Goal: Task Accomplishment & Management: Complete application form

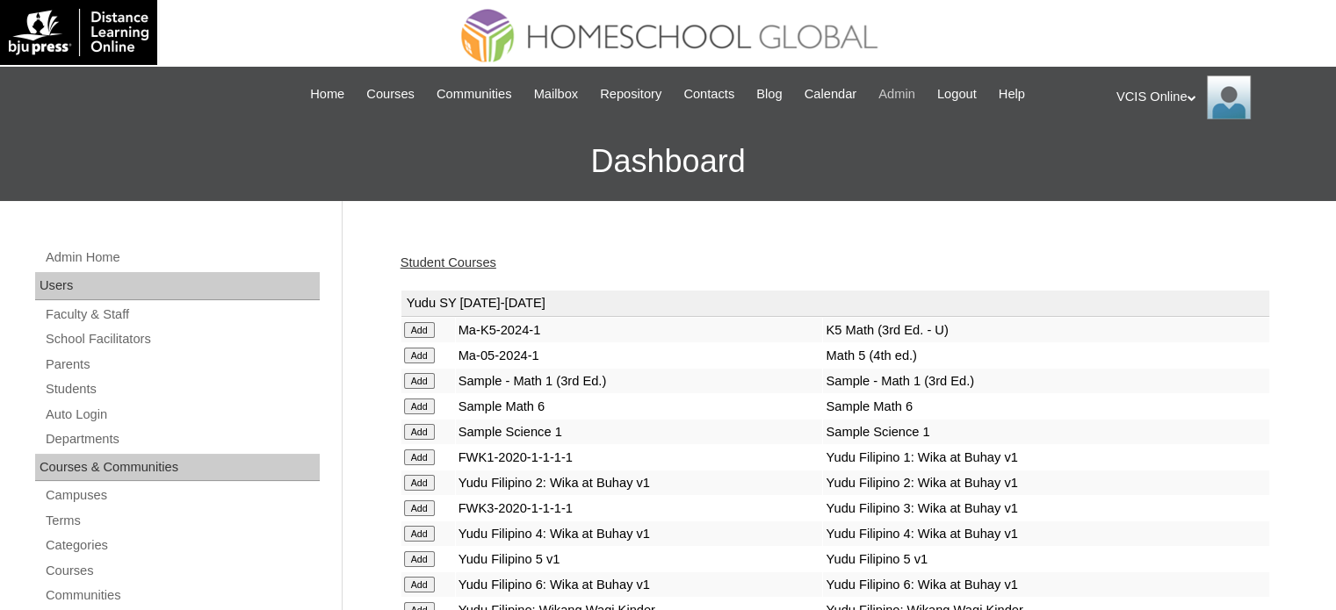
click at [915, 95] on span "Admin" at bounding box center [896, 94] width 37 height 20
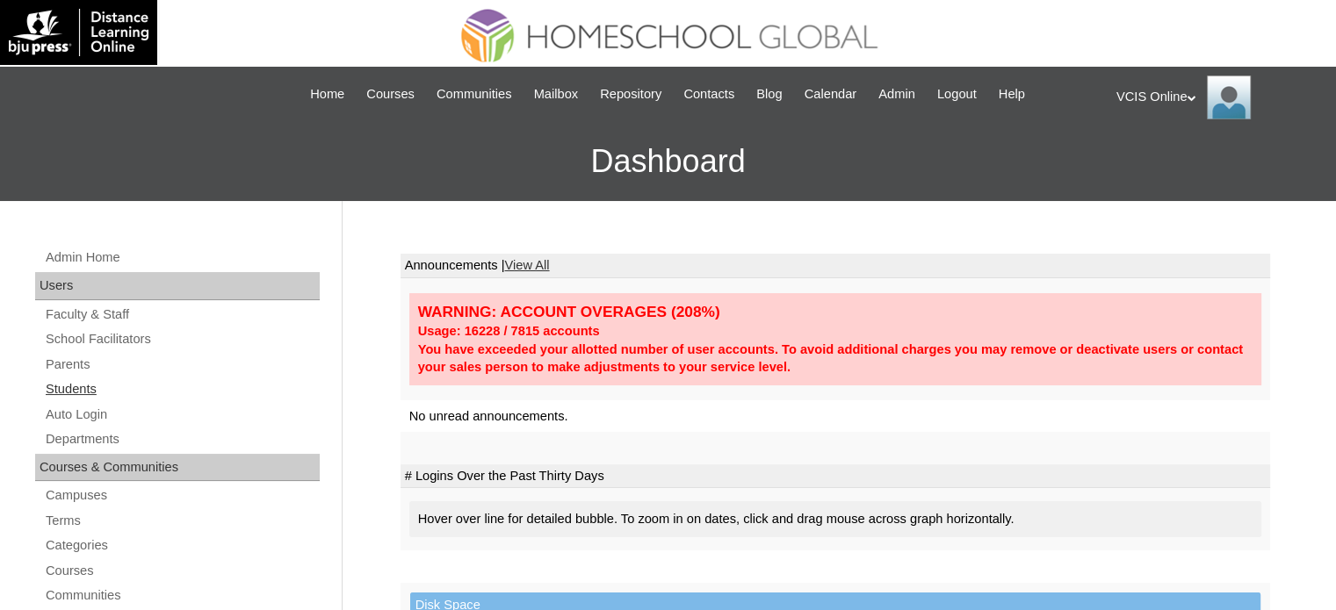
click at [205, 396] on link "Students" at bounding box center [182, 389] width 276 height 22
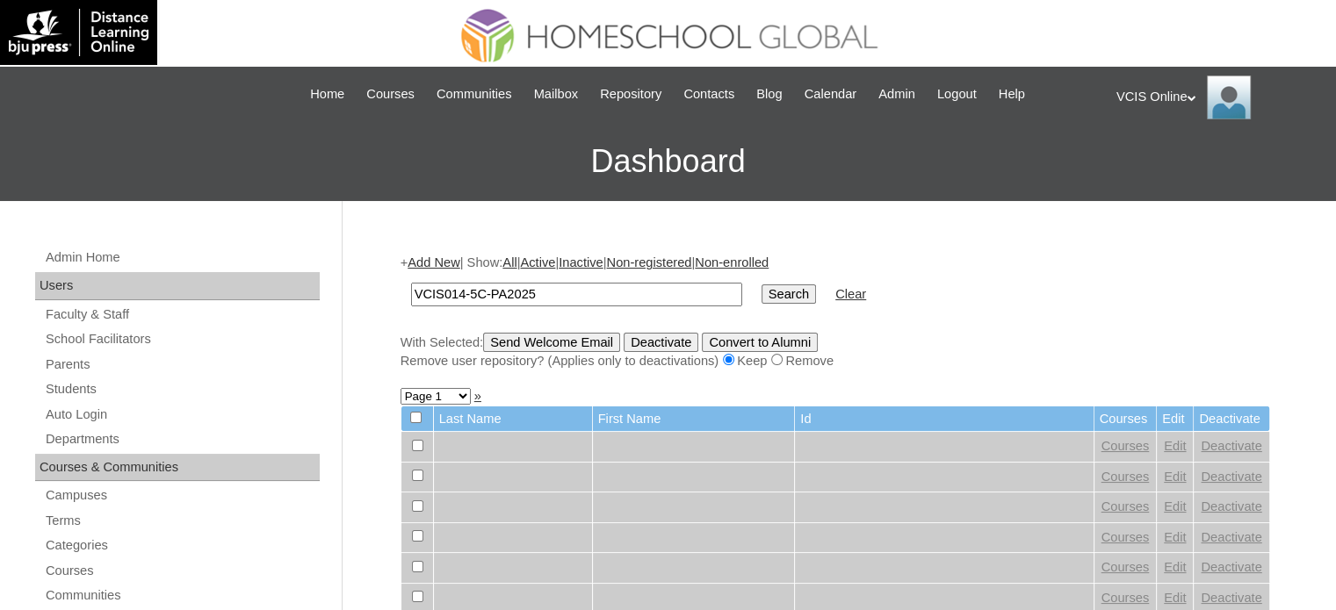
type input "VCIS014-5C-PA2025"
click at [761, 291] on input "Search" at bounding box center [788, 294] width 54 height 19
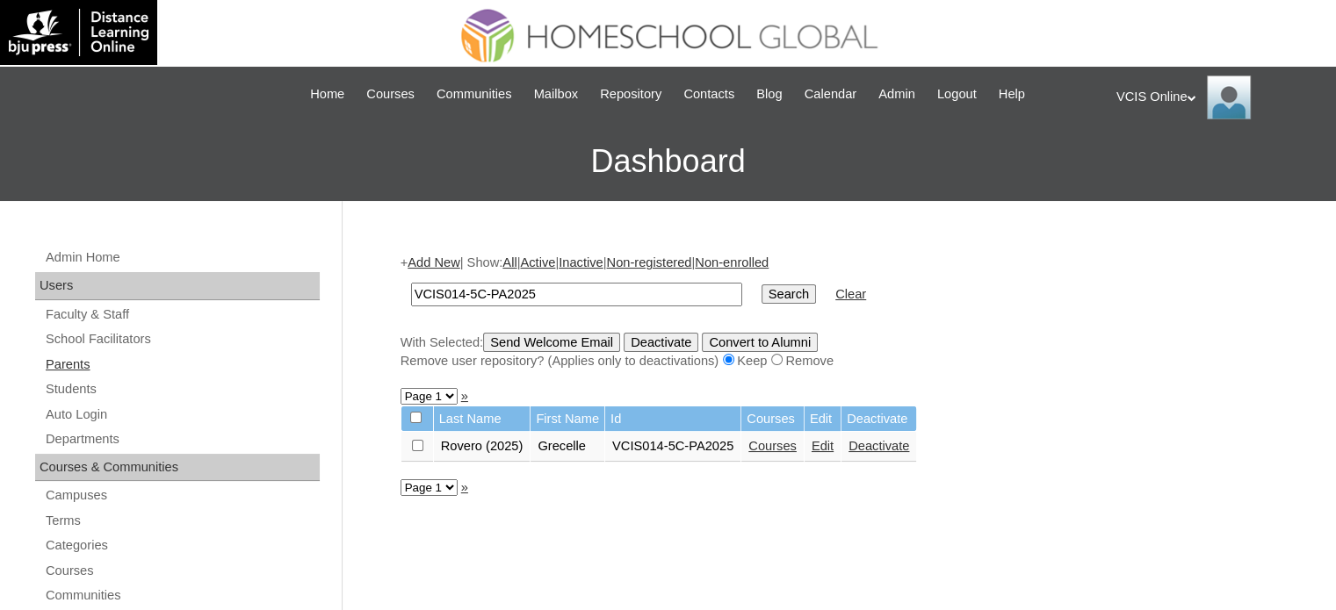
click at [99, 371] on link "Parents" at bounding box center [182, 365] width 276 height 22
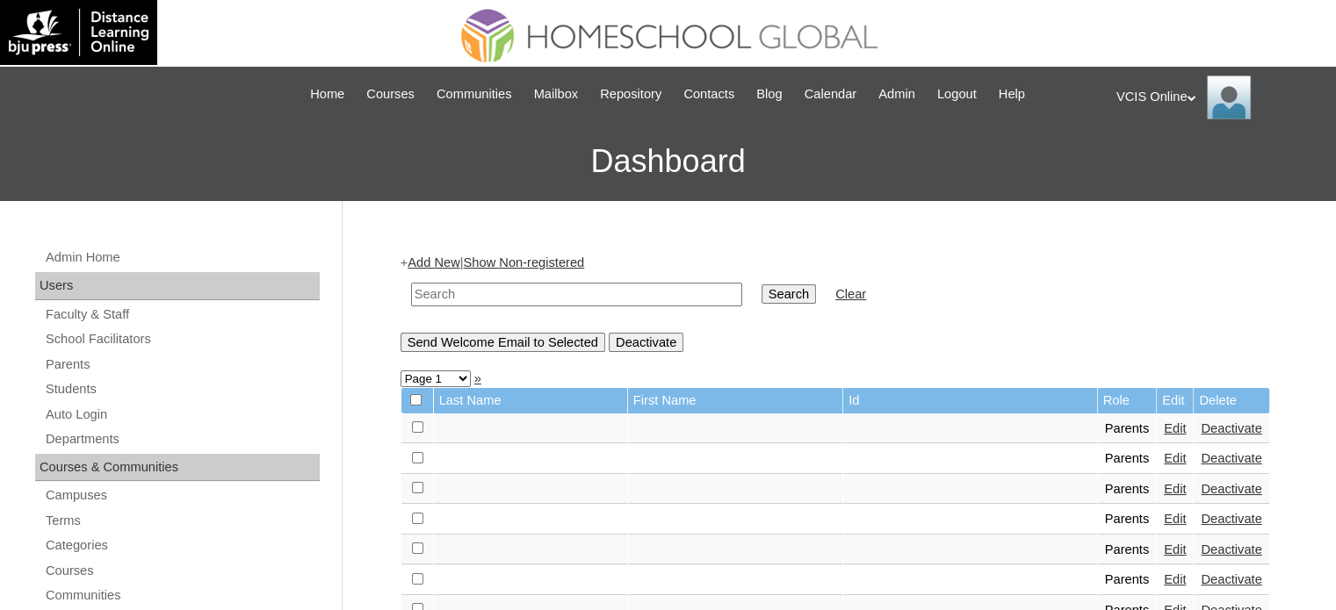
click at [523, 297] on input "text" at bounding box center [576, 295] width 331 height 24
paste input "VCIS014-5C-PA2025"
type input "VCIS014-5C-PA2025"
click at [761, 289] on input "Search" at bounding box center [788, 294] width 54 height 19
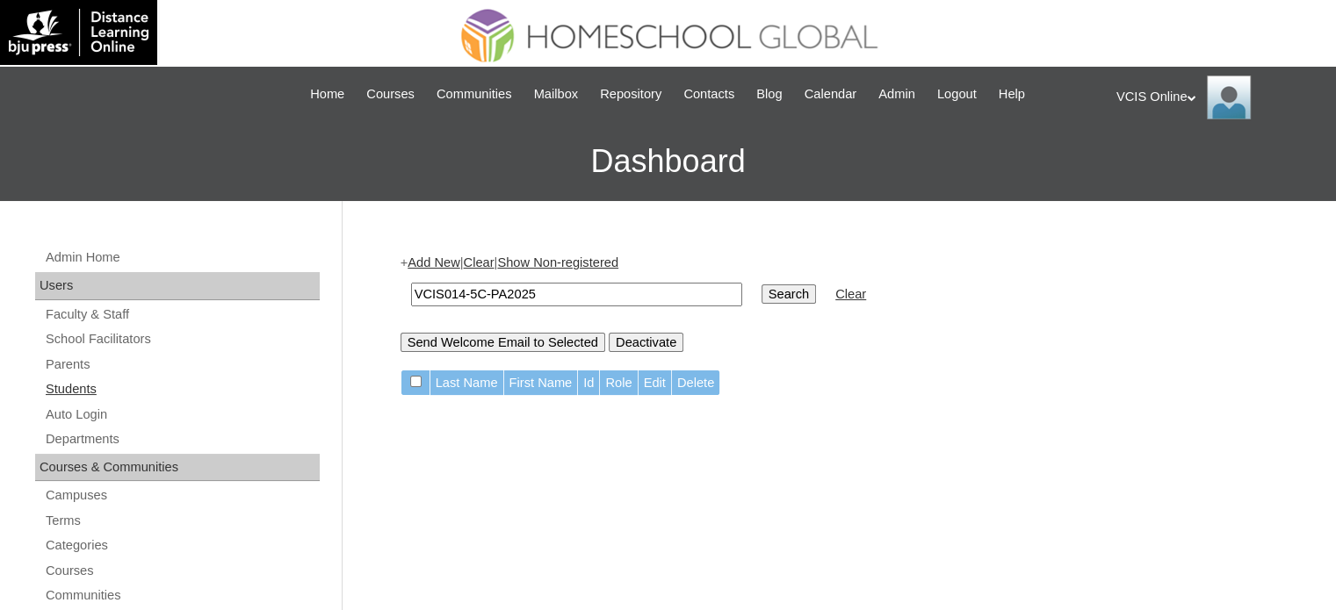
click at [81, 395] on link "Students" at bounding box center [182, 389] width 276 height 22
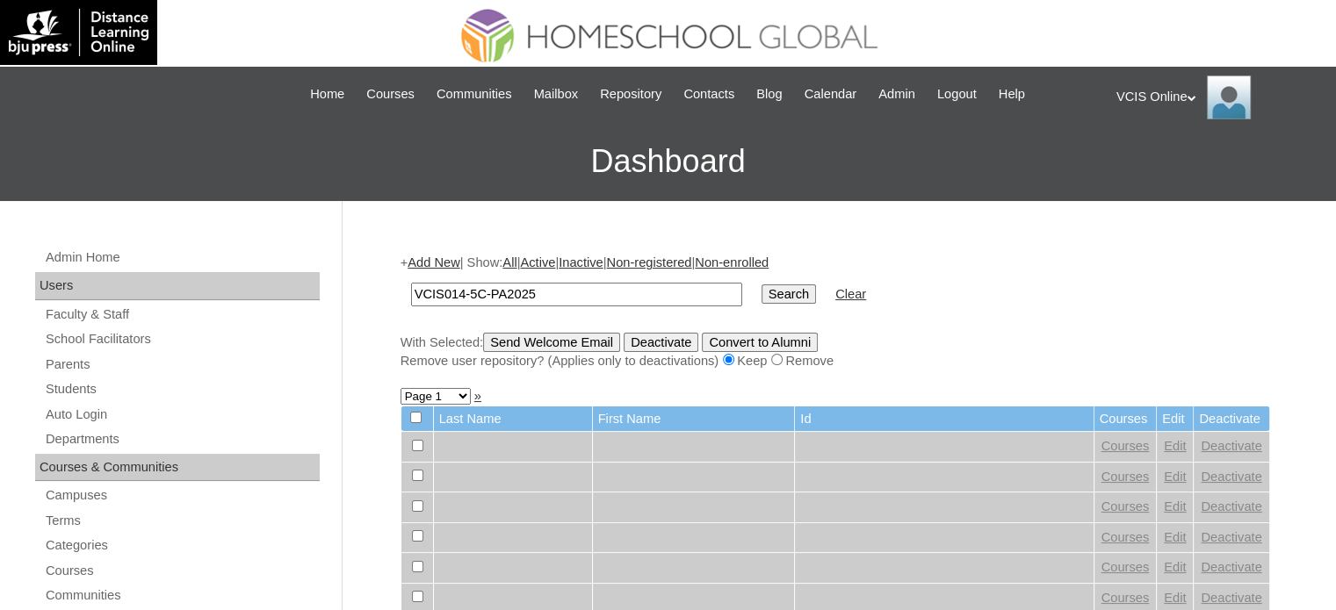
type input "VCIS014-5C-PA2025"
click at [761, 301] on input "Search" at bounding box center [788, 294] width 54 height 19
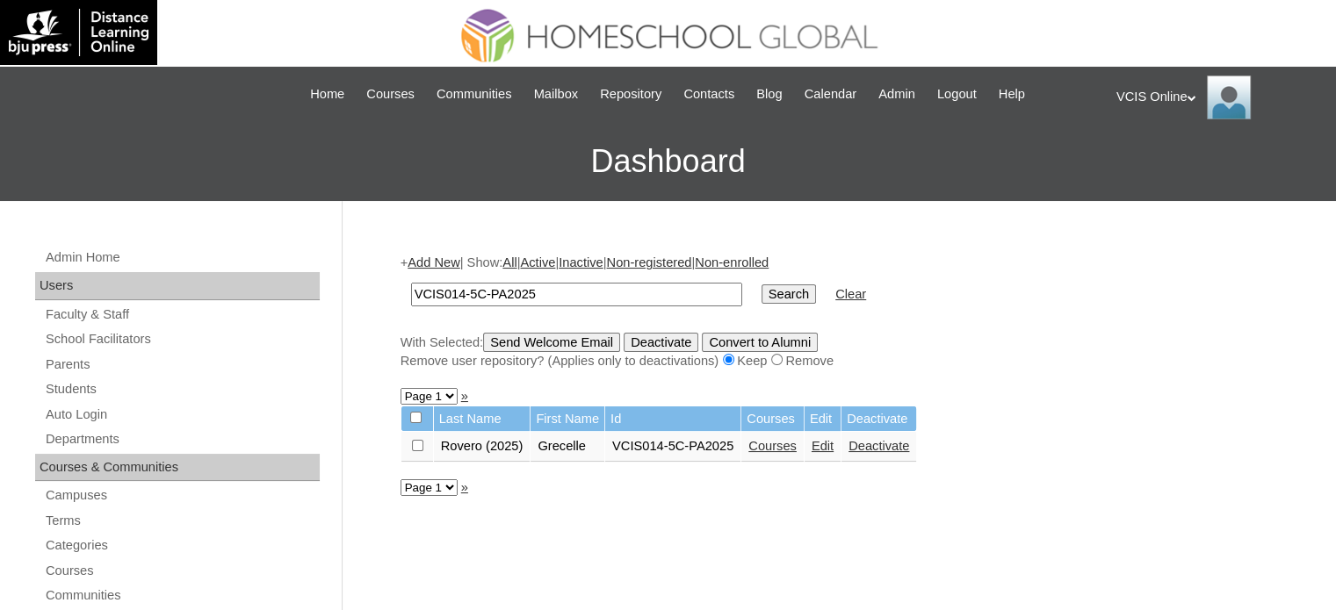
click at [859, 447] on link "Deactivate" at bounding box center [878, 446] width 61 height 14
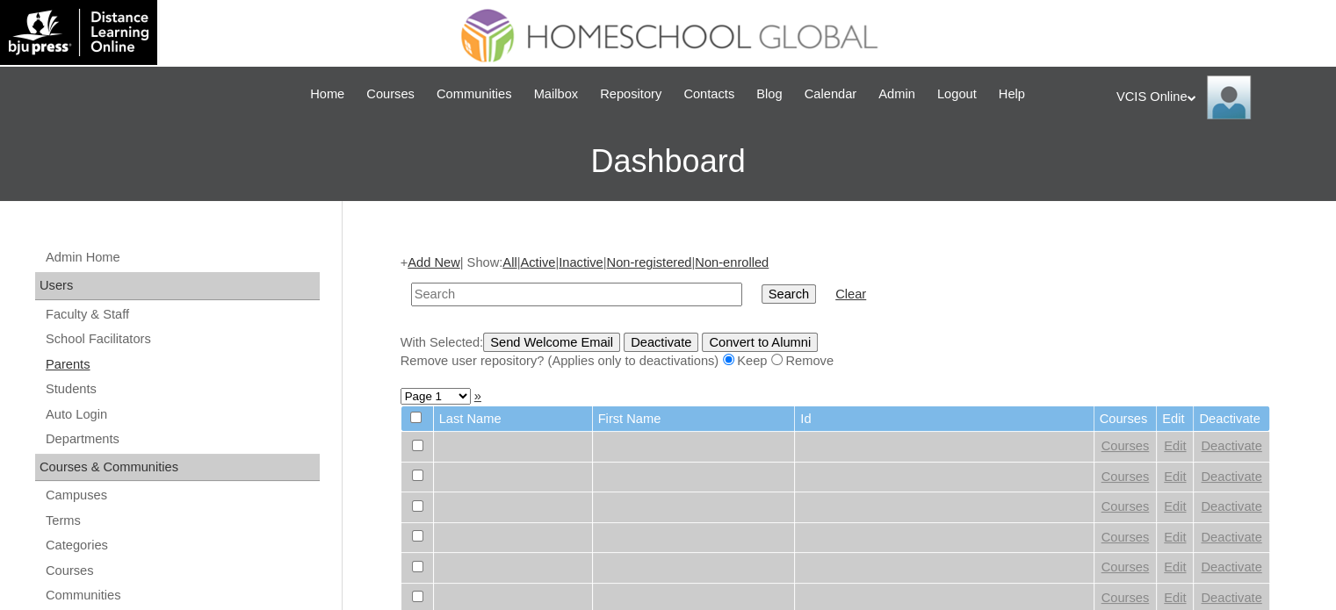
click at [169, 360] on link "Parents" at bounding box center [182, 365] width 276 height 22
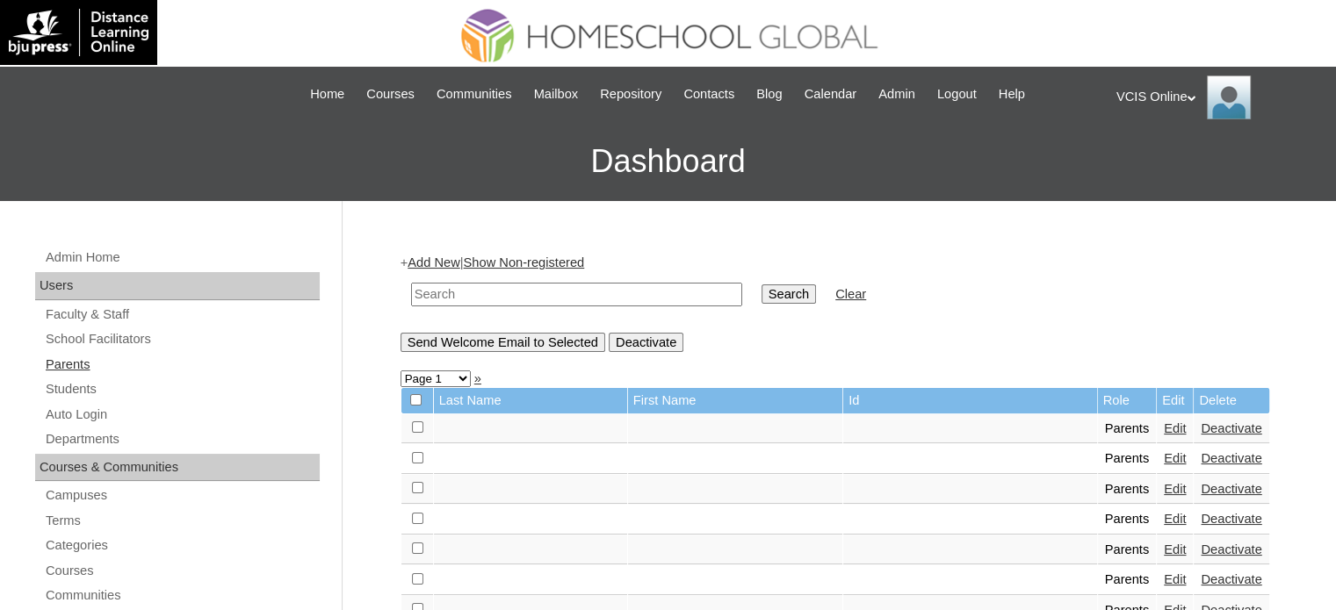
click at [253, 364] on link "Parents" at bounding box center [182, 365] width 276 height 22
click at [455, 257] on link "Add New" at bounding box center [433, 263] width 52 height 14
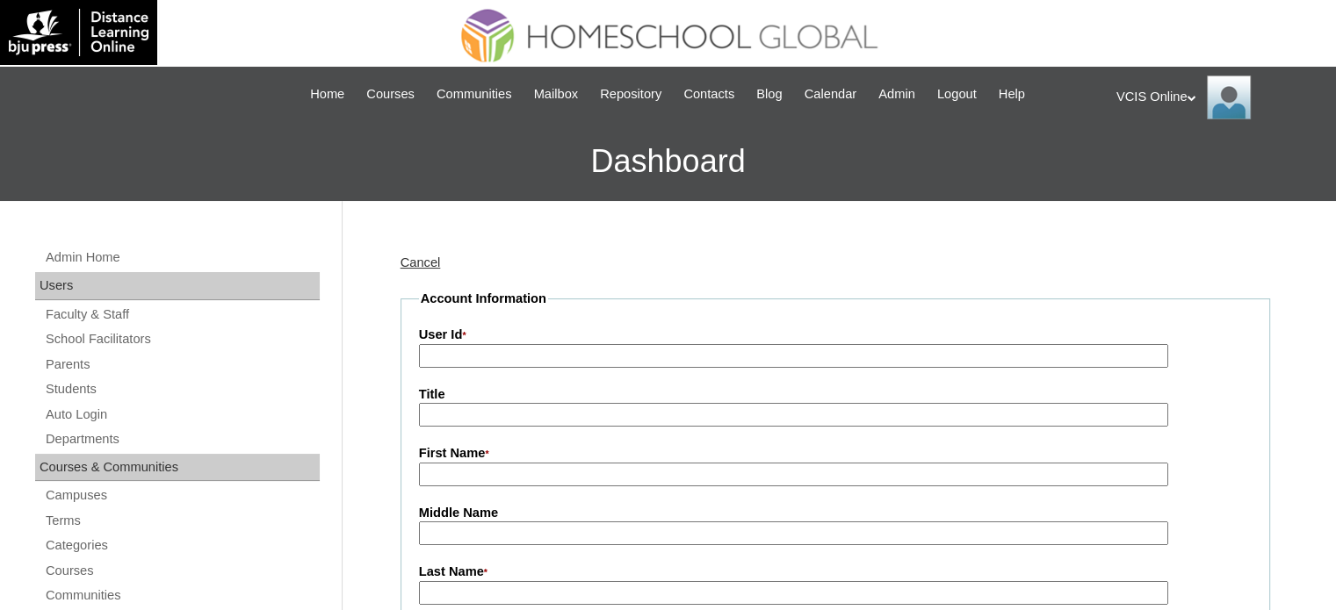
click at [504, 340] on label "User Id *" at bounding box center [835, 335] width 832 height 19
click at [504, 344] on input "User Id *" at bounding box center [793, 356] width 749 height 24
drag, startPoint x: 504, startPoint y: 340, endPoint x: 506, endPoint y: 351, distance: 11.6
click at [506, 351] on div "User Id *" at bounding box center [835, 347] width 832 height 42
click at [506, 351] on input "User Id *" at bounding box center [793, 356] width 749 height 24
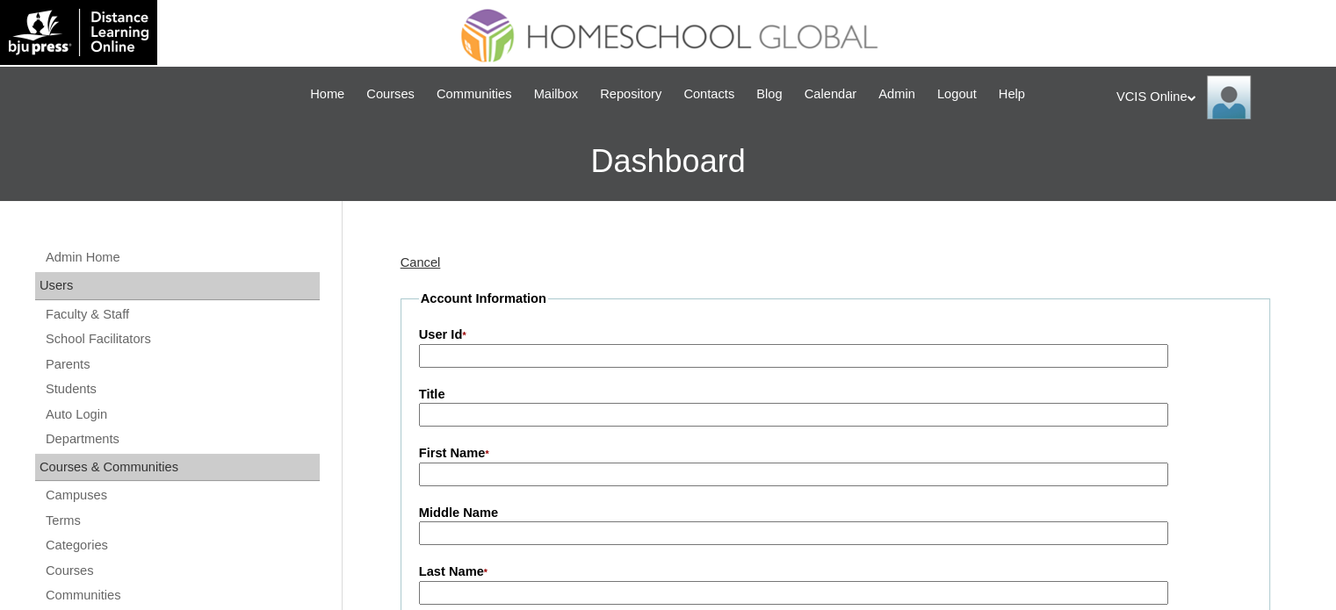
paste input "VCIS014-5C-PA2025"
type input "VCIS014-5C-PA2025"
click at [483, 468] on input "First Name *" at bounding box center [793, 475] width 749 height 24
click at [527, 417] on input "Title" at bounding box center [793, 415] width 749 height 24
click at [519, 478] on input "First Name *" at bounding box center [793, 475] width 749 height 24
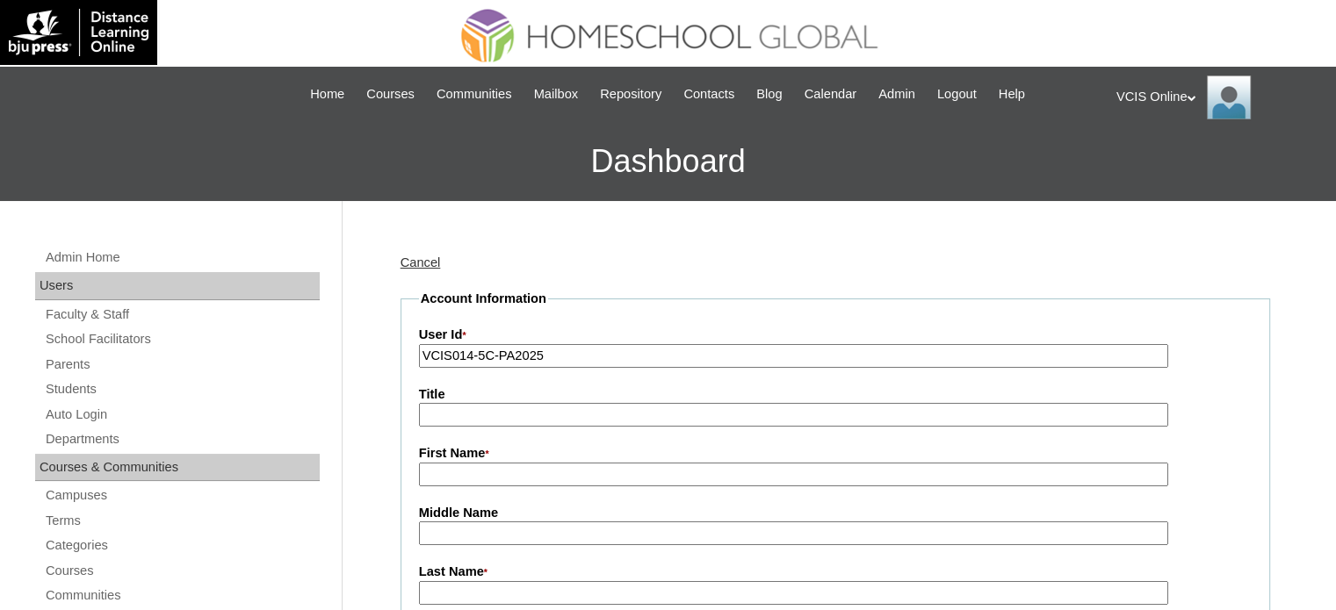
paste input "Grecelle Rovero"
drag, startPoint x: 477, startPoint y: 467, endPoint x: 537, endPoint y: 480, distance: 62.0
click at [537, 480] on input "Grecelle Rovero" at bounding box center [793, 475] width 749 height 24
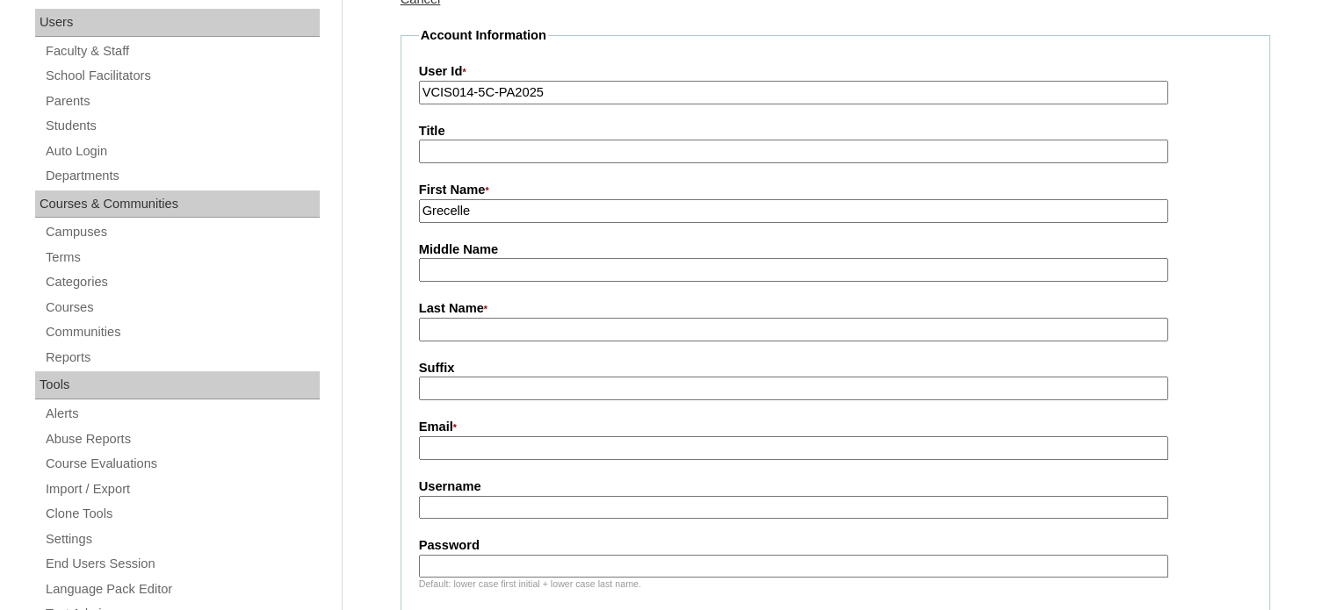
type input "Grecelle"
click at [482, 331] on input "Last Name *" at bounding box center [793, 330] width 749 height 24
paste input "Rovero"
type input "Rovero (2025)"
click at [502, 389] on input "Suffix" at bounding box center [793, 389] width 749 height 24
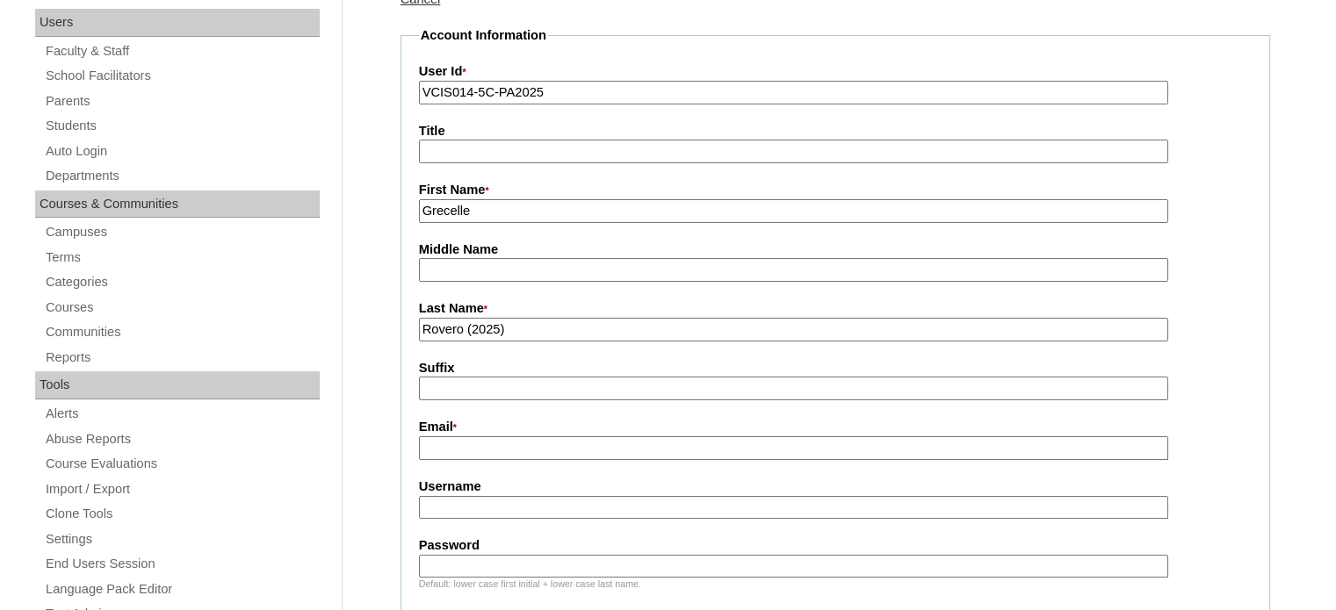
click at [497, 452] on input "Email *" at bounding box center [793, 448] width 749 height 24
click at [553, 436] on div "Email *" at bounding box center [835, 439] width 832 height 42
click at [553, 436] on input "Email *" at bounding box center [793, 448] width 749 height 24
paste input "grecelle_rovero@yahoo.com.ph"
type input "grecelle_rovero@yahoo.com.ph"
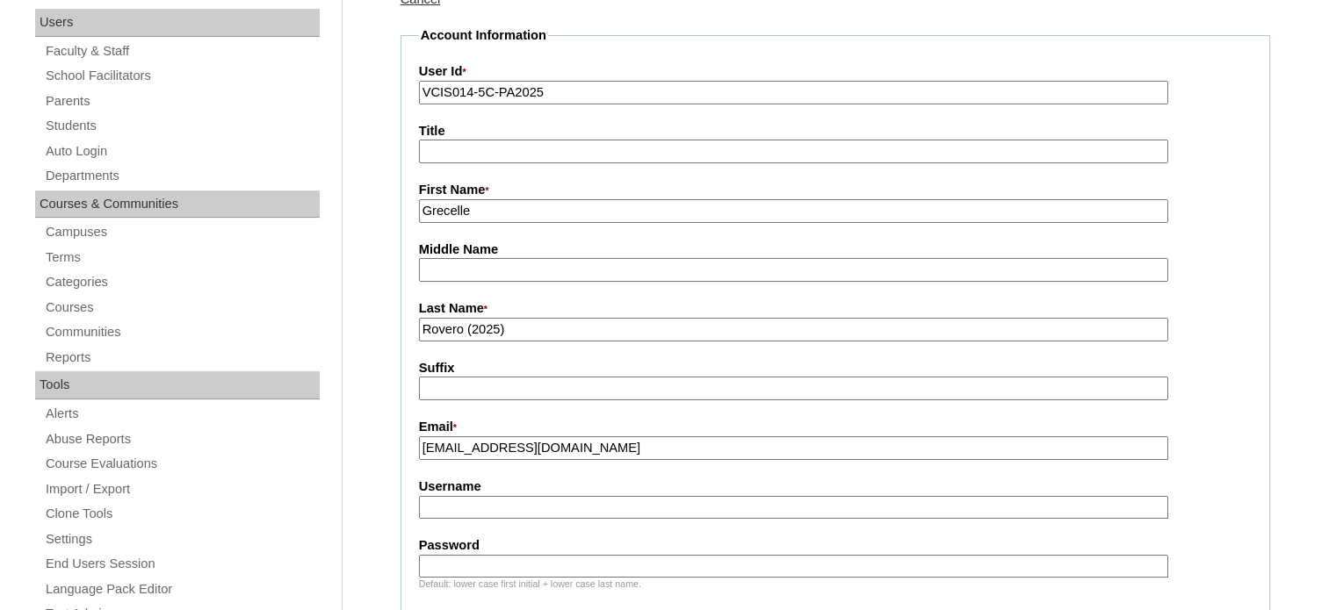
click at [524, 487] on label "Username" at bounding box center [835, 487] width 832 height 18
click at [524, 496] on input "Username" at bounding box center [793, 508] width 749 height 24
click at [488, 557] on input "Password" at bounding box center [793, 567] width 749 height 24
paste input "BqeiKE"
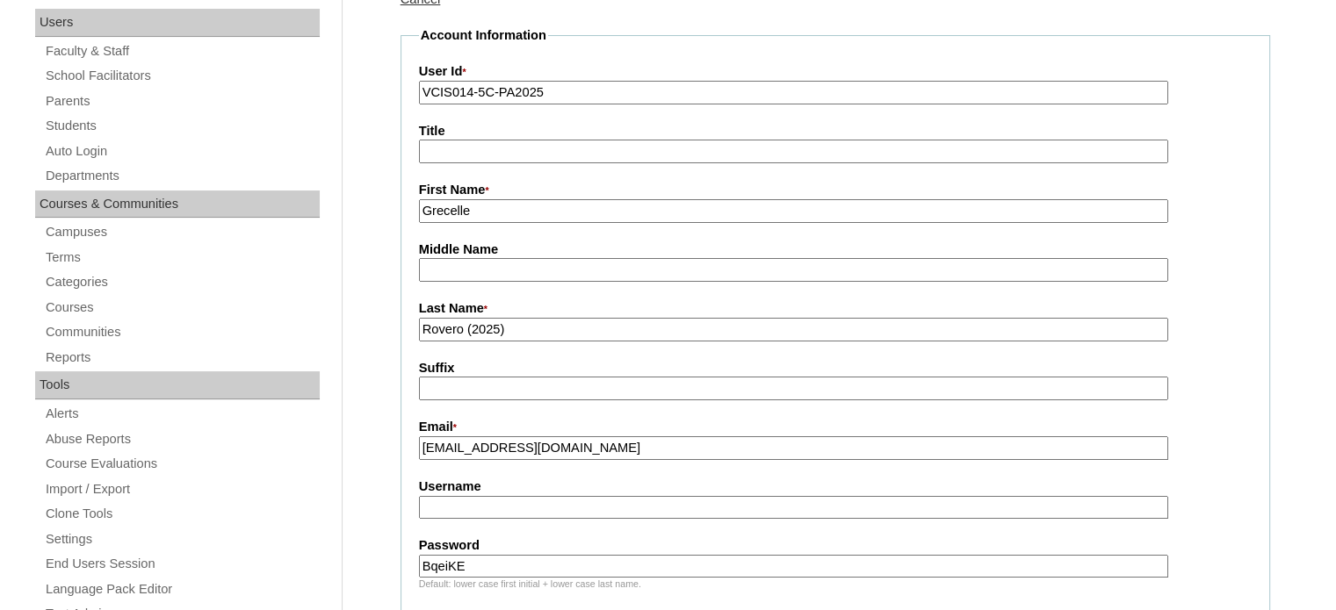
type input "BqeiKE"
click at [440, 497] on input "Username" at bounding box center [793, 508] width 749 height 24
type input "grovero2025"
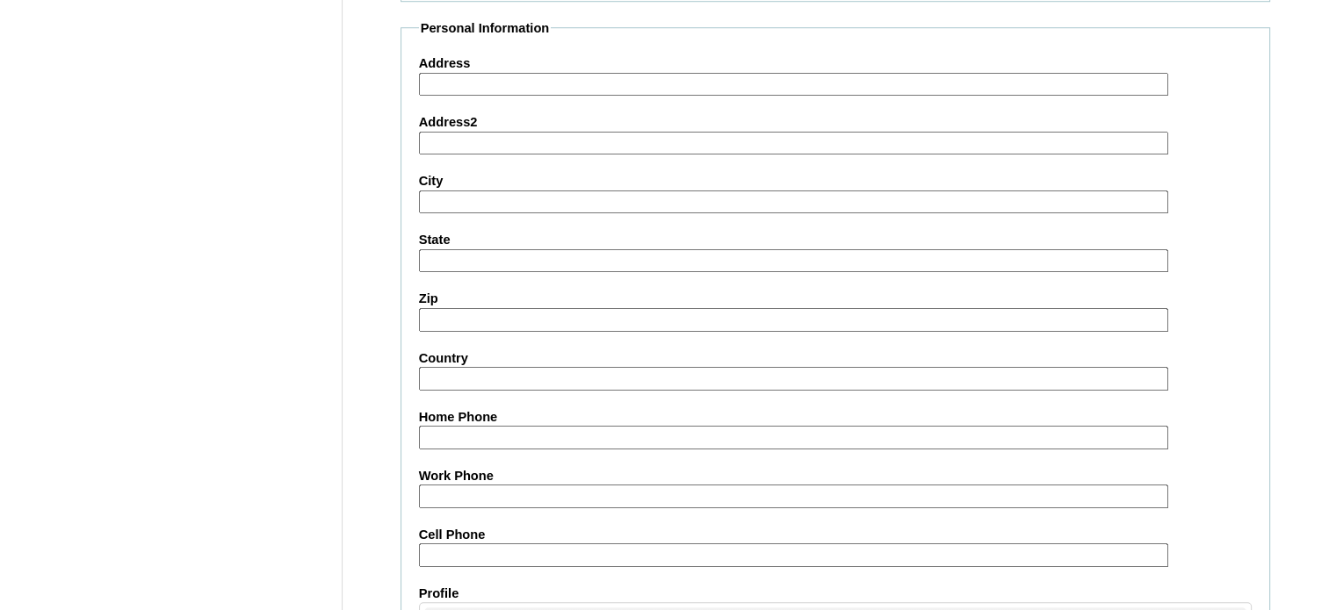
scroll to position [1745, 0]
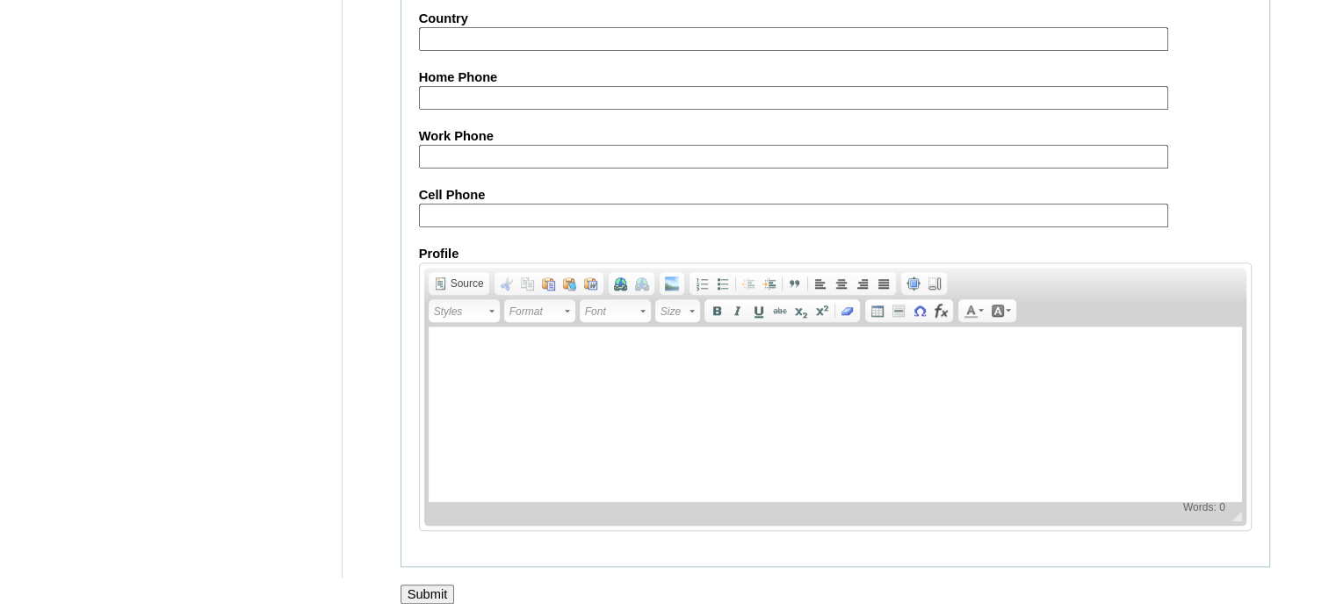
click at [424, 585] on input "Submit" at bounding box center [427, 594] width 54 height 19
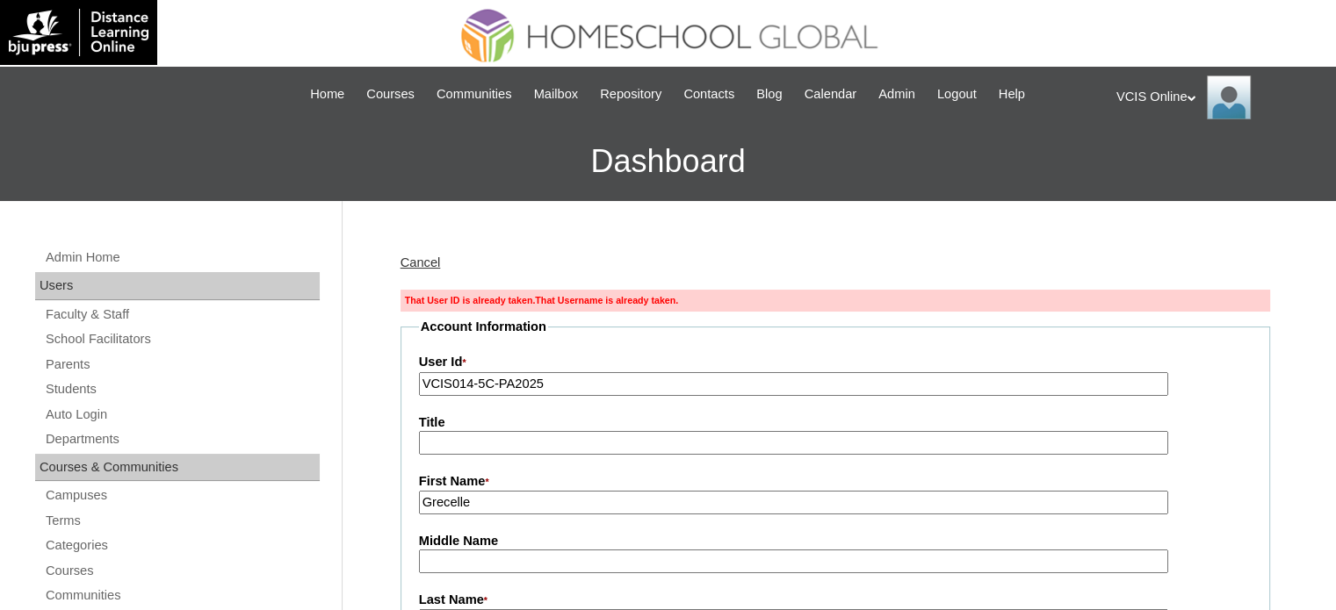
click at [563, 383] on input "VCIS014-5C-PA2025" at bounding box center [793, 384] width 749 height 24
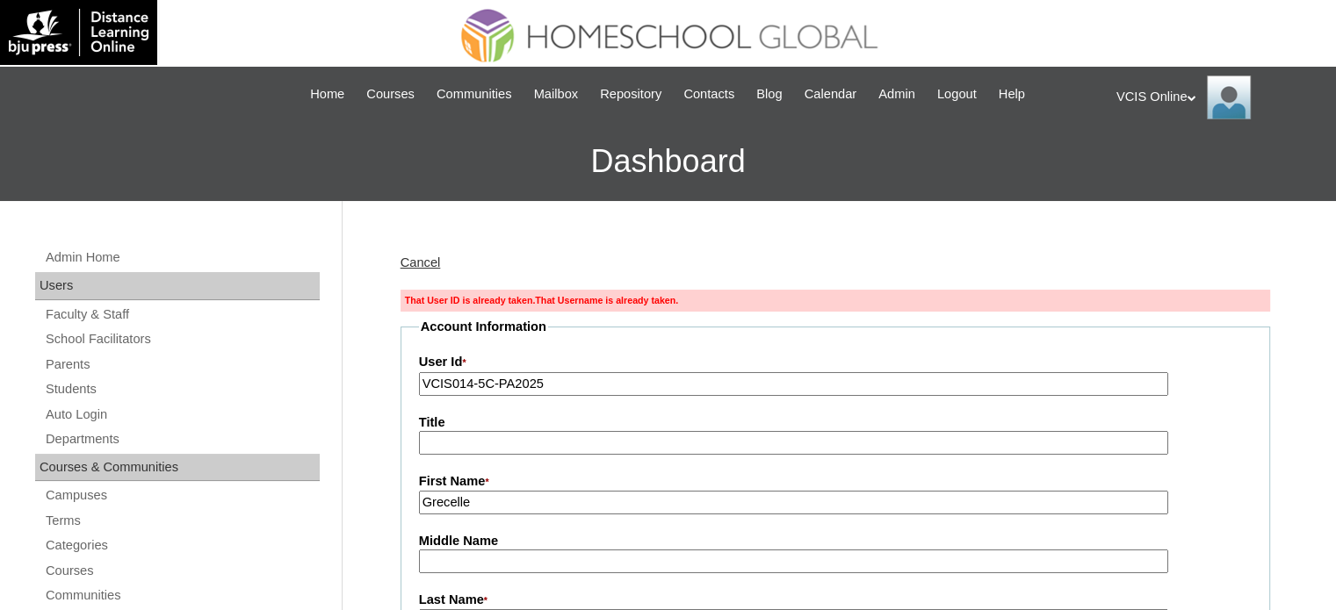
click at [563, 383] on input "VCIS014-5C-PA2025" at bounding box center [793, 384] width 749 height 24
click at [1196, 97] on icon at bounding box center [1191, 98] width 9 height 6
click at [1152, 166] on span "Logout" at bounding box center [1147, 164] width 35 height 13
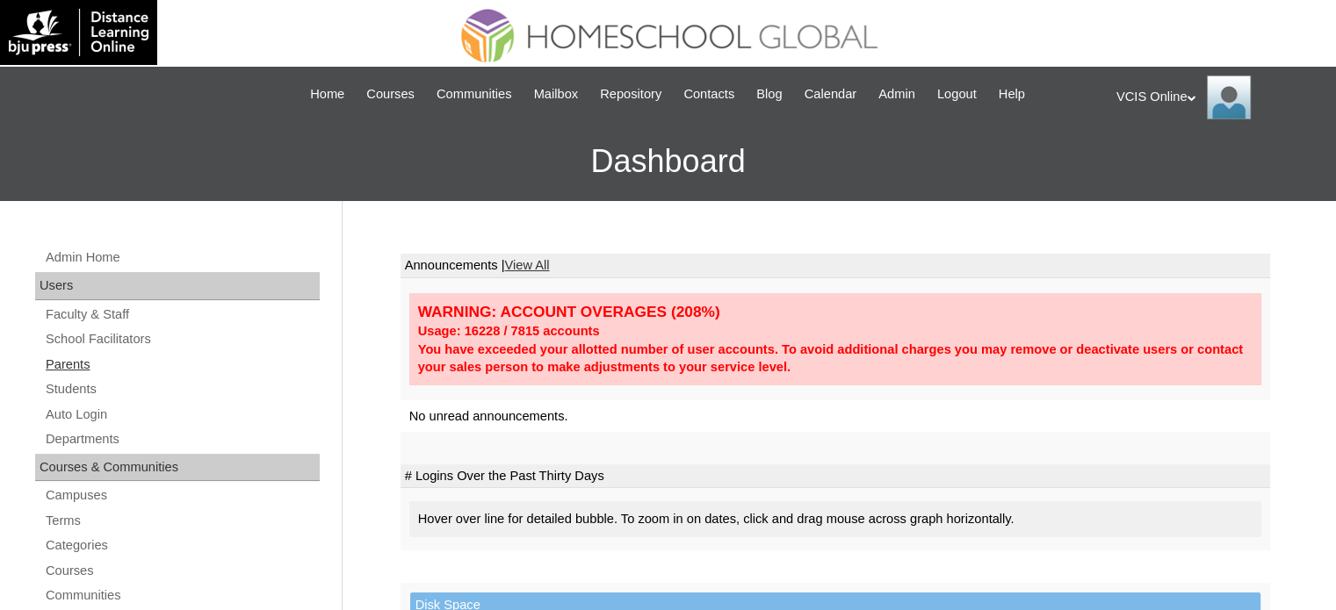
click at [118, 368] on link "Parents" at bounding box center [182, 365] width 276 height 22
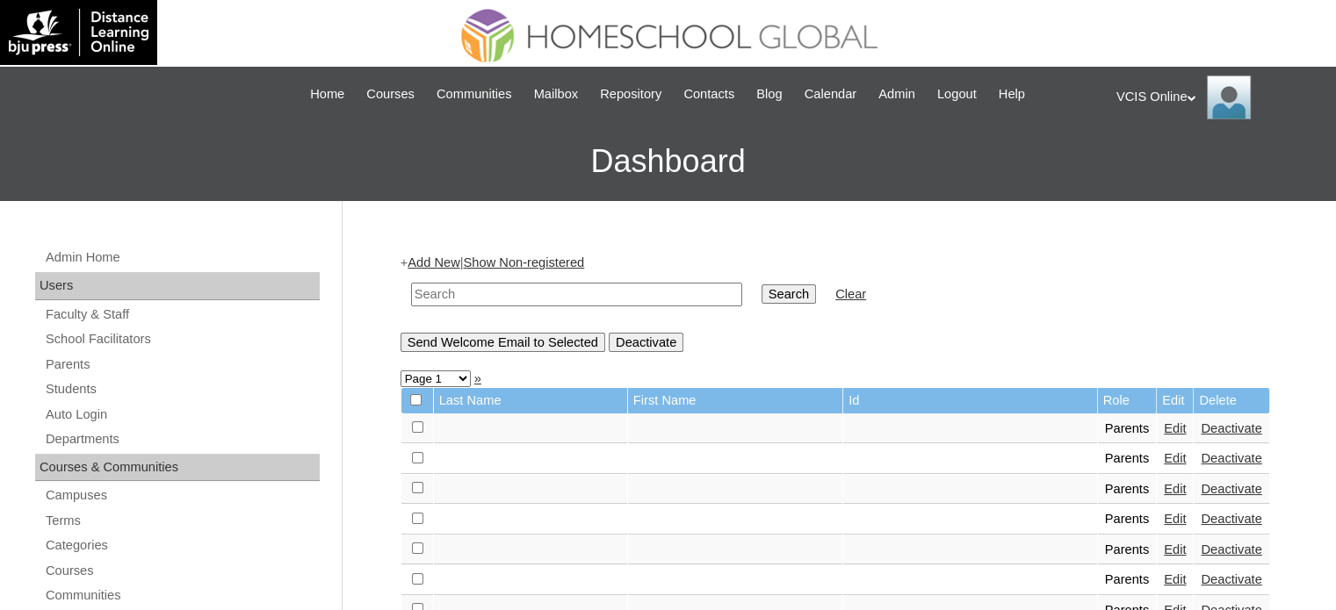
click at [450, 303] on input "text" at bounding box center [576, 295] width 331 height 24
paste input "VCIS014-5C-PA2025"
type input "VCIS014-5C-PA2025"
click at [761, 294] on input "Search" at bounding box center [788, 294] width 54 height 19
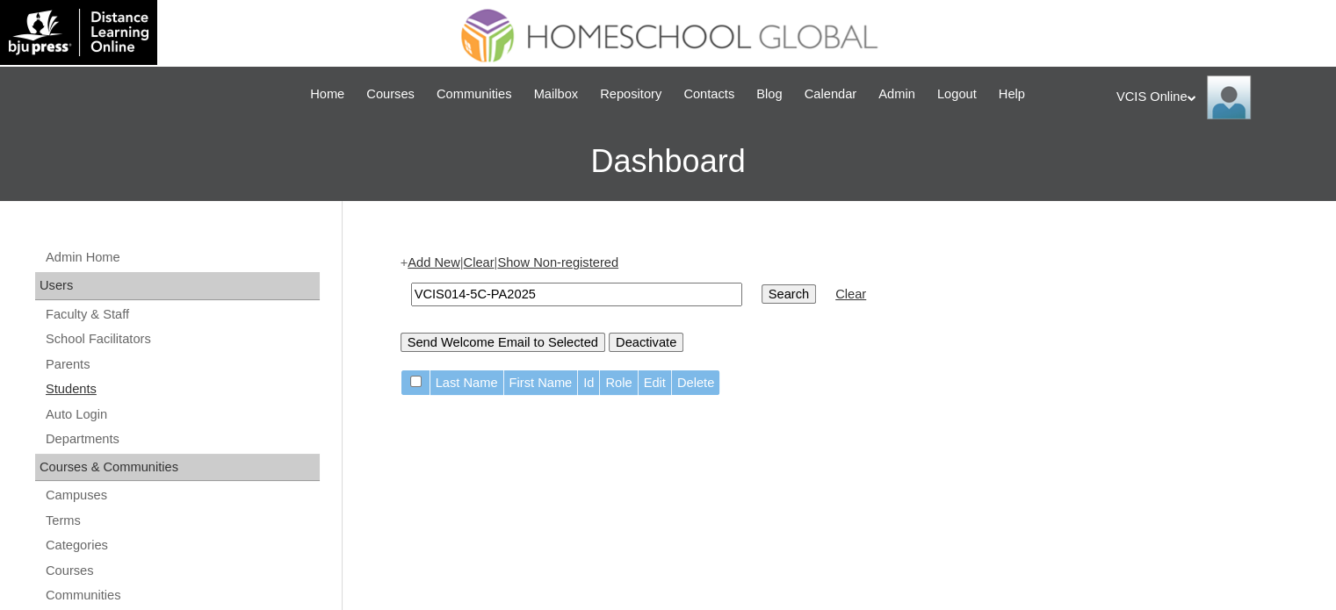
click at [239, 384] on link "Students" at bounding box center [182, 389] width 276 height 22
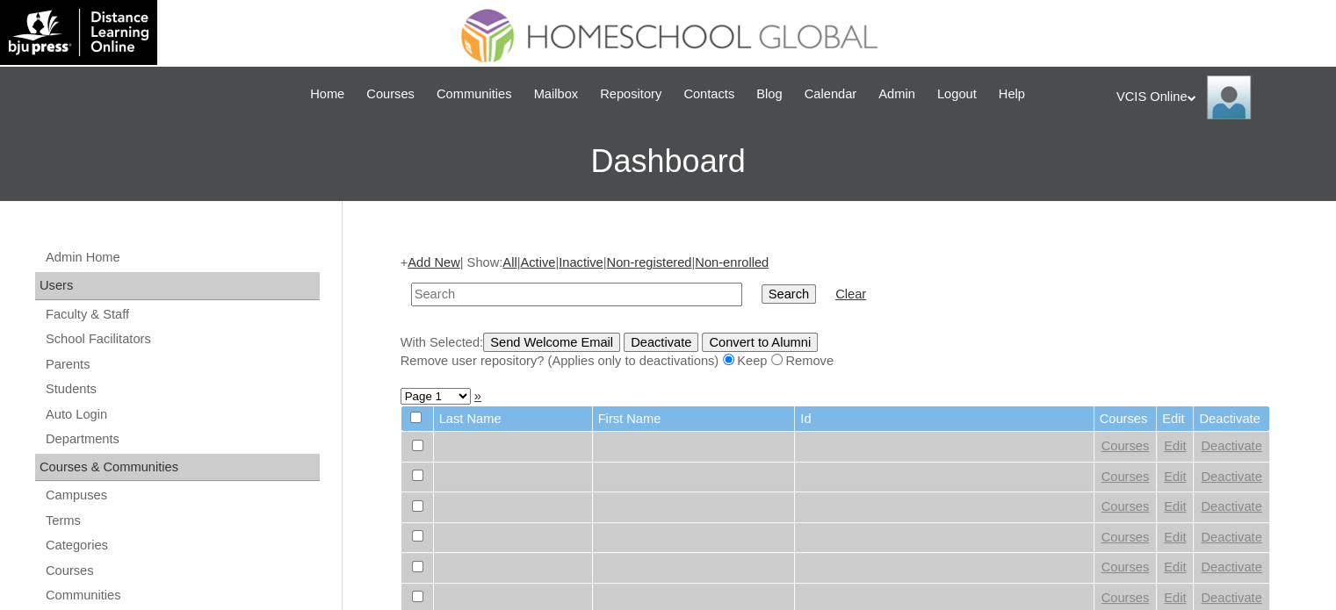
drag, startPoint x: 0, startPoint y: 0, endPoint x: 524, endPoint y: 298, distance: 602.9
click at [524, 298] on input "text" at bounding box center [576, 295] width 331 height 24
type input "VCIS014-5C-PA2025"
click at [761, 289] on input "Search" at bounding box center [788, 294] width 54 height 19
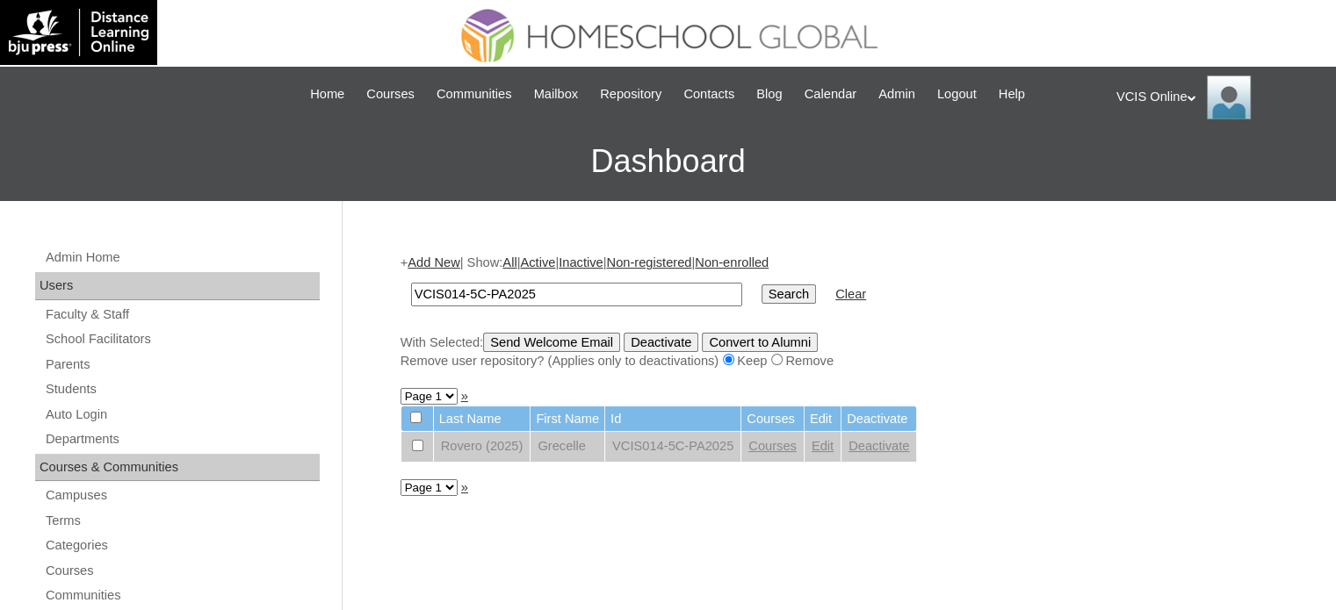
click at [416, 414] on input "checkbox" at bounding box center [415, 417] width 11 height 11
checkbox input "true"
click at [173, 371] on link "Parents" at bounding box center [182, 365] width 276 height 22
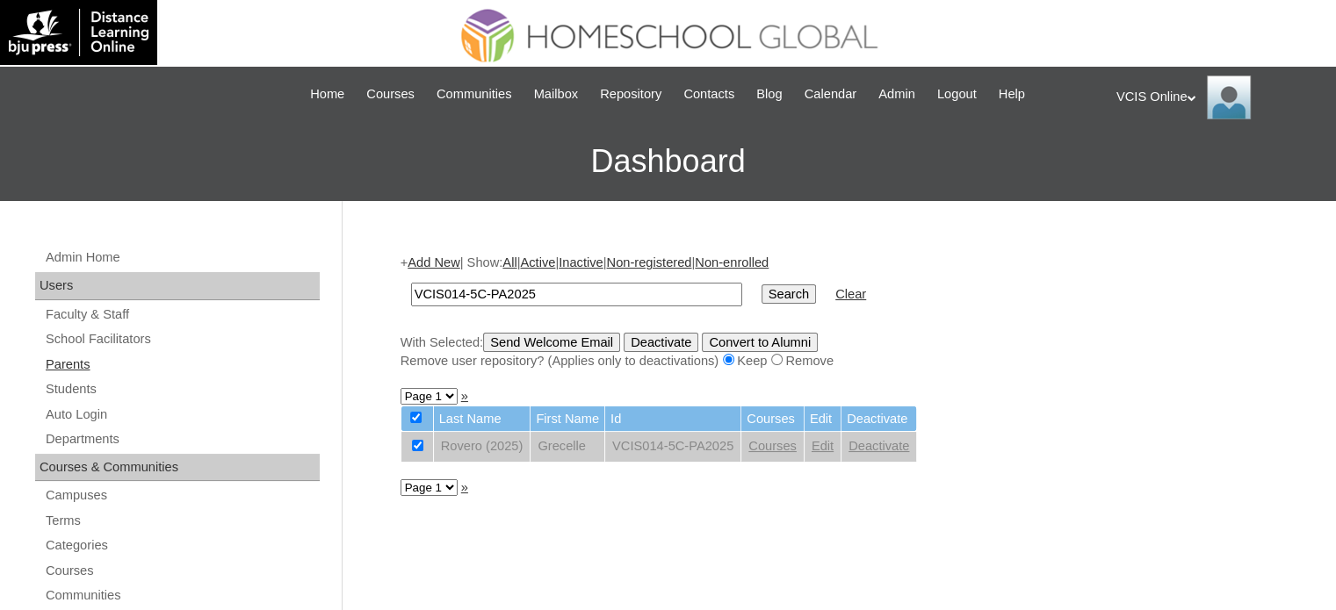
click at [183, 359] on link "Parents" at bounding box center [182, 365] width 276 height 22
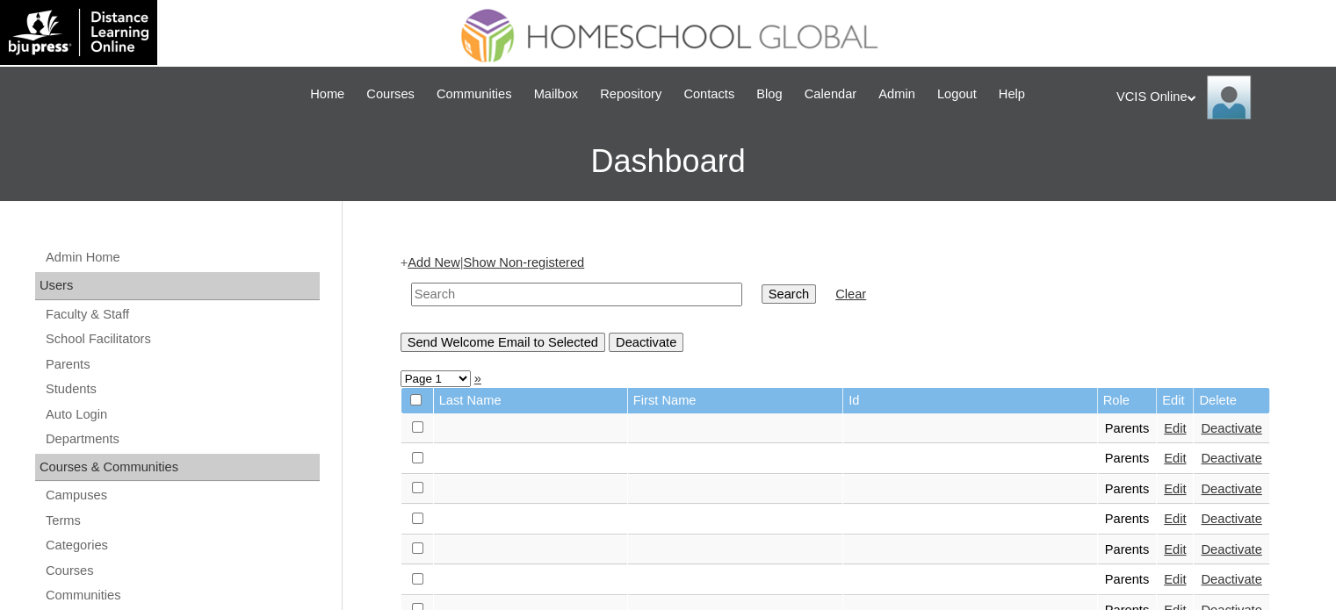
click at [546, 301] on input "text" at bounding box center [576, 295] width 331 height 24
paste input "VCIS015-5C-PA2025"
type input "VCIS015-5C-PA2025"
click at [753, 291] on td "Search" at bounding box center [789, 294] width 72 height 41
click at [761, 292] on input "Search" at bounding box center [788, 294] width 54 height 19
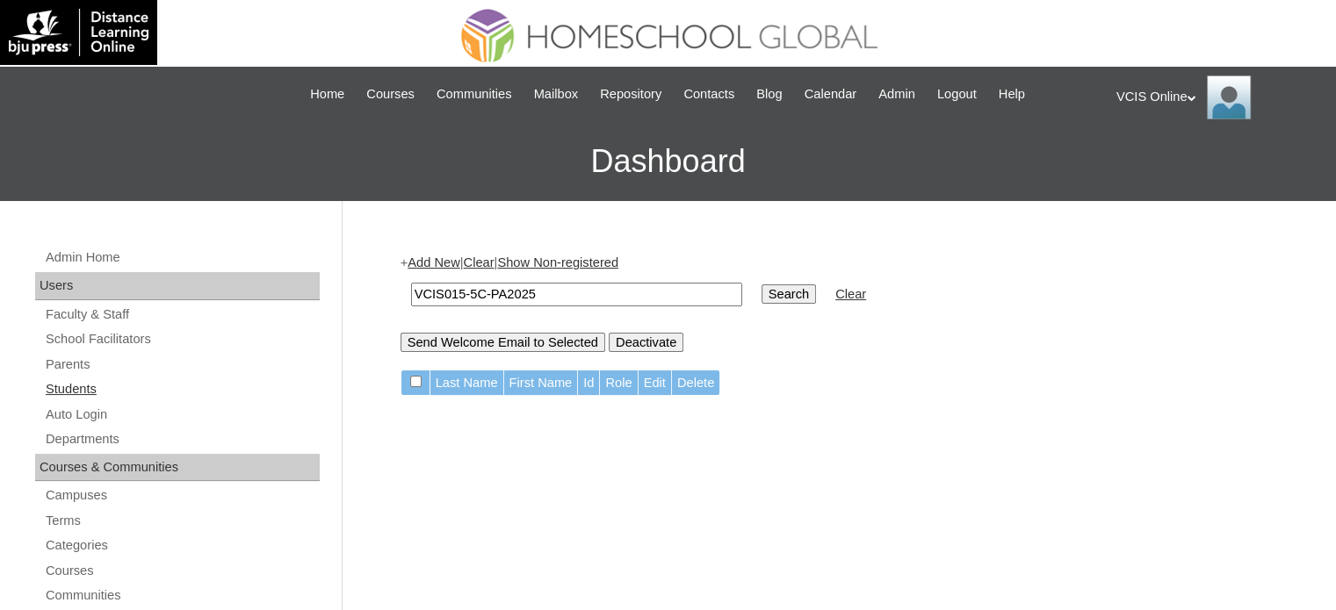
click at [195, 382] on link "Students" at bounding box center [182, 389] width 276 height 22
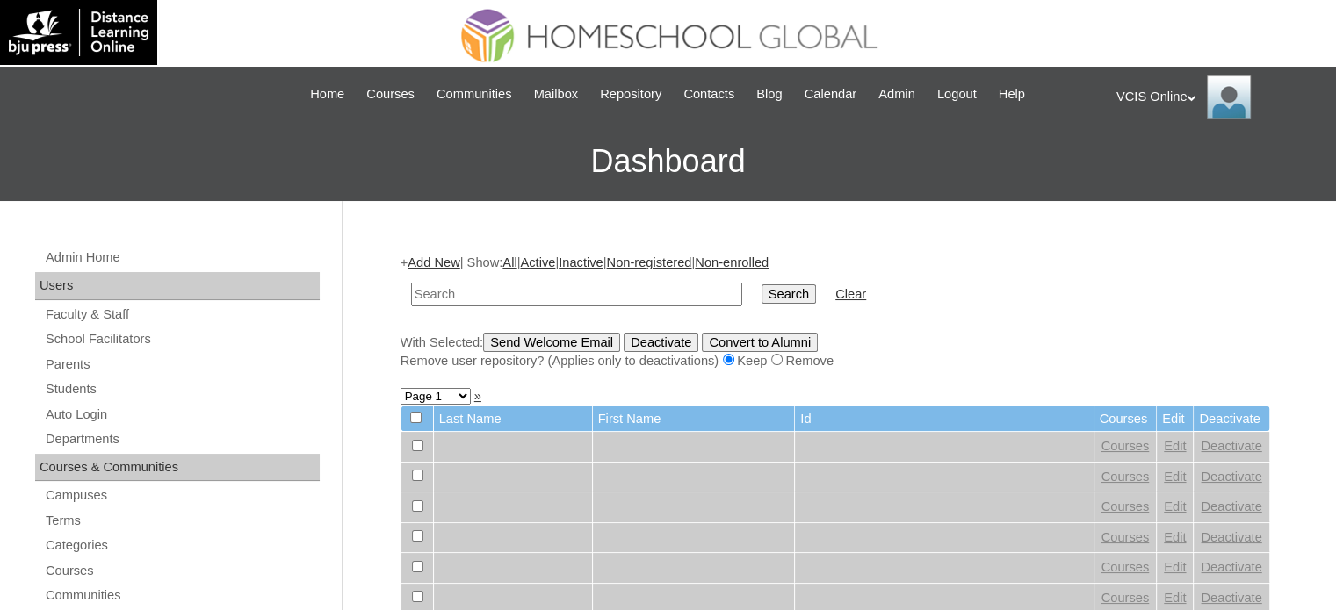
click at [508, 296] on input "text" at bounding box center [576, 295] width 331 height 24
type input "VCIS015-5C-PA2025"
click at [761, 290] on input "Search" at bounding box center [788, 294] width 54 height 19
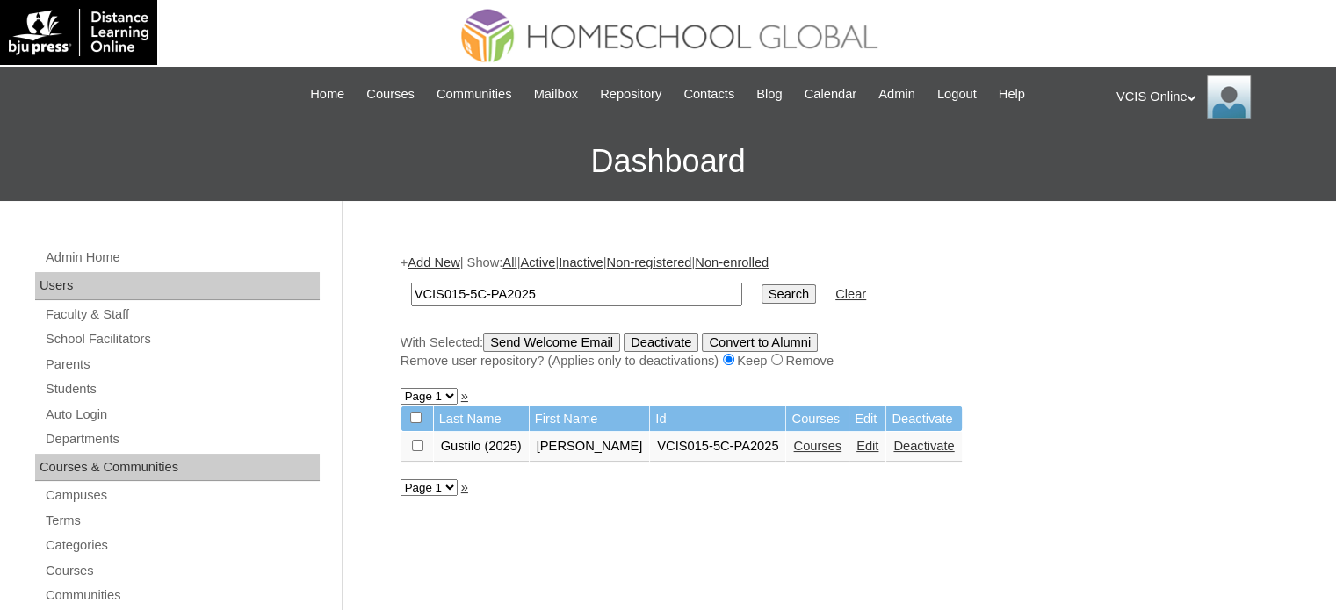
click at [886, 453] on td "Deactivate" at bounding box center [923, 447] width 75 height 30
click at [893, 442] on link "Deactivate" at bounding box center [923, 446] width 61 height 14
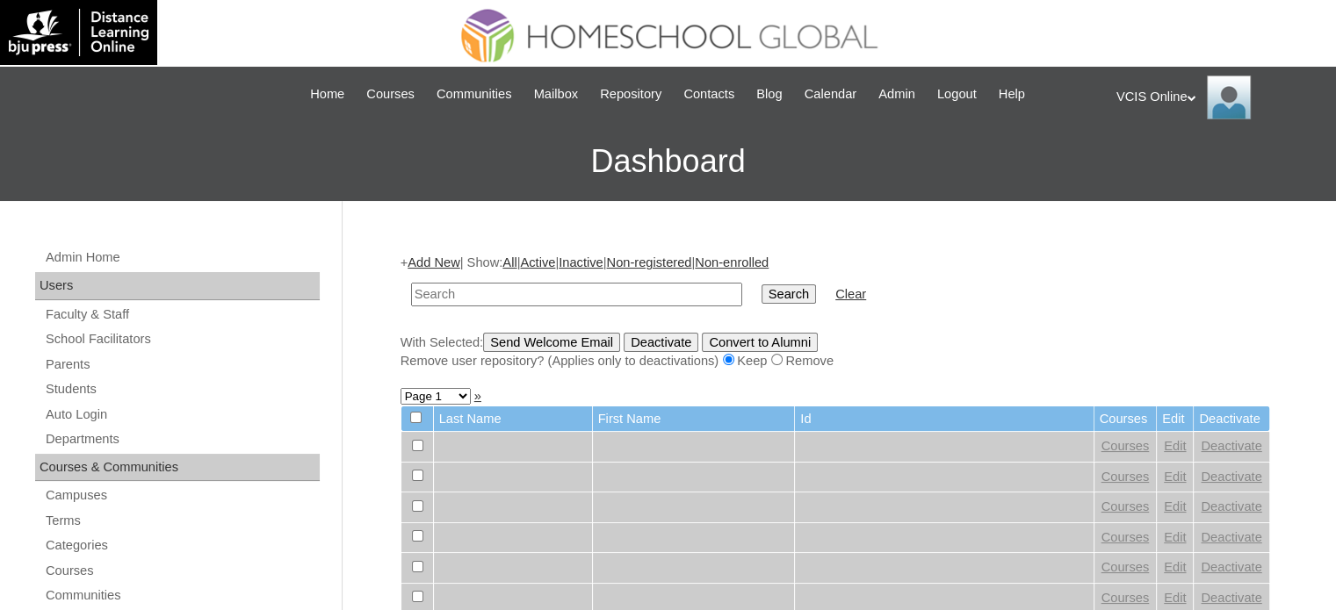
click at [187, 386] on link "Students" at bounding box center [182, 389] width 276 height 22
click at [436, 262] on link "Add New" at bounding box center [433, 263] width 52 height 14
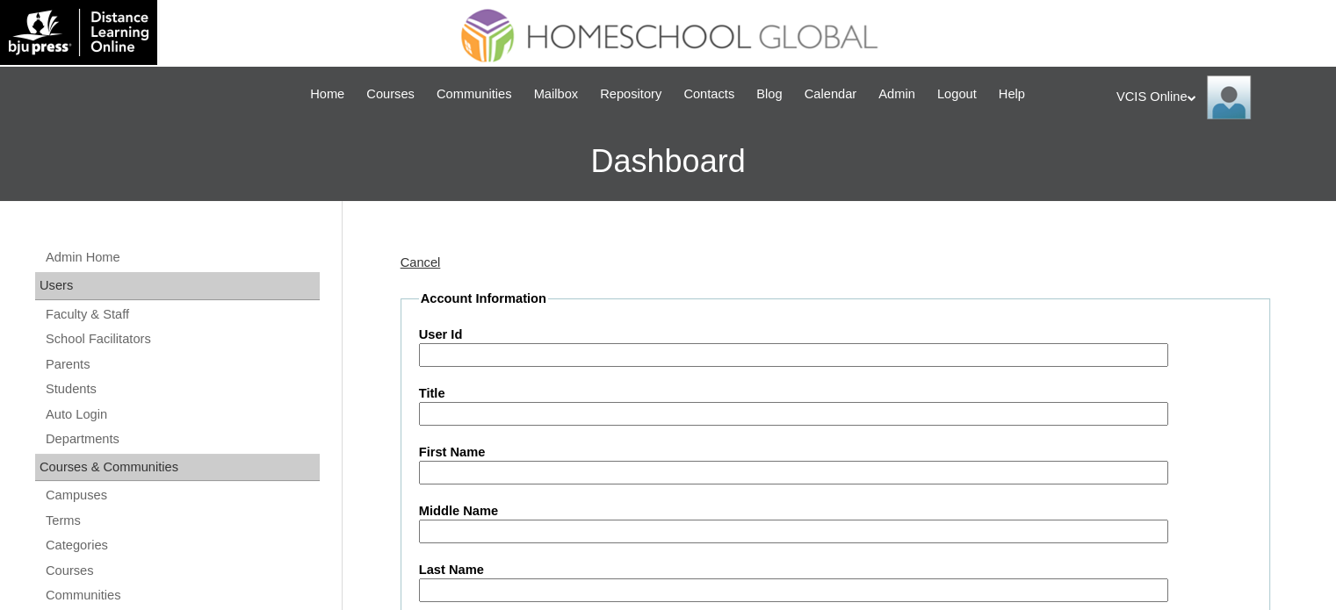
drag, startPoint x: 0, startPoint y: 0, endPoint x: 488, endPoint y: 363, distance: 608.2
click at [490, 361] on input "User Id" at bounding box center [793, 355] width 749 height 24
paste input "VCIS016-5C-PA2025"
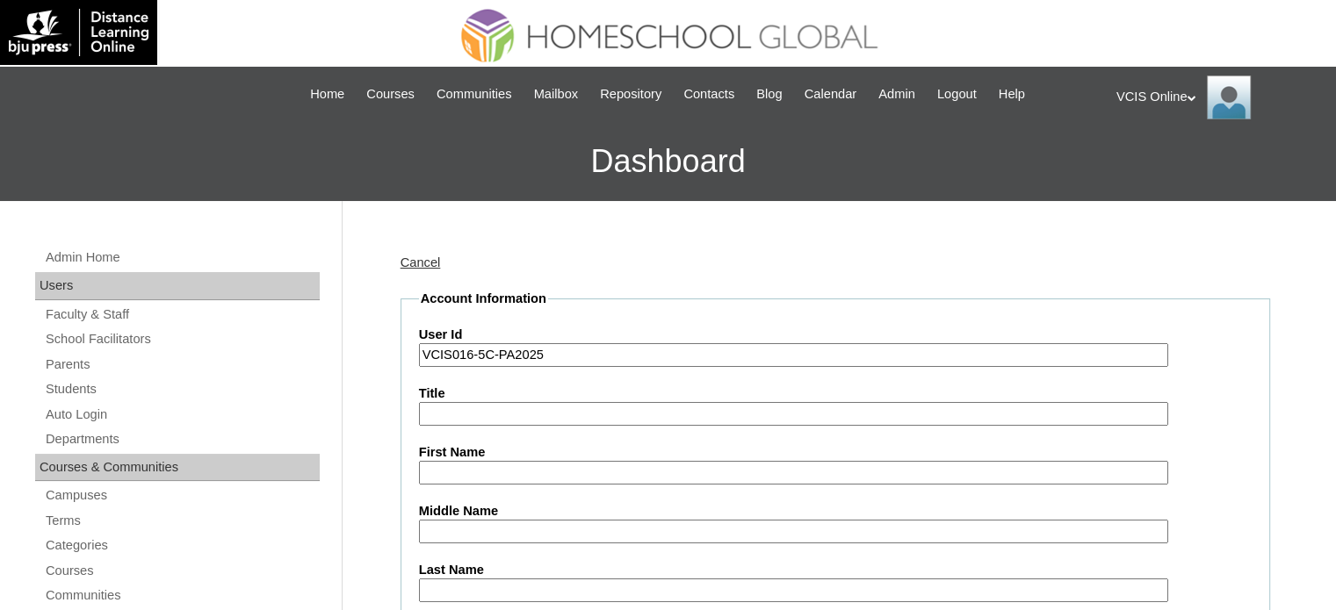
click at [490, 361] on input "VCIS016-5C-PA2025" at bounding box center [793, 355] width 749 height 24
paste input "VCIS016-5C-PA2025"
click at [514, 351] on input "VCIS016-5CVCIS016-5C-PA2025PA2025" at bounding box center [793, 355] width 749 height 24
type input "VCIS016-5CVCIS016-5C-PA2025PA2025"
click at [515, 386] on label "Title" at bounding box center [835, 394] width 832 height 18
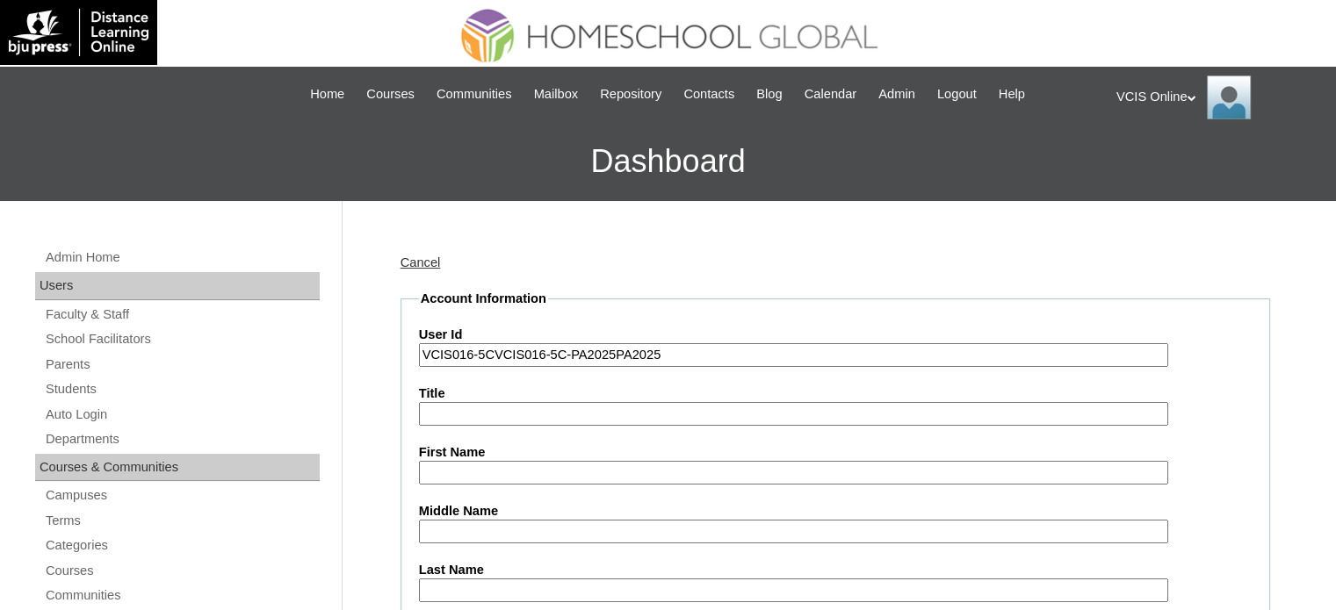
click at [515, 402] on input "Title" at bounding box center [793, 414] width 749 height 24
click at [515, 410] on input "Title" at bounding box center [793, 414] width 749 height 24
click at [538, 350] on input "VCIS016-5CVCIS016-5C-PA2025PA2025" at bounding box center [793, 355] width 749 height 24
click at [498, 351] on input "VCIS016-5CVCIS016-5C-PA2025PA2025" at bounding box center [793, 355] width 749 height 24
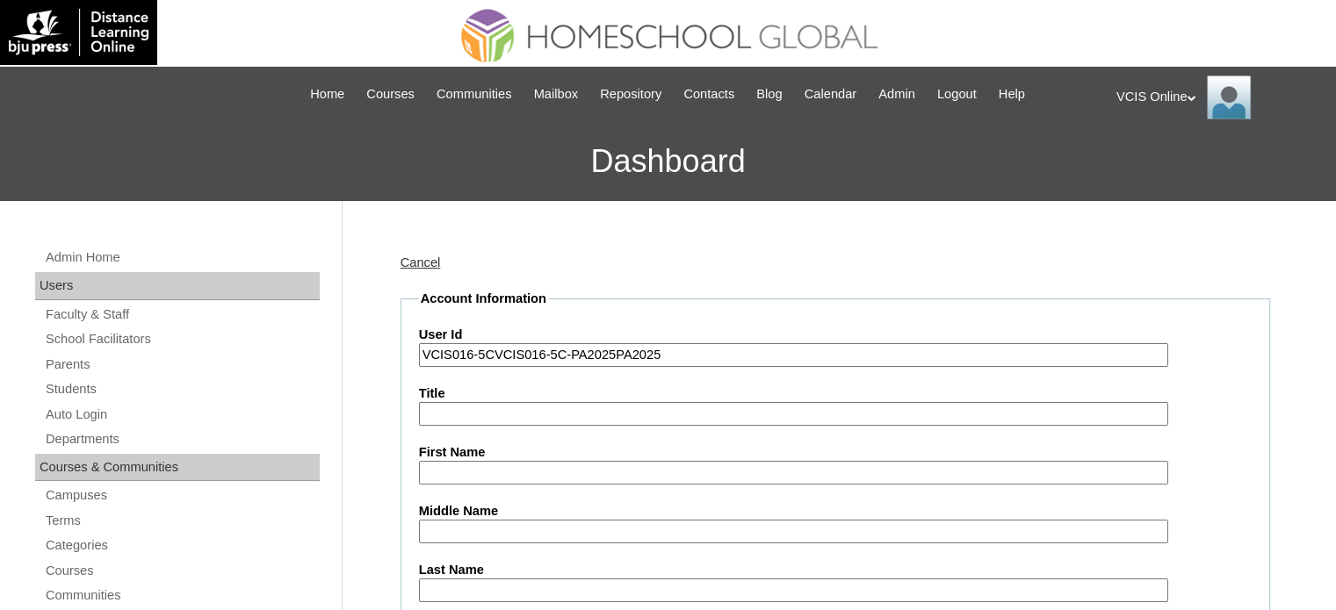
click at [498, 351] on input "VCIS016-5CVCIS016-5C-PA2025PA2025" at bounding box center [793, 355] width 749 height 24
paste input "VCIS016-5C-PA2025"
type input "VCIS016-5C-PA2025"
click at [481, 418] on input "Title" at bounding box center [793, 414] width 749 height 24
drag, startPoint x: 485, startPoint y: 477, endPoint x: 478, endPoint y: 441, distance: 36.7
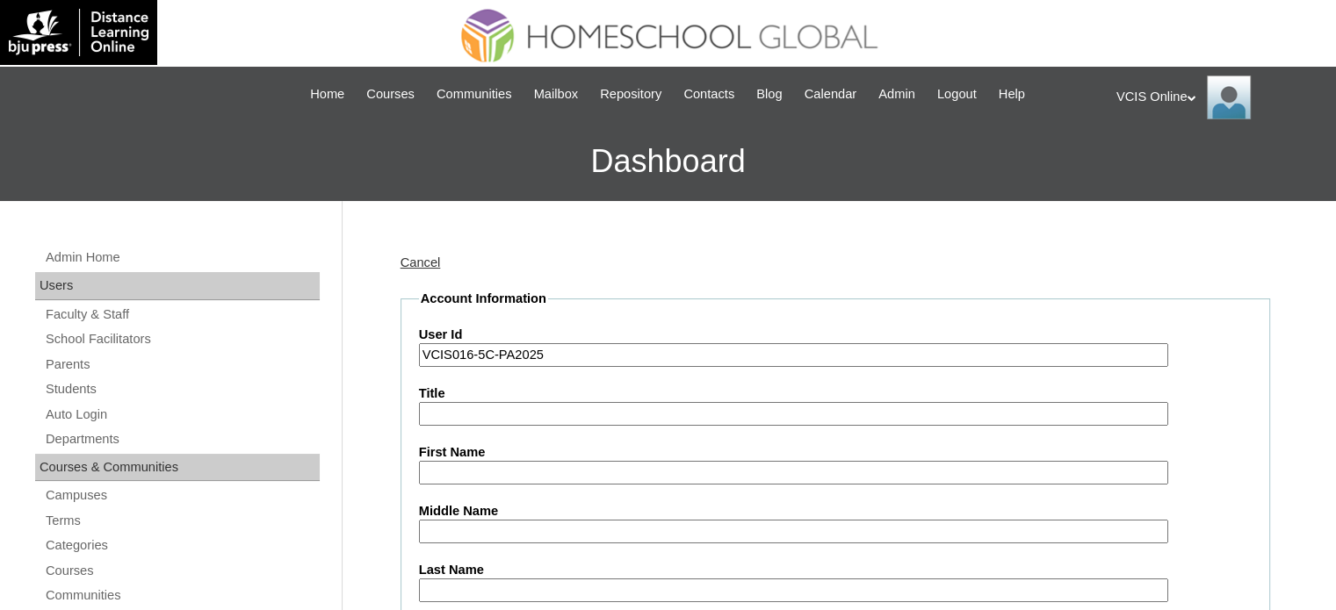
click at [482, 477] on input "First Name" at bounding box center [793, 473] width 749 height 24
paste input "Grecelle Rovero"
drag, startPoint x: 482, startPoint y: 471, endPoint x: 517, endPoint y: 477, distance: 35.7
click at [517, 477] on input "Grecelle Rovero" at bounding box center [793, 473] width 749 height 24
click at [481, 472] on input "Grecelle Rovero" at bounding box center [793, 473] width 749 height 24
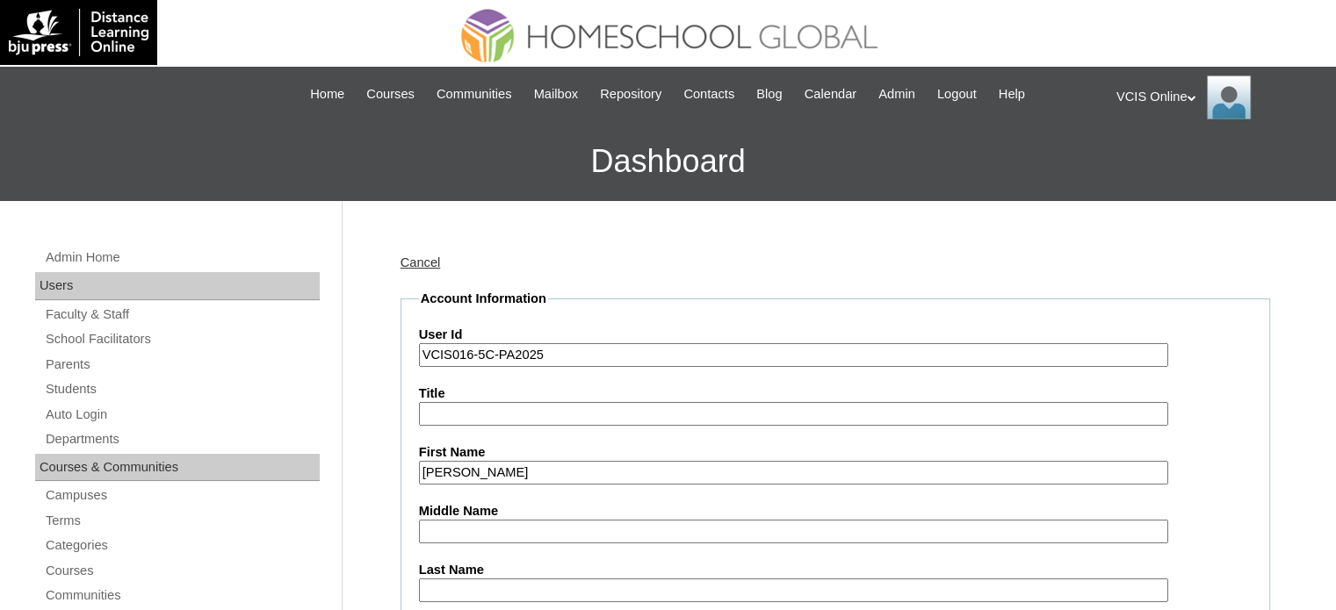
click at [476, 467] on input "Grecelle Rovero" at bounding box center [793, 473] width 749 height 24
drag, startPoint x: 523, startPoint y: 466, endPoint x: 479, endPoint y: 469, distance: 44.0
click at [479, 469] on input "Grecelle Rovero" at bounding box center [793, 473] width 749 height 24
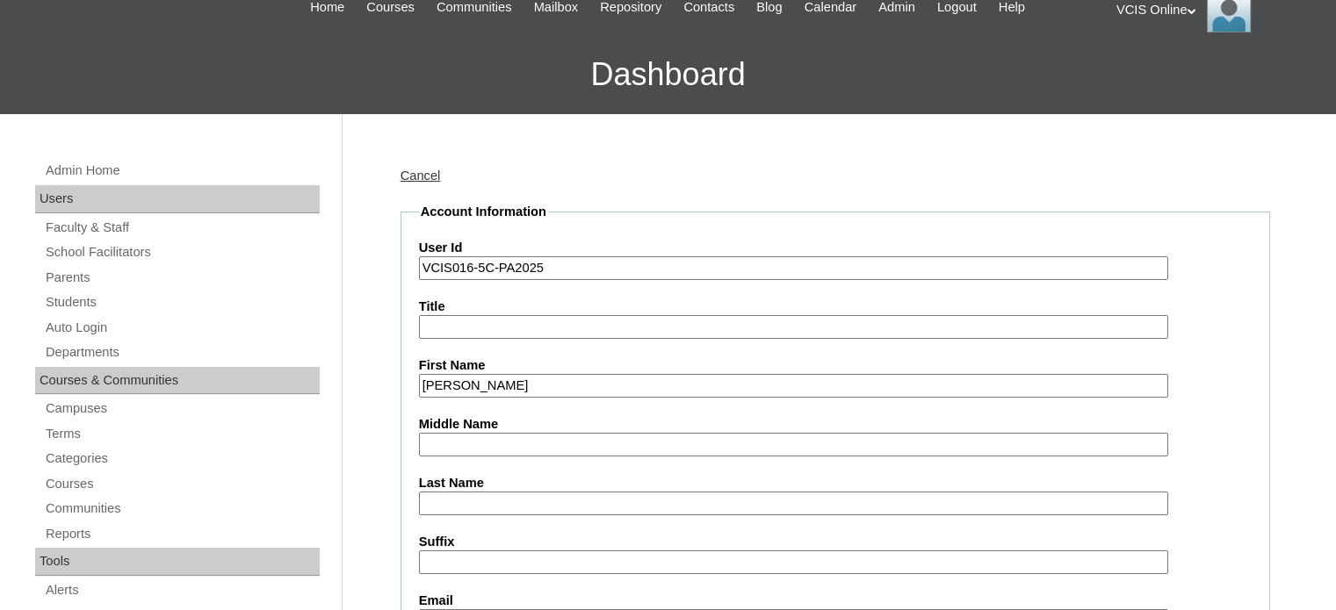
scroll to position [88, 0]
type input "Grecelle Rovero"
click at [474, 496] on input "Last Name" at bounding box center [793, 503] width 749 height 24
paste input "Rovero"
type input "Rovero (2025)"
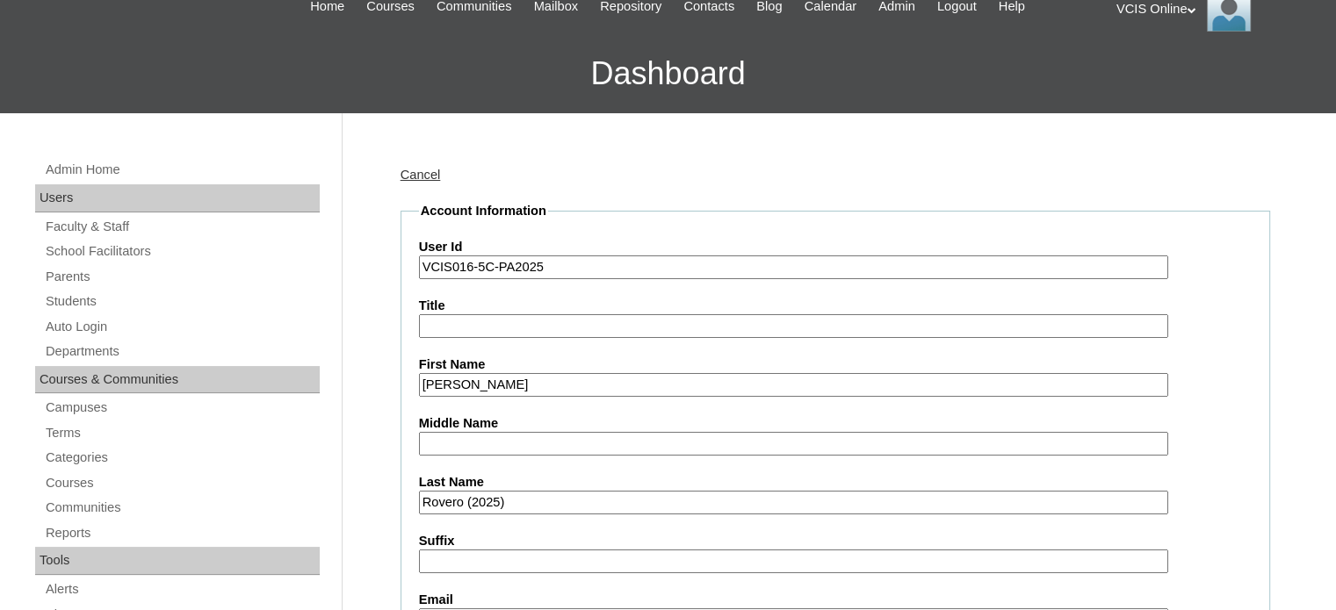
drag, startPoint x: 479, startPoint y: 385, endPoint x: 554, endPoint y: 384, distance: 75.5
click at [554, 384] on input "Grecelle Rovero" at bounding box center [793, 385] width 749 height 24
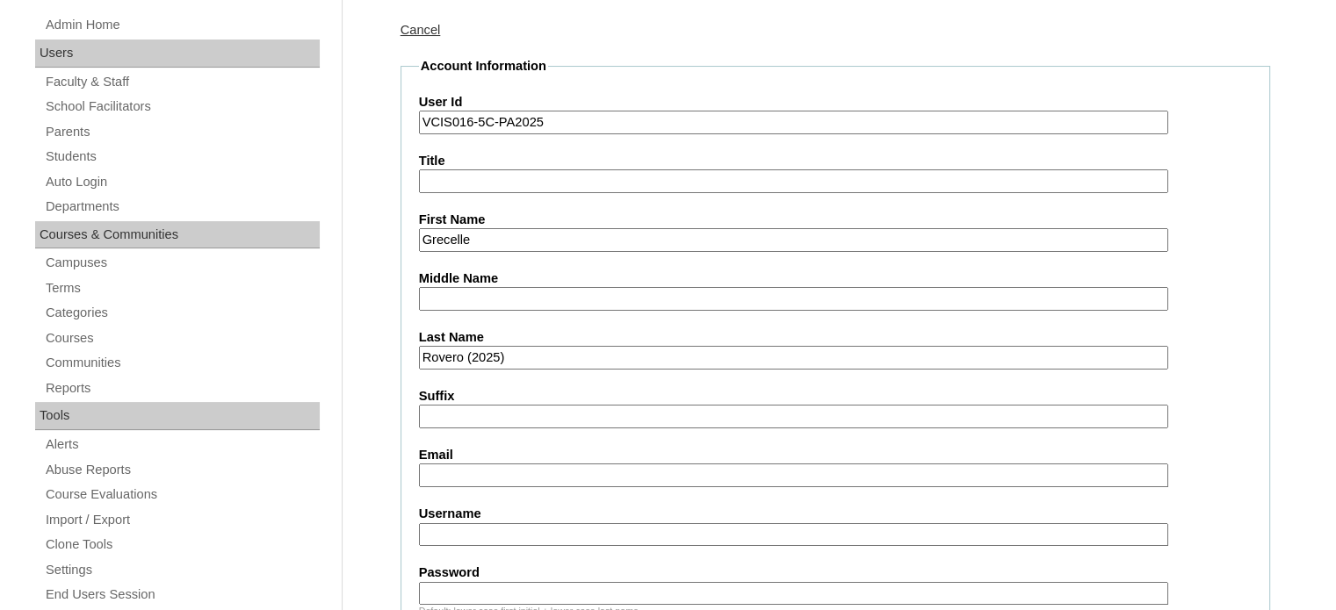
scroll to position [263, 0]
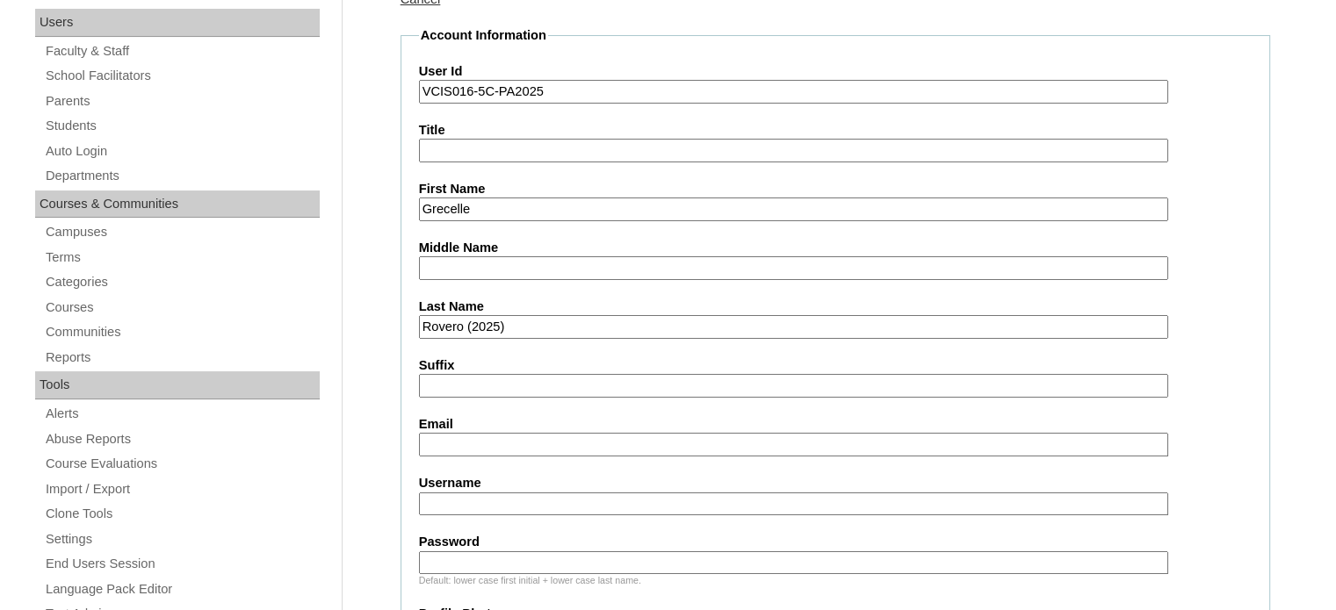
type input "Grecelle"
click at [553, 449] on input "Email" at bounding box center [793, 445] width 749 height 24
type input "grecelle_rovero@yahoo.com.ph"
click at [502, 501] on input "Username" at bounding box center [793, 505] width 749 height 24
type input "grovero2025"
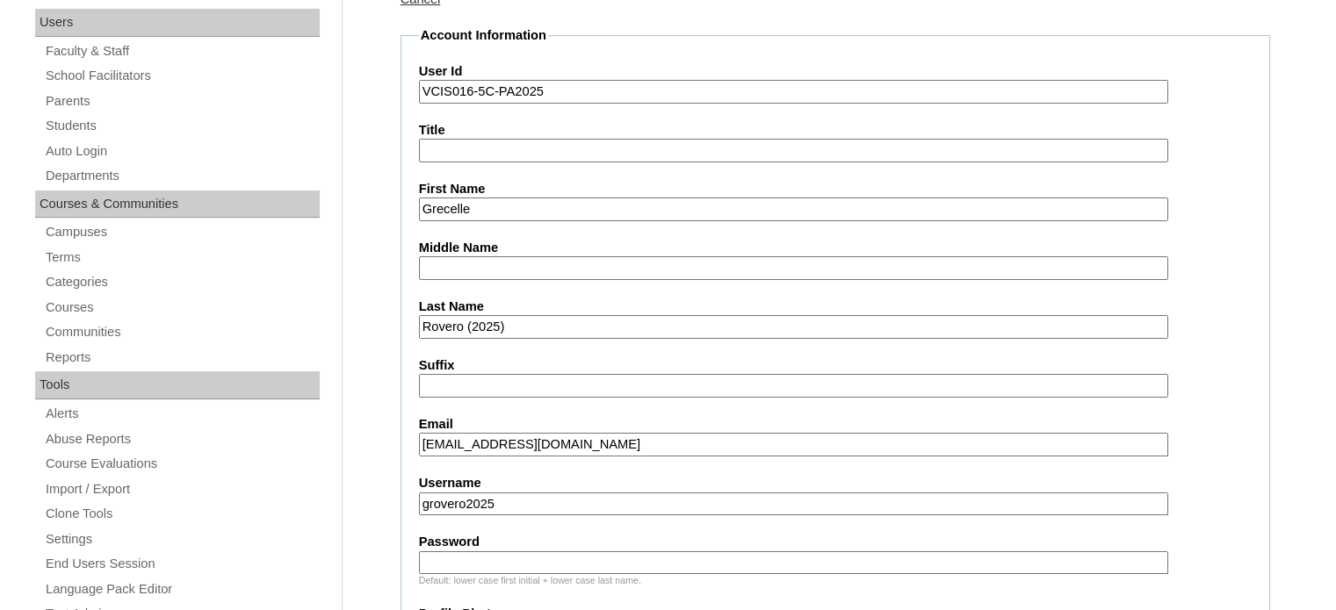
click at [521, 551] on input "Password" at bounding box center [793, 563] width 749 height 24
paste input "BqeiKE"
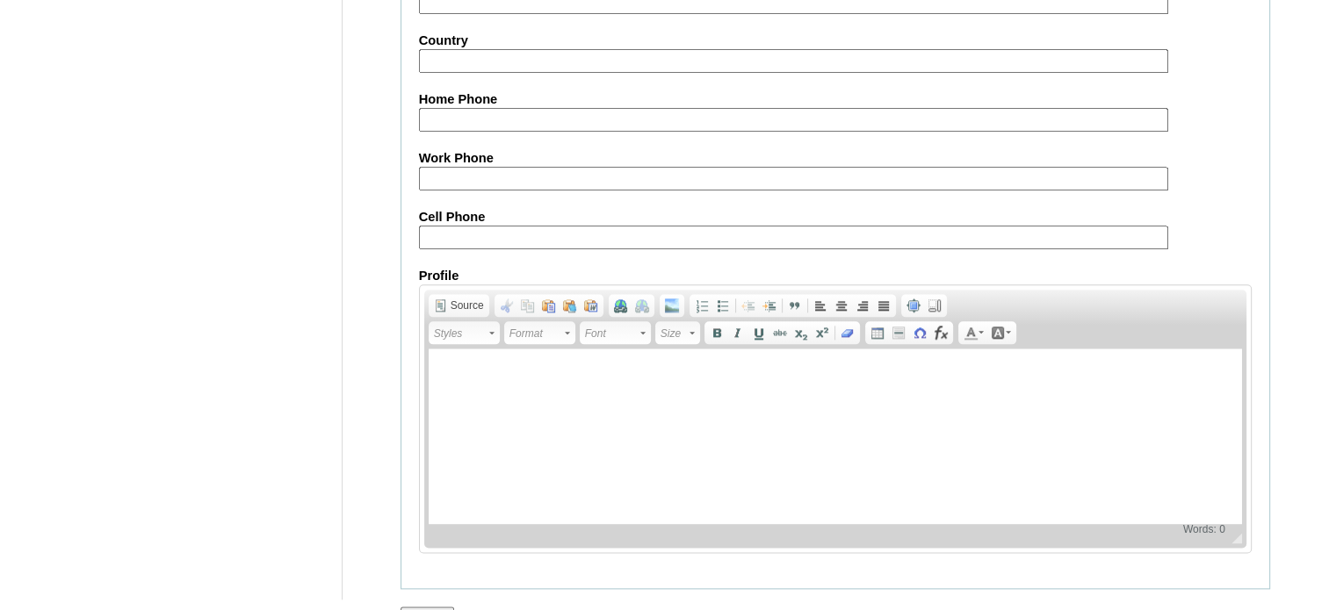
scroll to position [2043, 0]
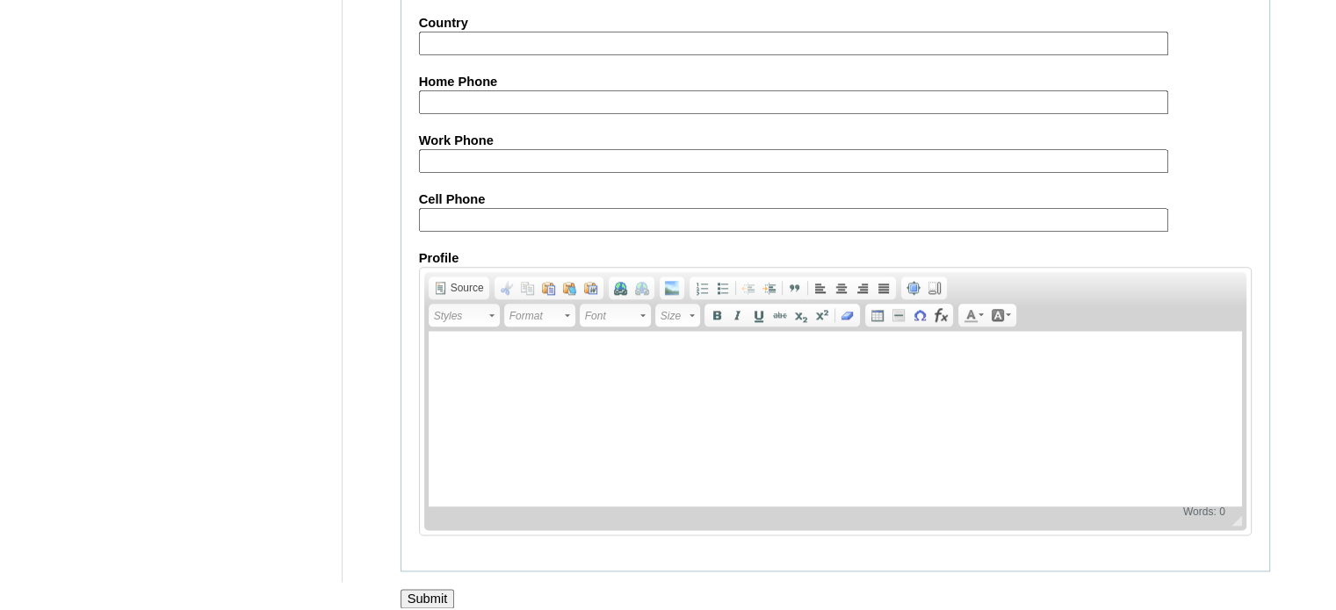
type input "BqeiKE"
click at [431, 589] on input "Submit" at bounding box center [427, 598] width 54 height 19
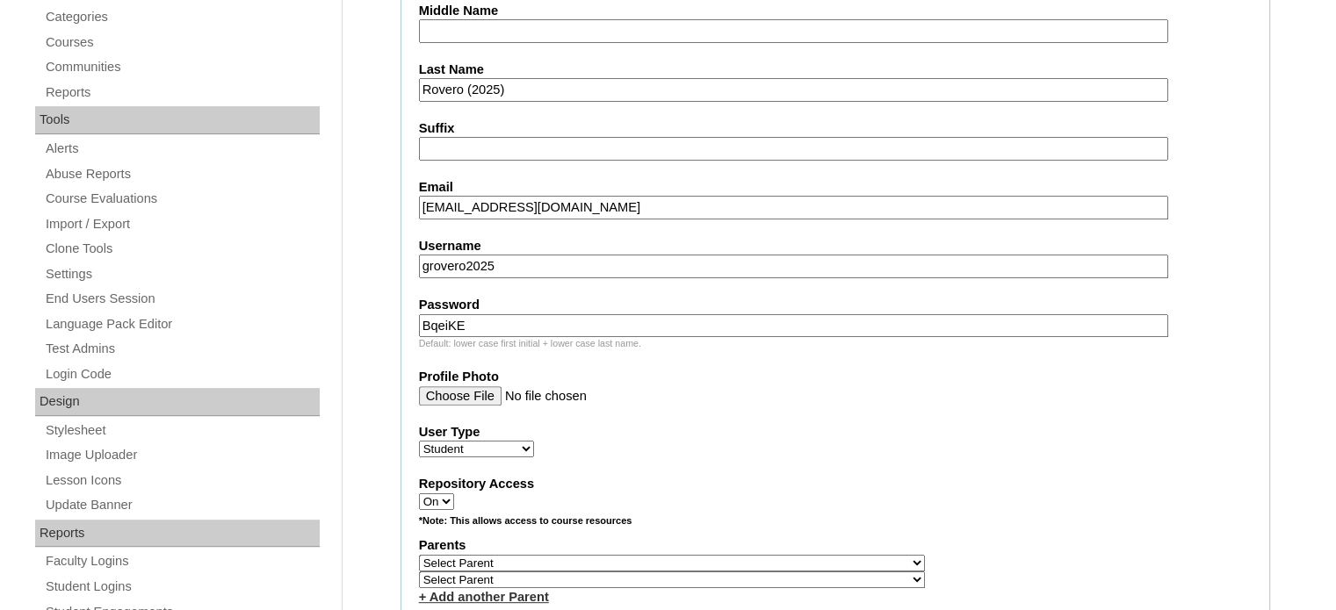
scroll to position [527, 0]
click at [429, 264] on input "grovero2025" at bounding box center [793, 268] width 749 height 24
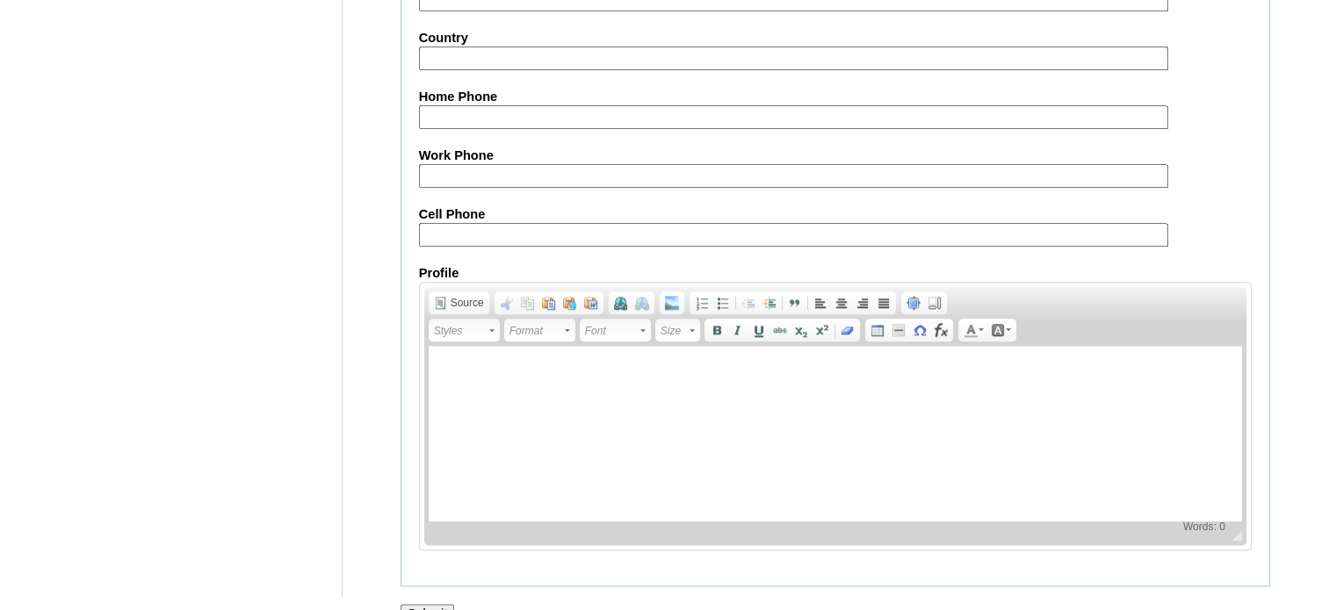
scroll to position [2104, 0]
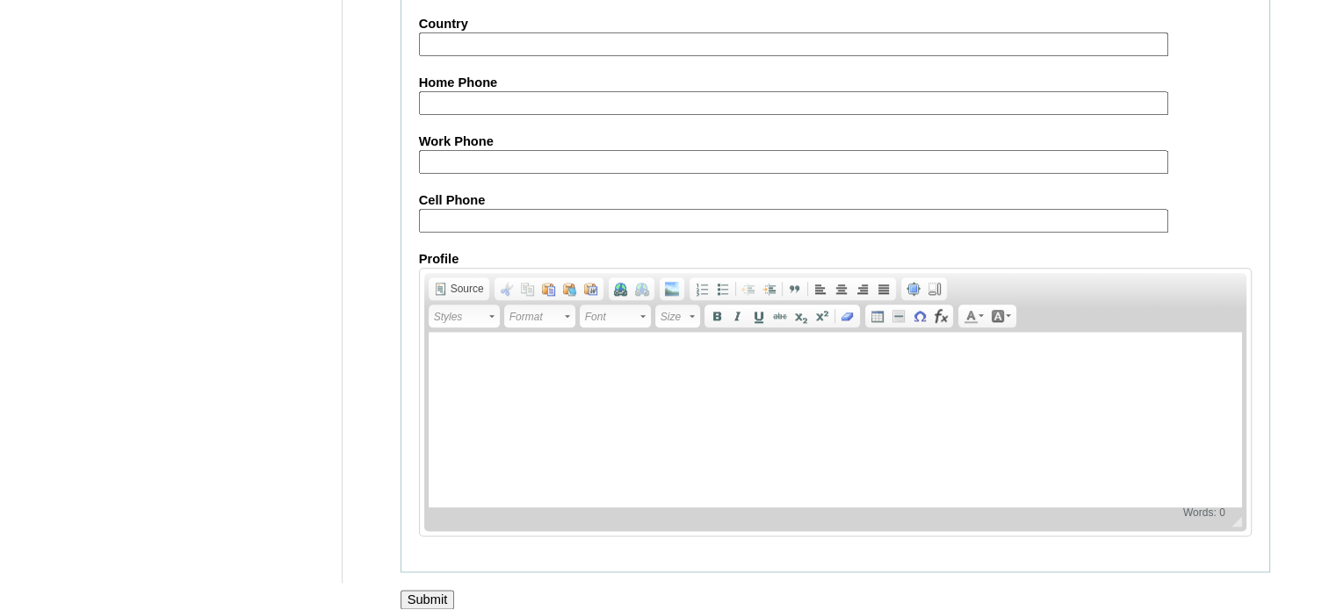
type input "g.rovero2025"
click at [429, 590] on input "Submit" at bounding box center [427, 599] width 54 height 19
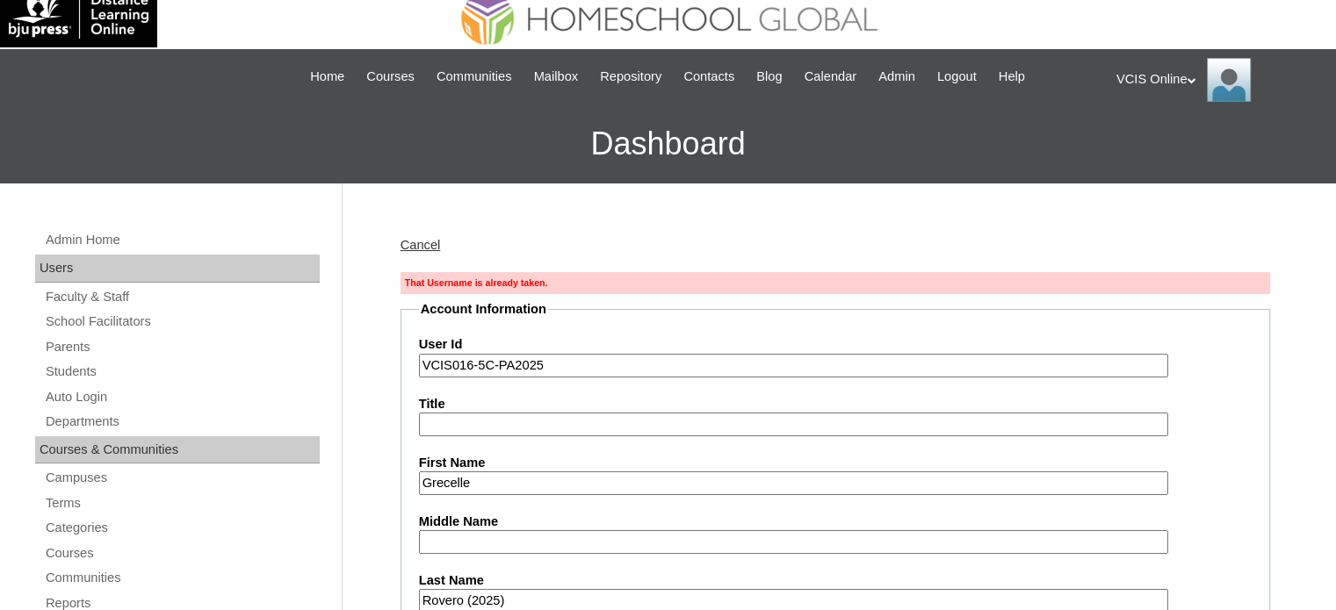
scroll to position [0, 0]
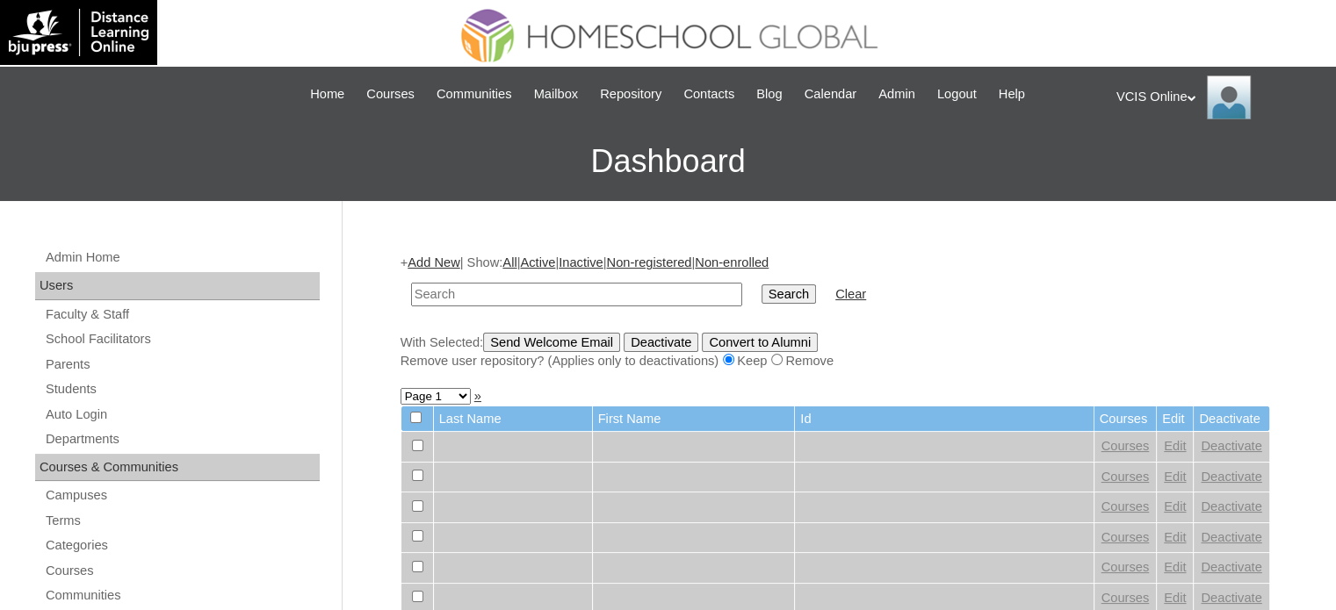
paste input "VCIS016-5C-PA2025"
type input "VCIS016-5C-PA2025"
click at [761, 301] on input "Search" at bounding box center [788, 294] width 54 height 19
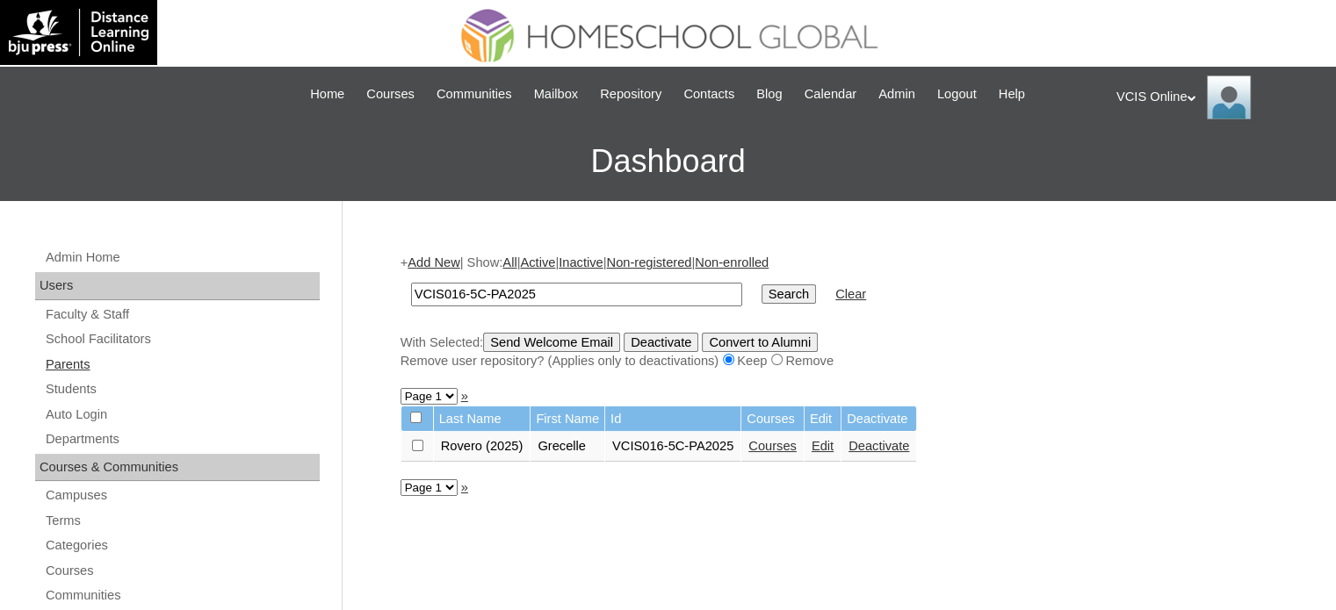
click at [158, 366] on link "Parents" at bounding box center [182, 365] width 276 height 22
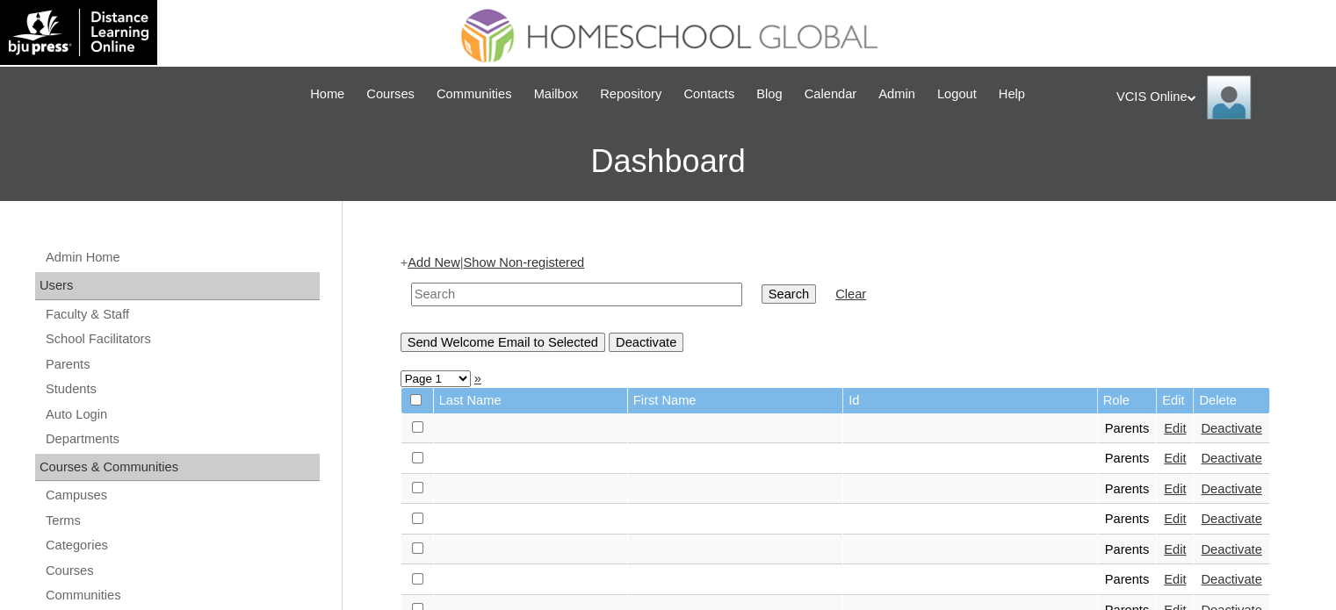
click at [528, 292] on input "text" at bounding box center [576, 295] width 331 height 24
paste input "VCIS016-5C-PA2025"
type input "VCIS016-5C-PA2025"
click at [761, 298] on input "Search" at bounding box center [788, 294] width 54 height 19
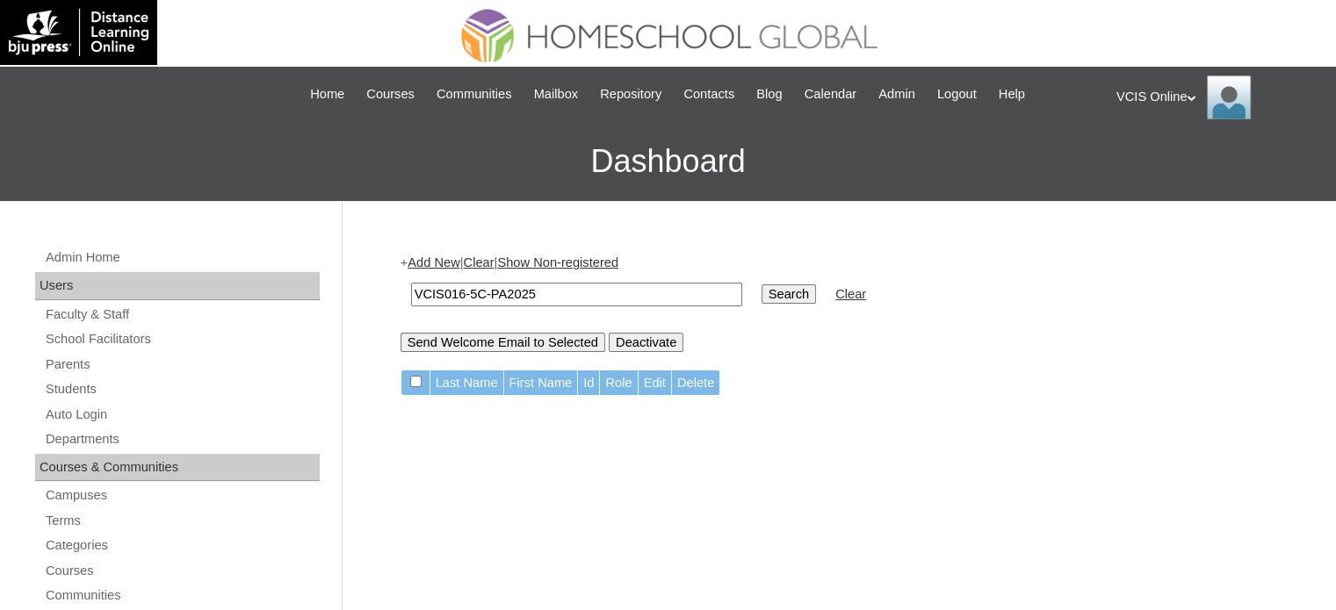
click at [311, 378] on link "Students" at bounding box center [182, 389] width 276 height 22
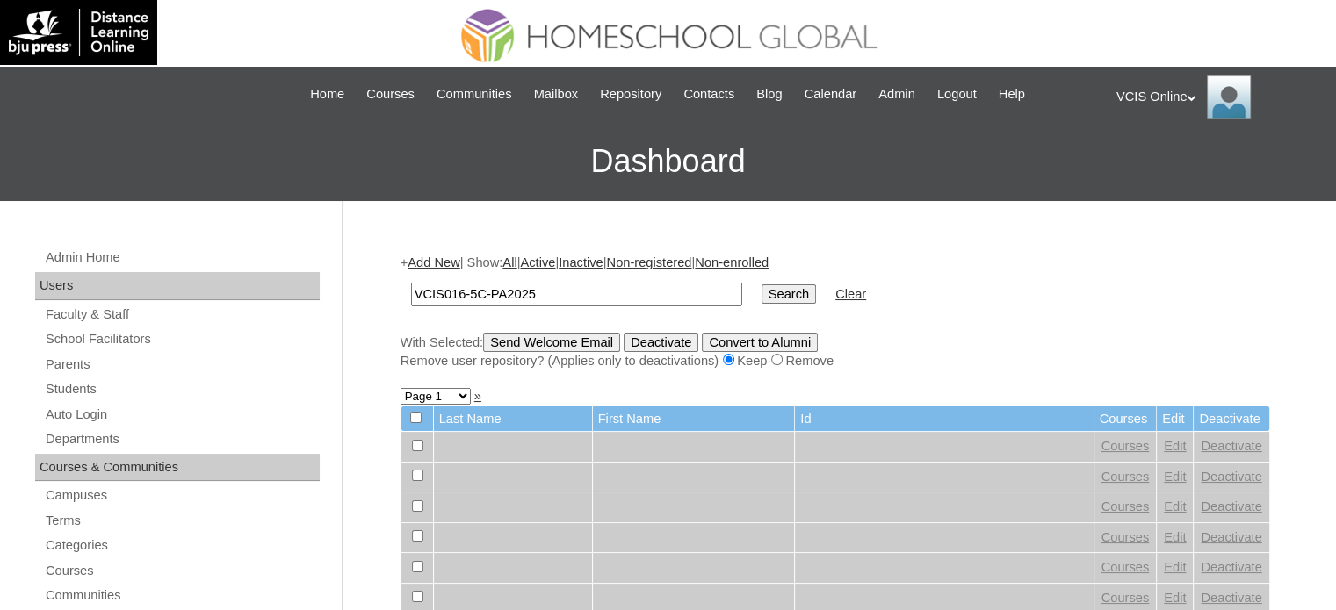
type input "VCIS016-5C-PA2025"
click at [761, 296] on input "Search" at bounding box center [788, 294] width 54 height 19
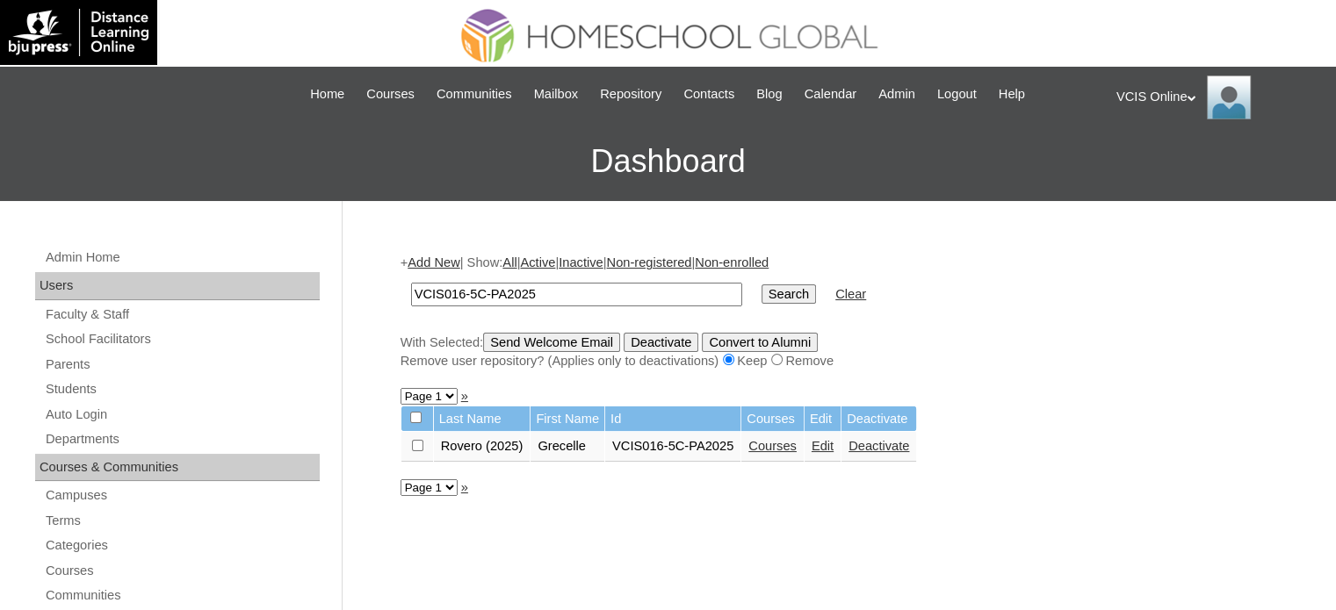
click at [892, 444] on link "Deactivate" at bounding box center [878, 446] width 61 height 14
click at [811, 67] on div "|N|Staff|| Skip to Main Content Skip to Sub Navigation Home Courses Communities…" at bounding box center [667, 94] width 879 height 55
click at [818, 443] on link "Edit" at bounding box center [822, 446] width 22 height 14
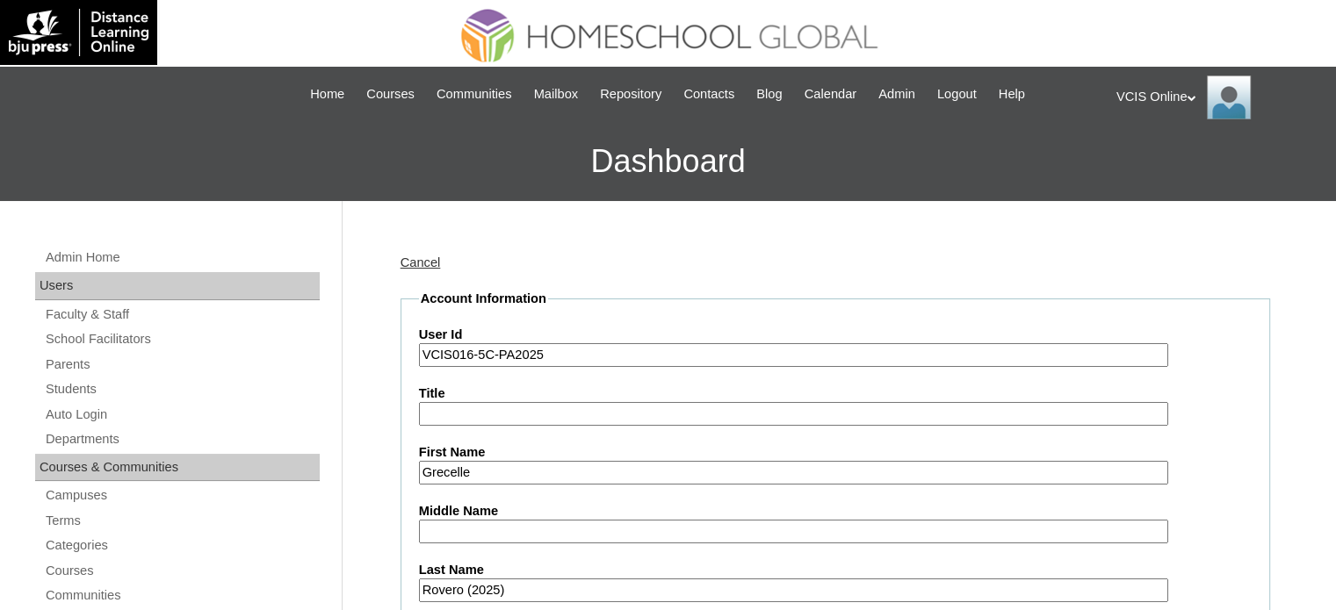
click at [548, 354] on input "VCIS016-5C-PA2025" at bounding box center [793, 355] width 749 height 24
type input "VCIS016-5C-PA202"
click at [536, 351] on input "VCIS016-5C-PA202" at bounding box center [793, 355] width 749 height 24
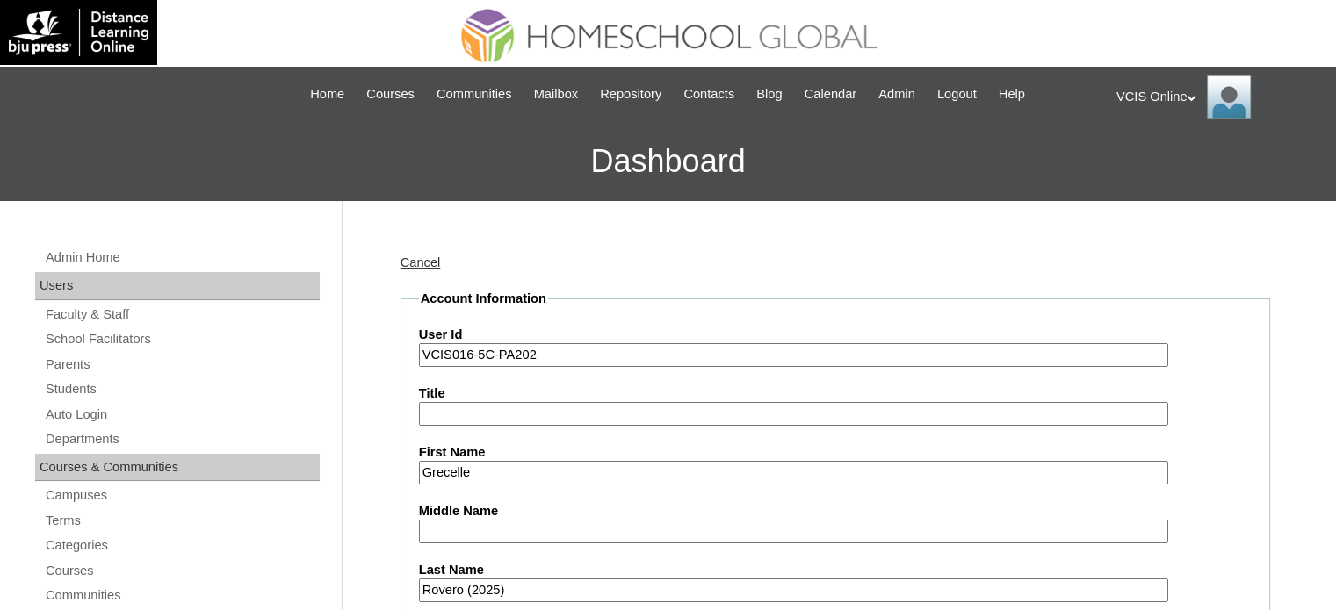
click at [536, 351] on input "VCIS016-5C-PA202" at bounding box center [793, 355] width 749 height 24
click at [483, 470] on input "Grecelle" at bounding box center [793, 473] width 749 height 24
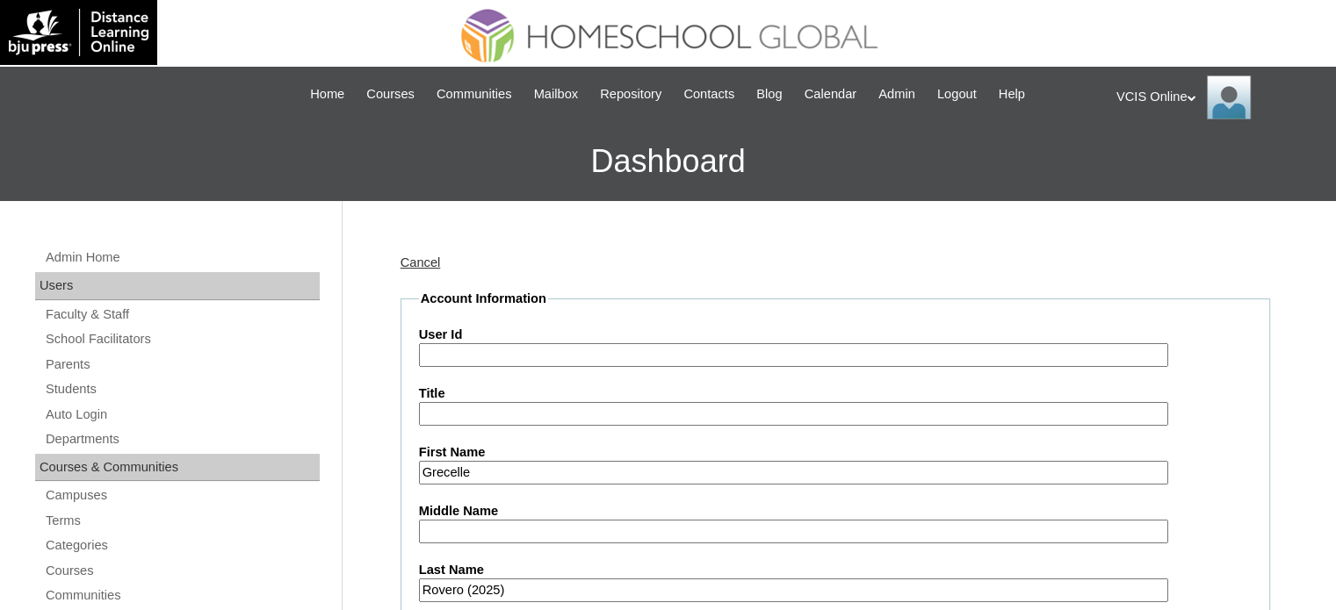
click at [483, 470] on input "Grecelle" at bounding box center [793, 473] width 749 height 24
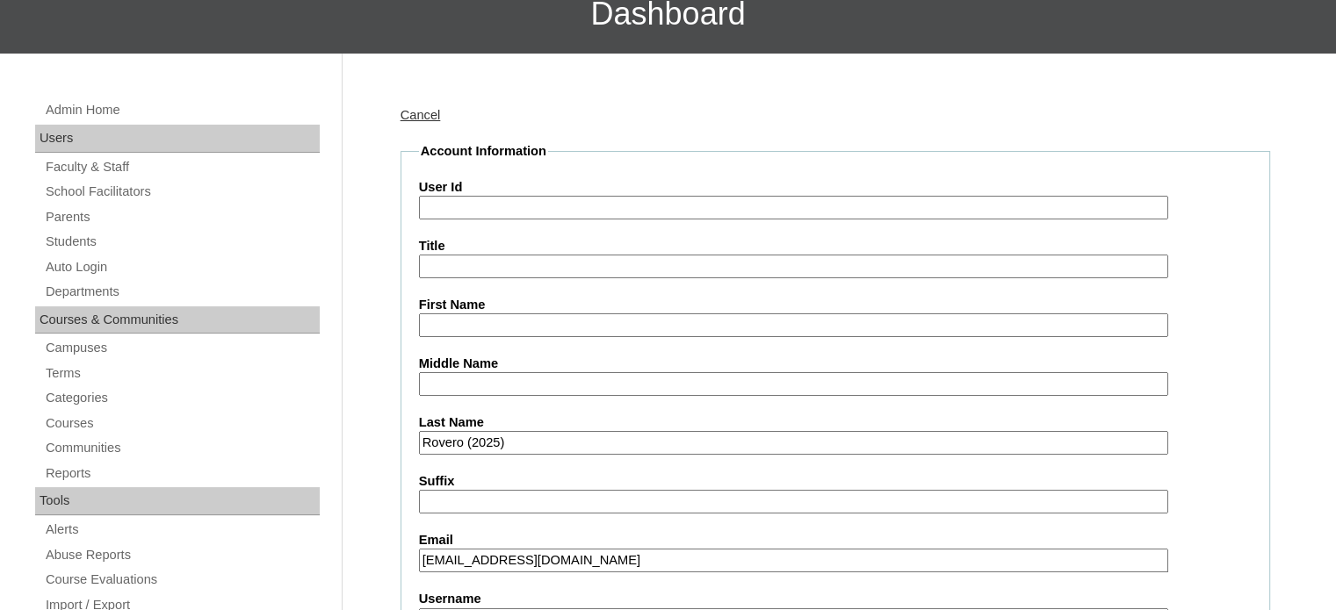
scroll to position [176, 0]
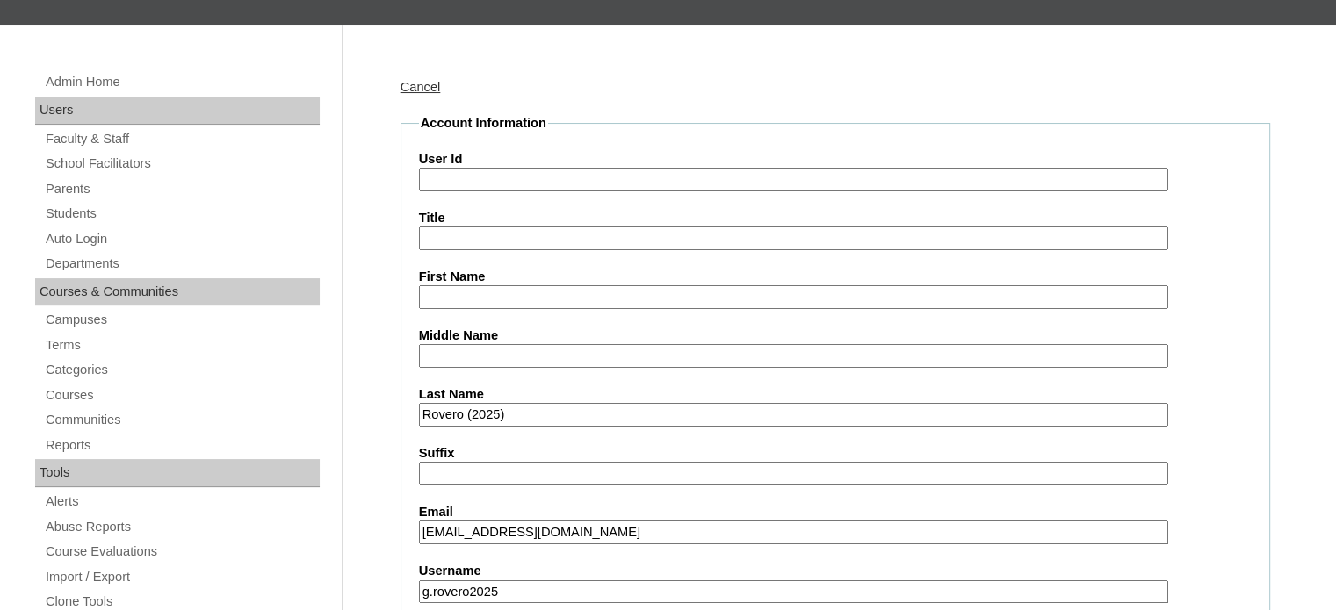
drag, startPoint x: 522, startPoint y: 411, endPoint x: 414, endPoint y: 417, distance: 108.2
drag, startPoint x: 663, startPoint y: 525, endPoint x: 393, endPoint y: 526, distance: 269.6
drag, startPoint x: 520, startPoint y: 586, endPoint x: 396, endPoint y: 578, distance: 124.1
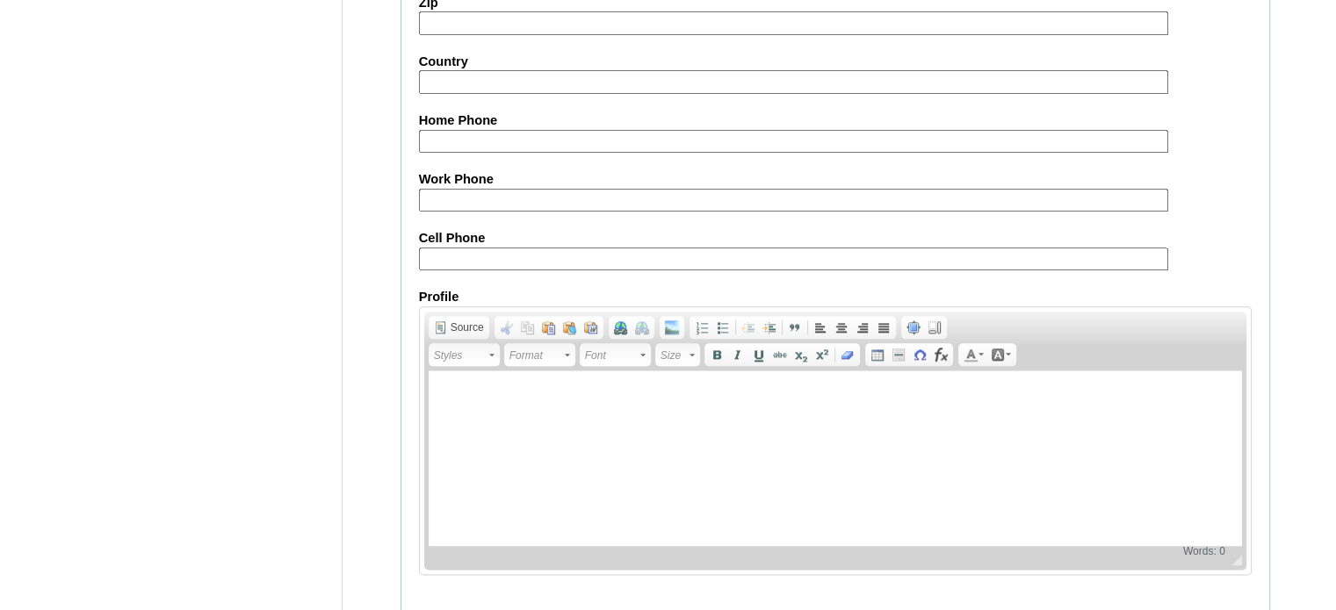
scroll to position [2030, 0]
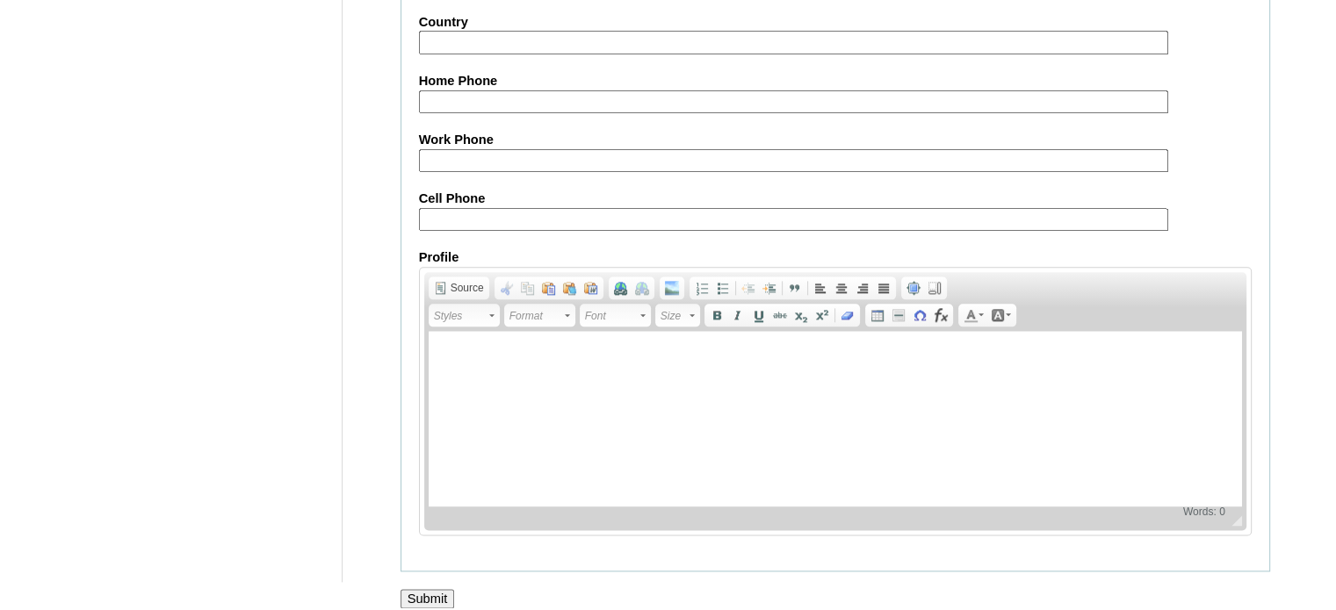
click at [432, 609] on div at bounding box center [668, 618] width 1336 height 18
click at [436, 589] on input "Submit" at bounding box center [427, 598] width 54 height 19
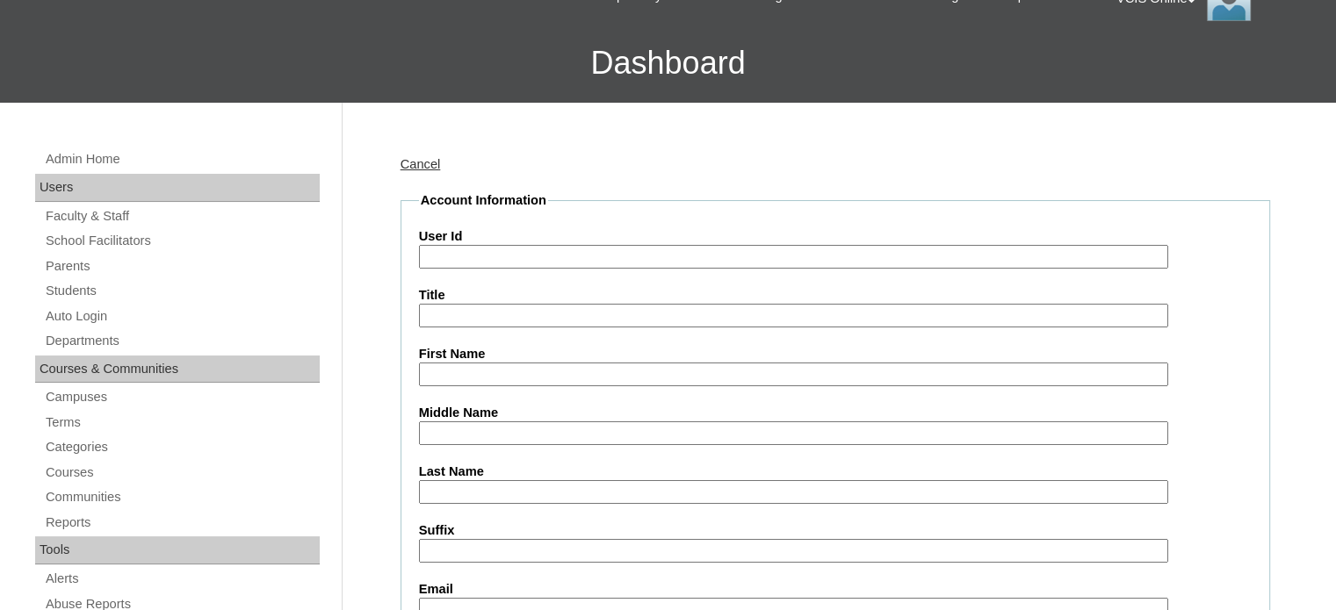
scroll to position [98, 0]
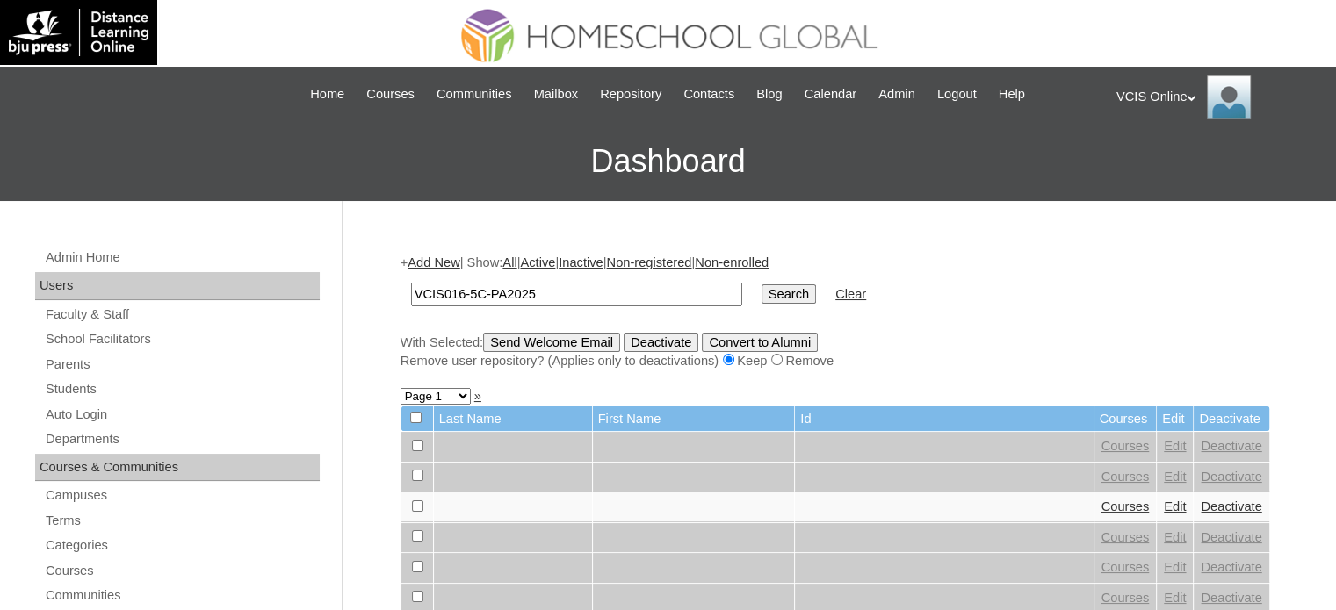
type input "VCIS016-5C-PA2025"
click at [761, 300] on input "Search" at bounding box center [788, 294] width 54 height 19
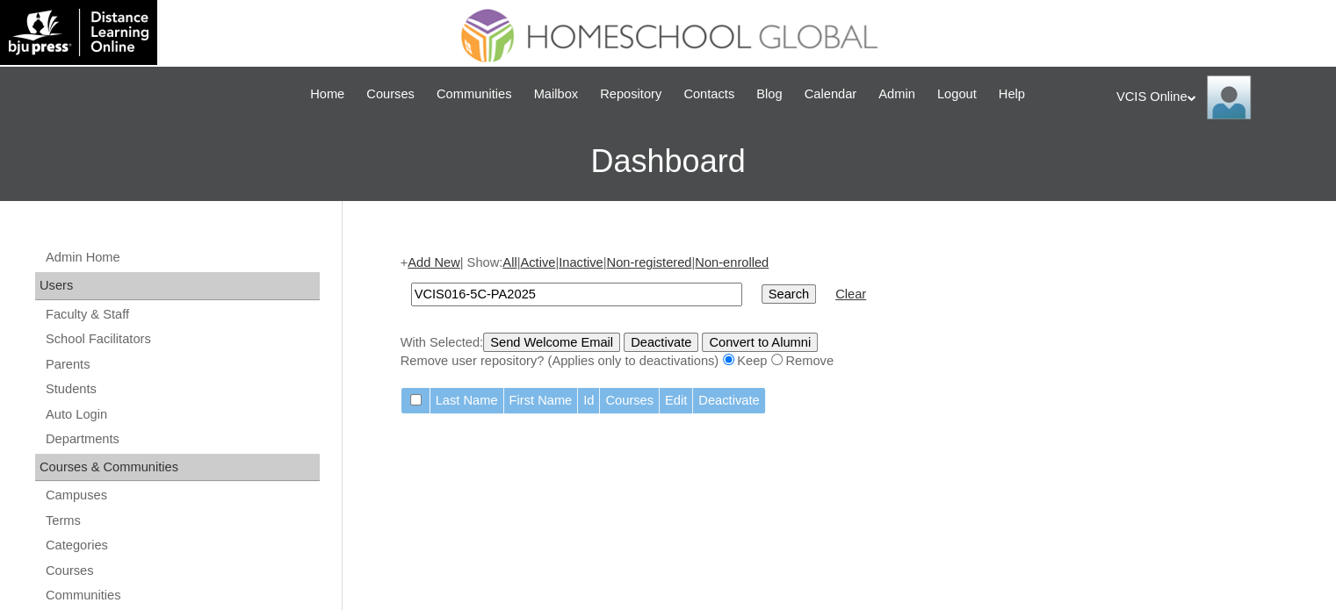
click at [634, 298] on input "VCIS016-5C-PA2025" at bounding box center [576, 295] width 331 height 24
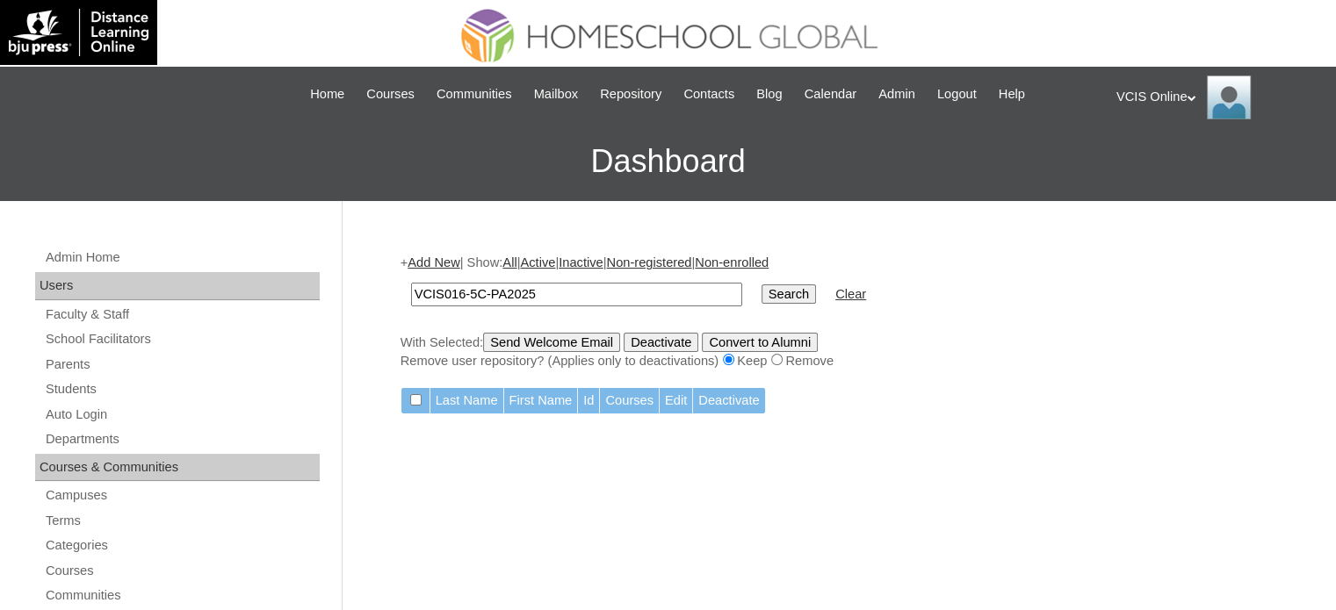
click at [634, 298] on input "VCIS016-5C-PA2025" at bounding box center [576, 295] width 331 height 24
click at [761, 297] on input "Search" at bounding box center [788, 294] width 54 height 19
click at [186, 393] on link "Students" at bounding box center [182, 389] width 276 height 22
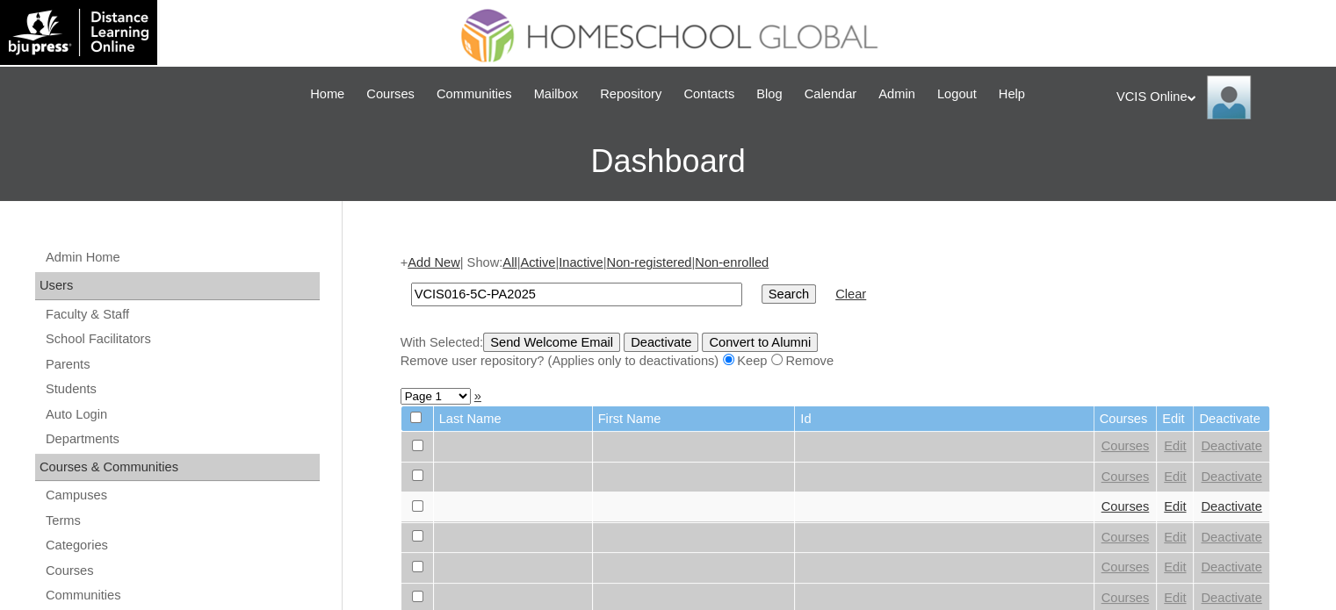
type input "VCIS016-5C-PA2025"
click at [761, 298] on input "Search" at bounding box center [788, 294] width 54 height 19
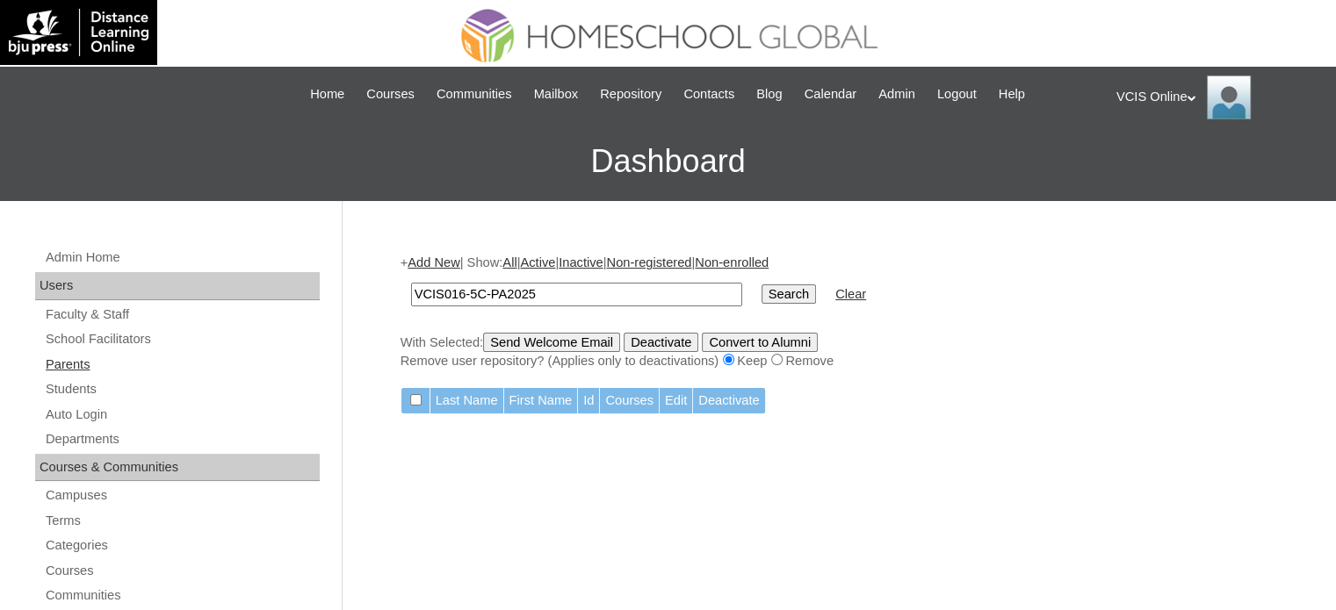
click at [184, 354] on link "Parents" at bounding box center [182, 365] width 276 height 22
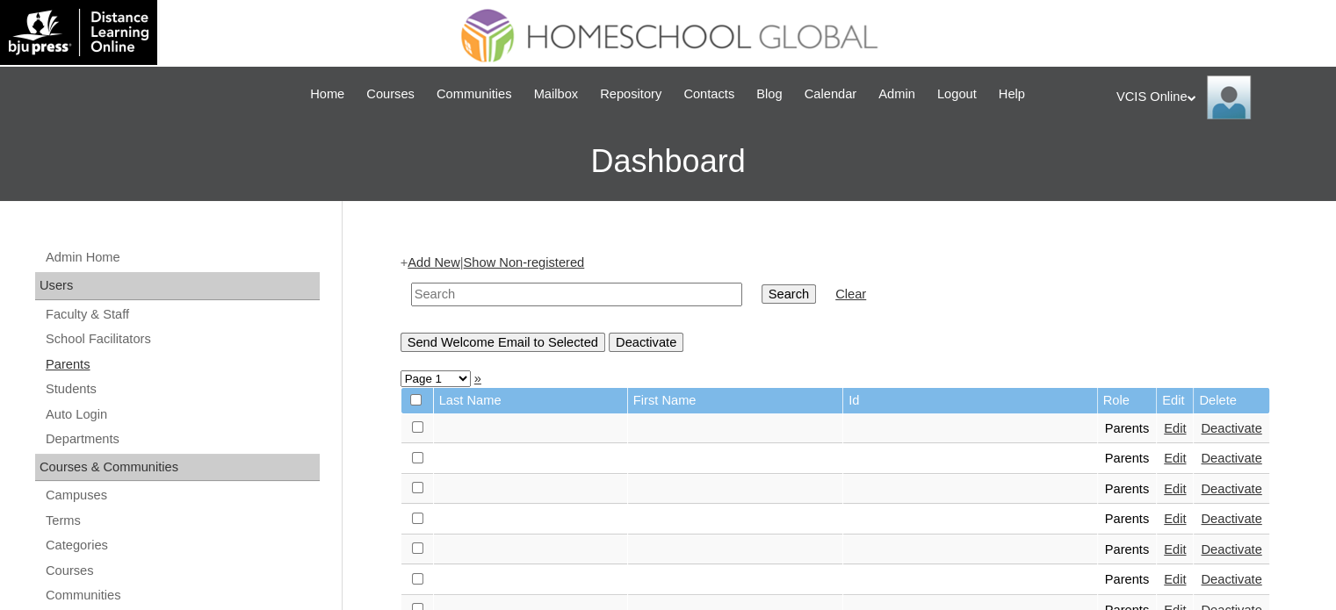
click at [71, 362] on link "Parents" at bounding box center [182, 365] width 276 height 22
click at [441, 276] on td at bounding box center [576, 294] width 349 height 41
click at [453, 262] on link "Add New" at bounding box center [433, 263] width 52 height 14
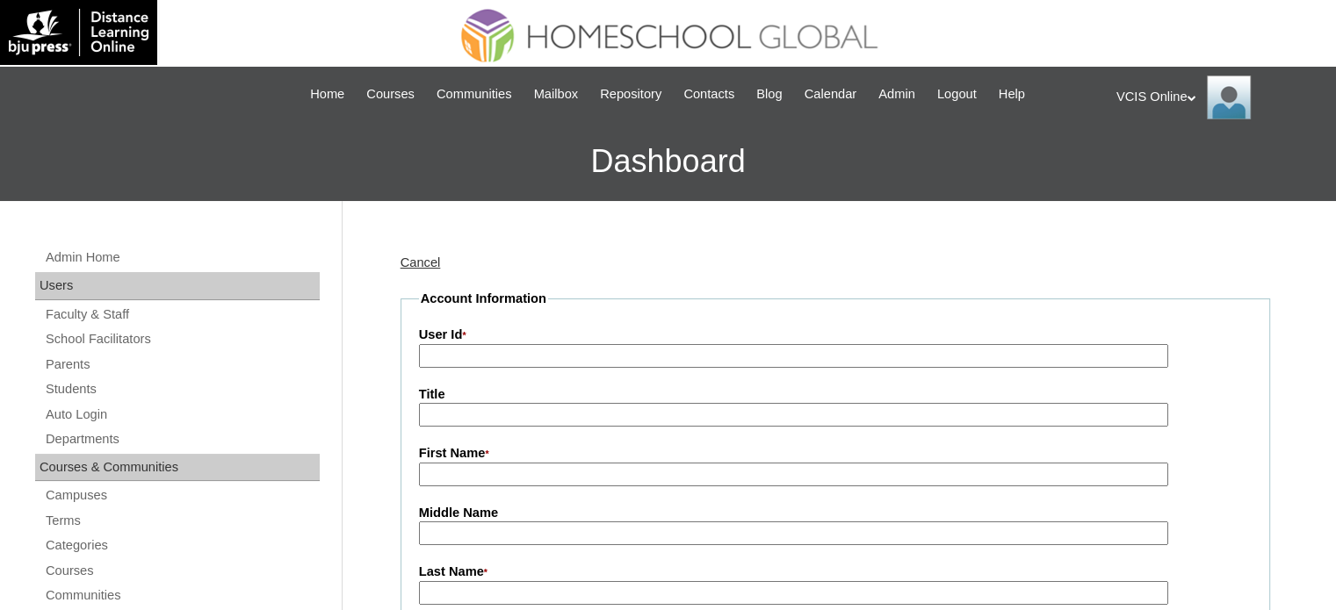
click at [491, 342] on label "User Id *" at bounding box center [835, 335] width 832 height 19
click at [491, 344] on input "User Id *" at bounding box center [793, 356] width 749 height 24
paste input "VCIS016-5C-PA2025"
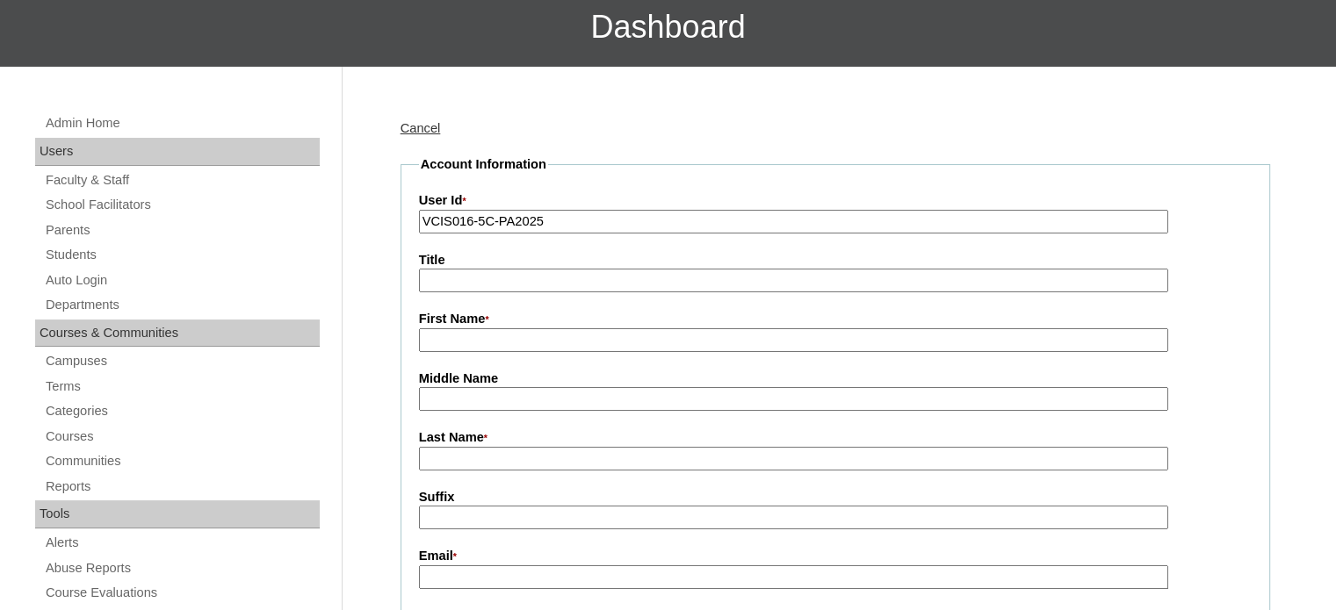
scroll to position [176, 0]
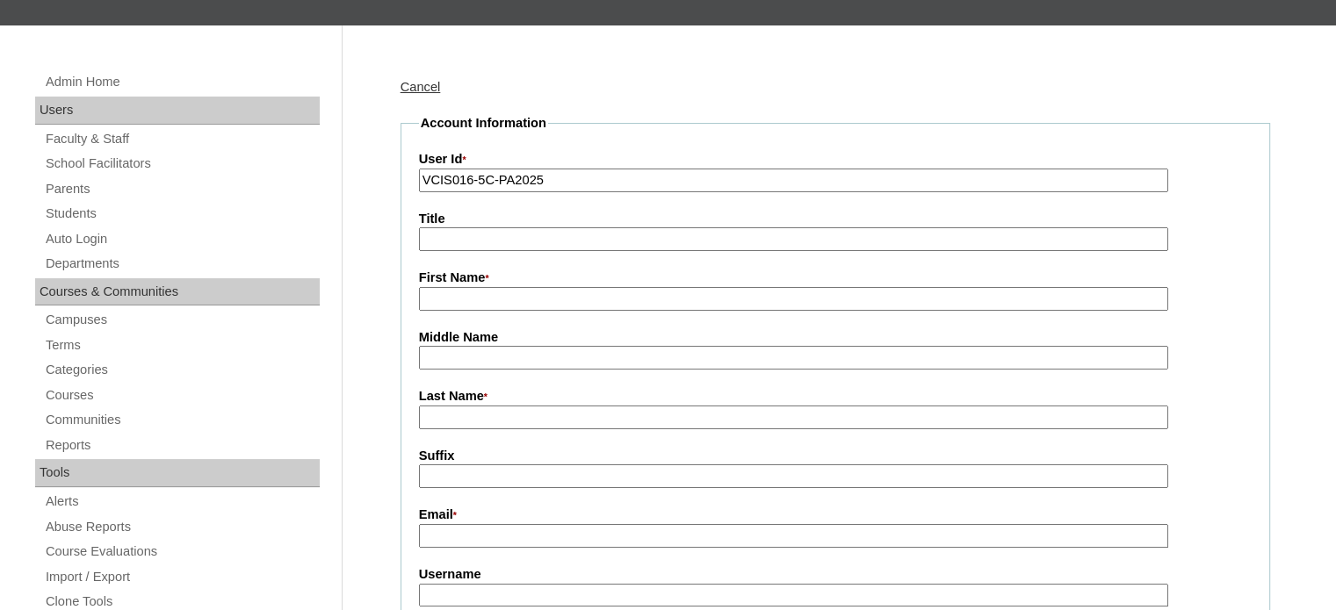
type input "VCIS016-5C-PA2025"
click at [508, 303] on input "First Name *" at bounding box center [793, 299] width 749 height 24
type input "Grecelle"
click at [491, 423] on input "Last Name *" at bounding box center [793, 418] width 749 height 24
type input "Rovero (2025)"
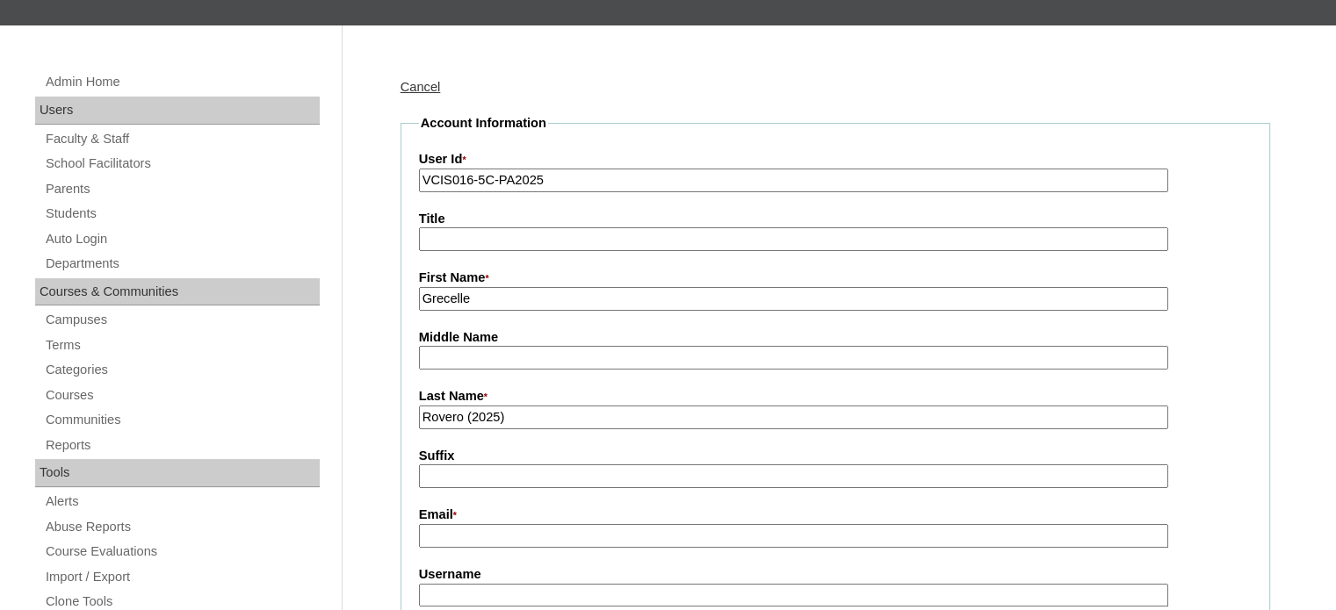
click at [464, 534] on input "Email *" at bounding box center [793, 536] width 749 height 24
type input "[EMAIL_ADDRESS][DOMAIN_NAME]"
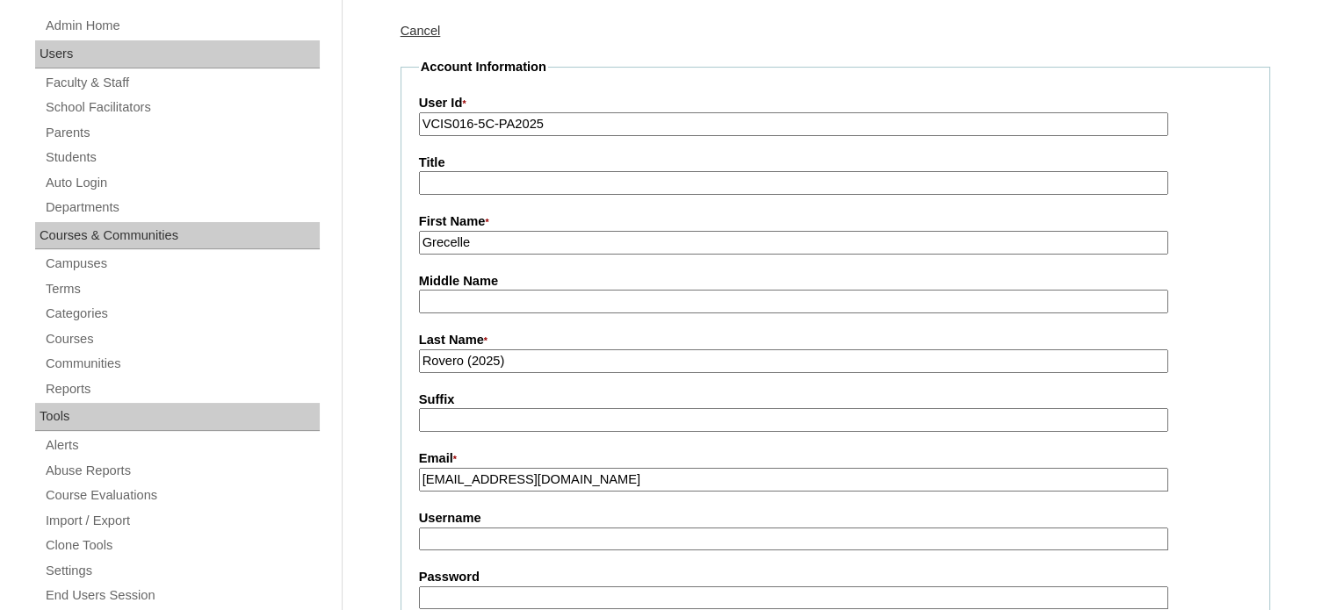
scroll to position [263, 0]
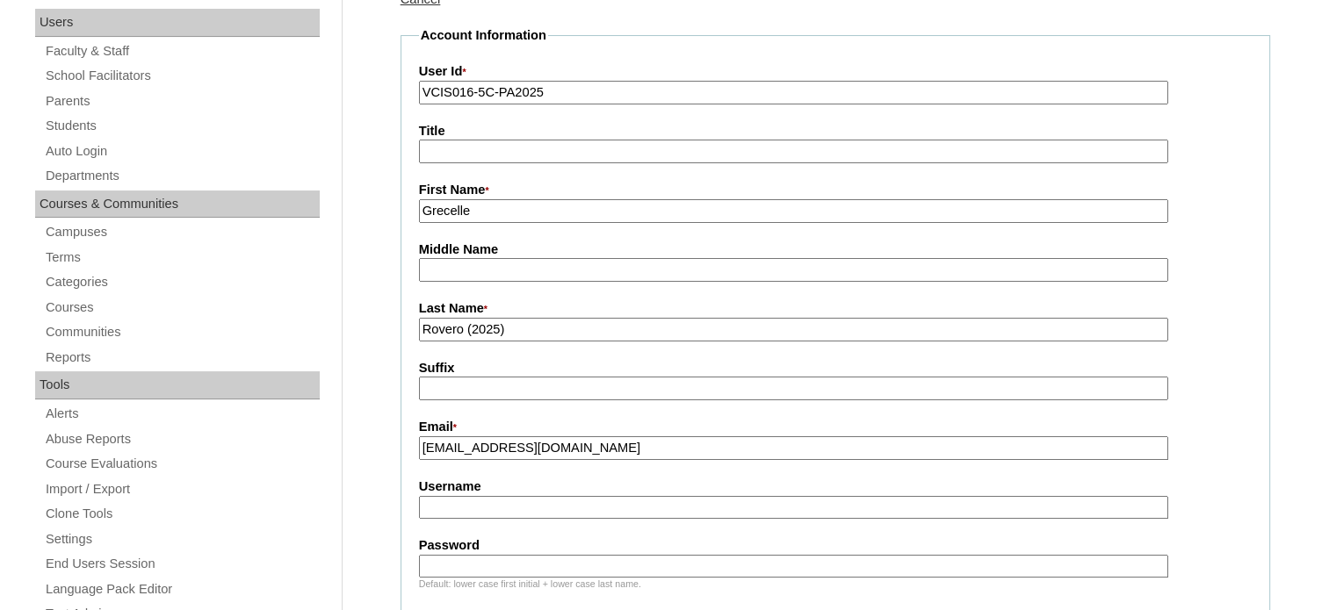
click at [482, 499] on input "Username" at bounding box center [793, 508] width 749 height 24
type input "g.rovero2025"
click at [525, 547] on label "Password" at bounding box center [835, 546] width 832 height 18
click at [525, 555] on input "Password" at bounding box center [793, 567] width 749 height 24
click at [521, 555] on input "Password" at bounding box center [793, 567] width 749 height 24
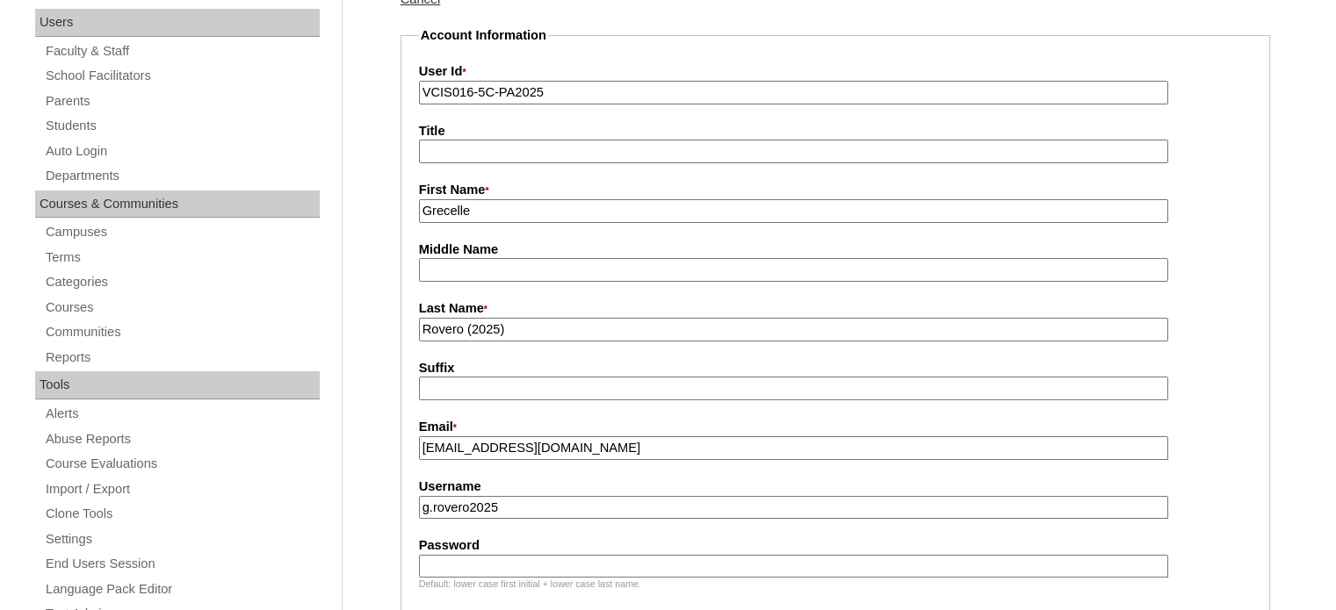
drag, startPoint x: 440, startPoint y: 500, endPoint x: 427, endPoint y: 541, distance: 43.3
click at [427, 541] on fieldset "Account Information User Id * VCIS016-5C-PA2025 Title First Name * [GEOGRAPHIC_…" at bounding box center [834, 584] width 869 height 1117
click at [451, 559] on input "Password" at bounding box center [793, 567] width 749 height 24
paste input "BqeiKE"
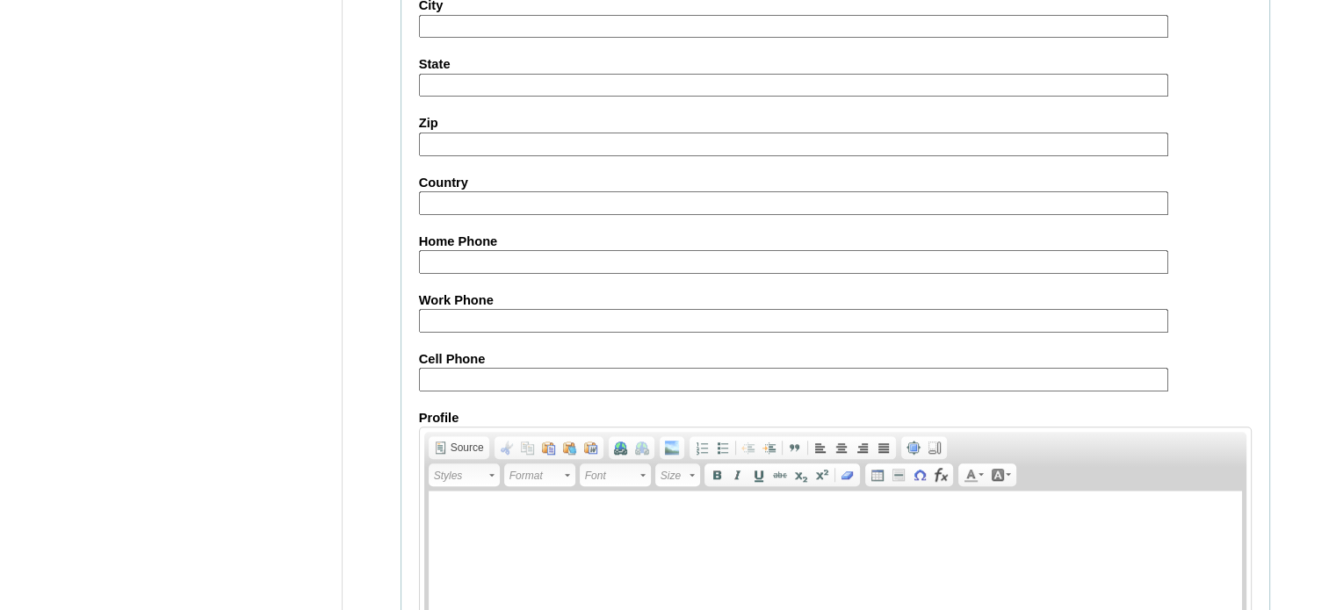
scroll to position [1745, 0]
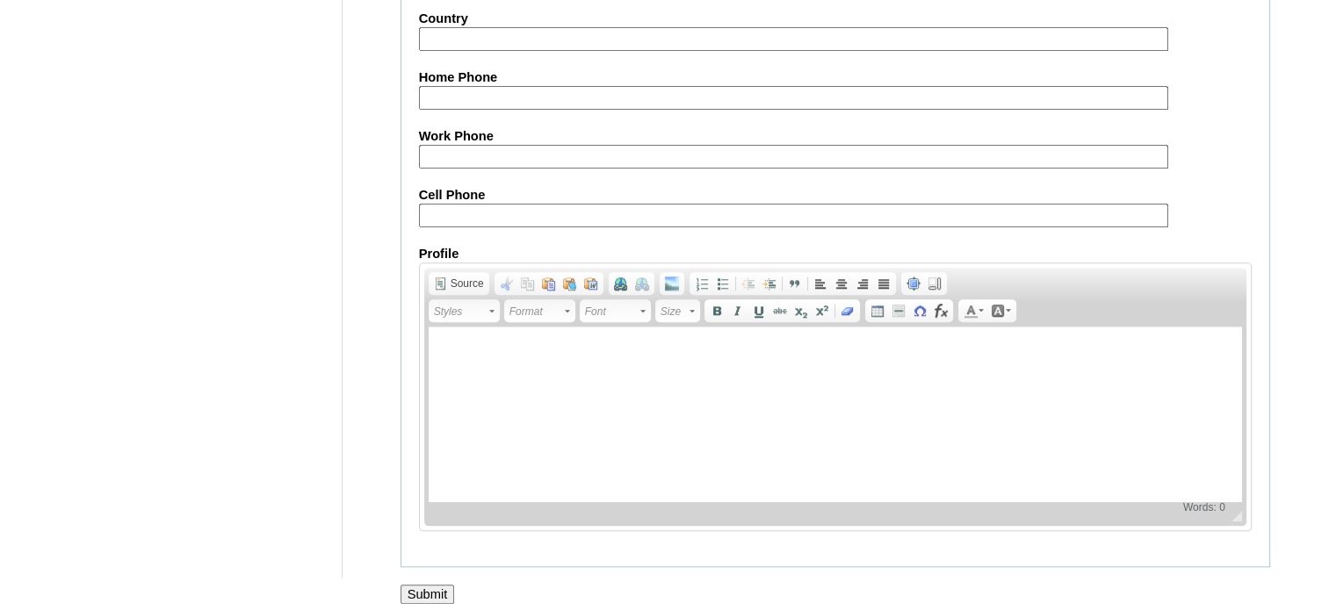
type input "BqeiKE"
click at [439, 589] on input "Submit" at bounding box center [427, 594] width 54 height 19
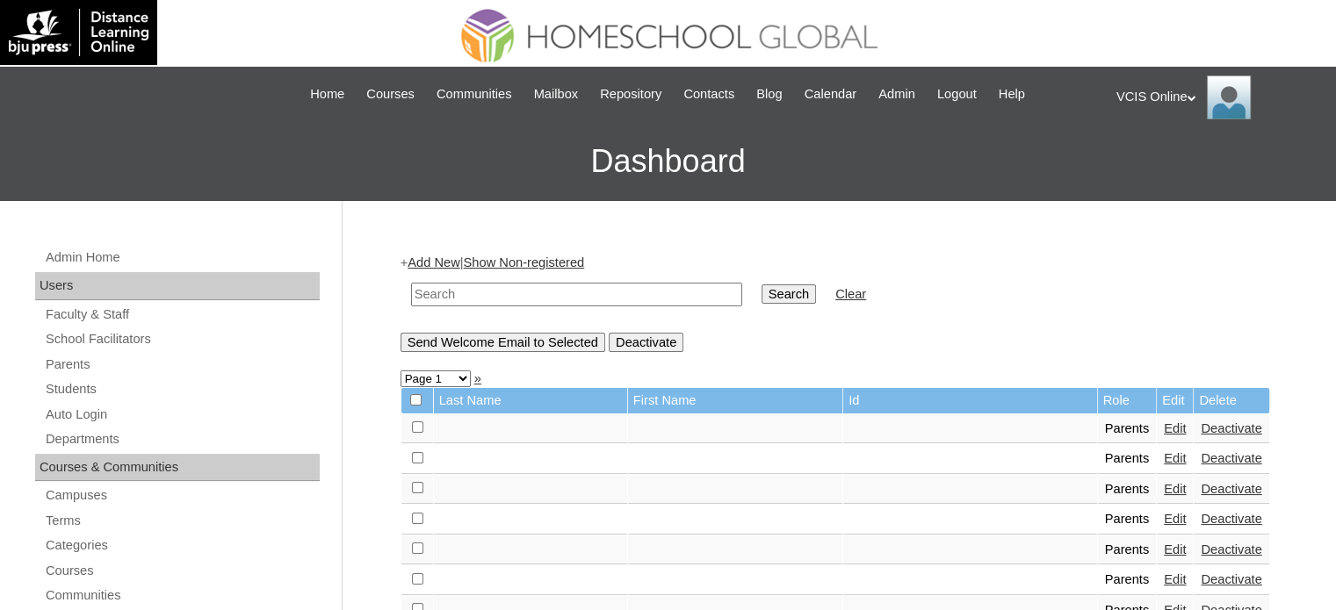
click at [485, 291] on input "text" at bounding box center [576, 295] width 331 height 24
paste input "VCIS016-5C-PA2025"
type input "VCIS016-5C-PA2025"
click at [761, 294] on input "Search" at bounding box center [788, 294] width 54 height 19
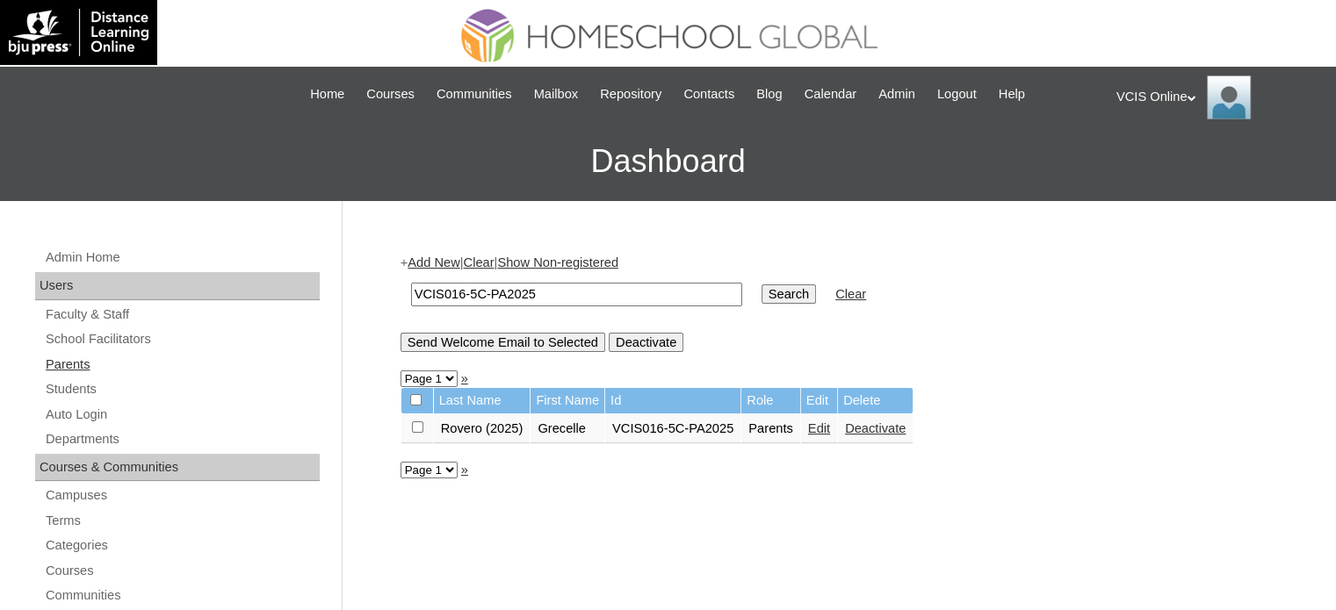
click at [107, 358] on link "Parents" at bounding box center [182, 365] width 276 height 22
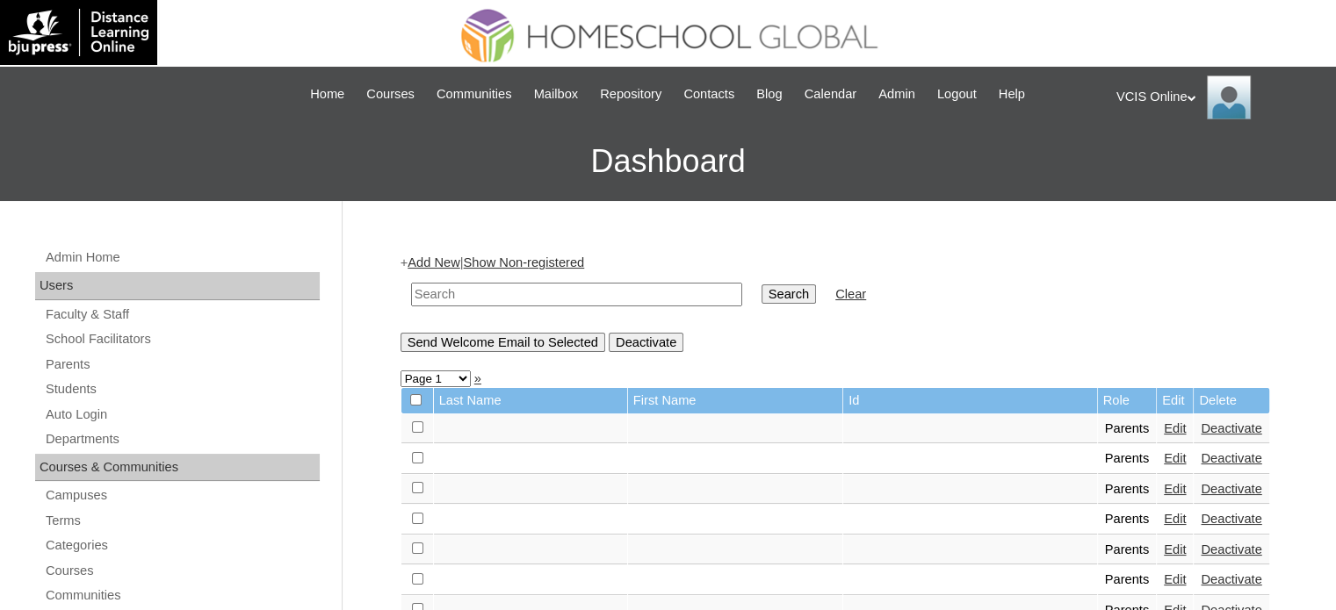
click at [455, 274] on td at bounding box center [576, 294] width 349 height 41
click at [455, 272] on table "Search Clear" at bounding box center [638, 294] width 476 height 45
click at [450, 263] on link "Add New" at bounding box center [433, 263] width 52 height 14
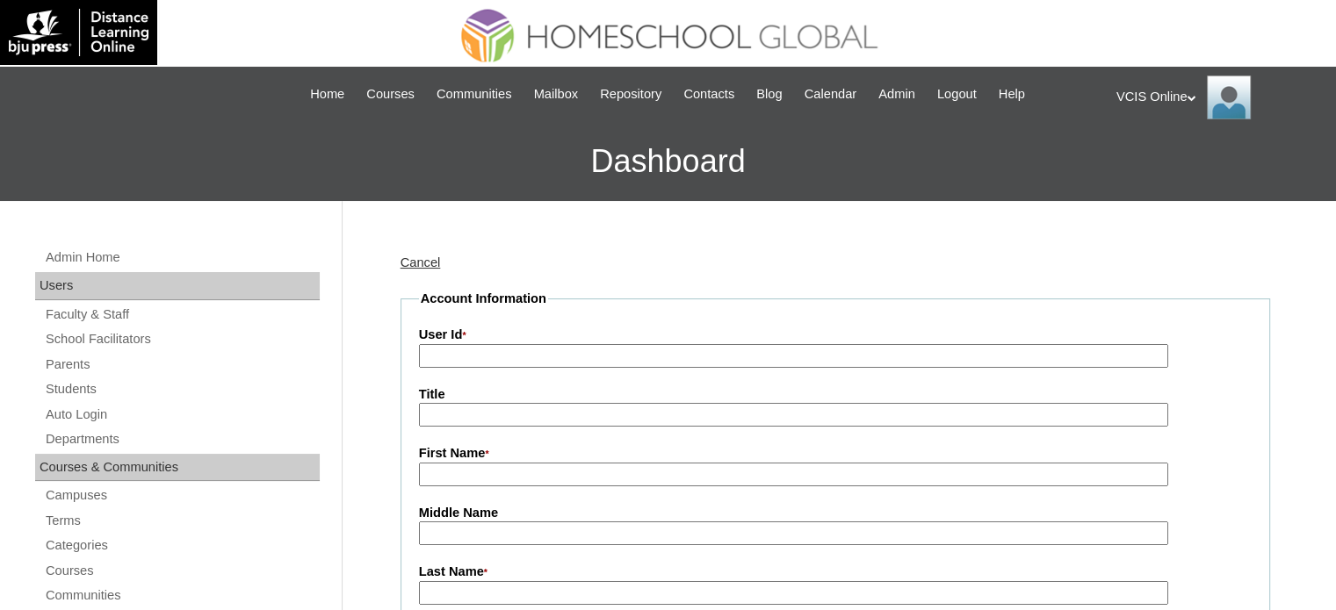
click at [508, 346] on input "User Id *" at bounding box center [793, 356] width 749 height 24
paste input "VCIS017-5C-PA2025"
type input "VCIS017-5C-PA2025"
click at [488, 417] on input "Title" at bounding box center [793, 415] width 749 height 24
click at [502, 472] on input "First Name *" at bounding box center [793, 475] width 749 height 24
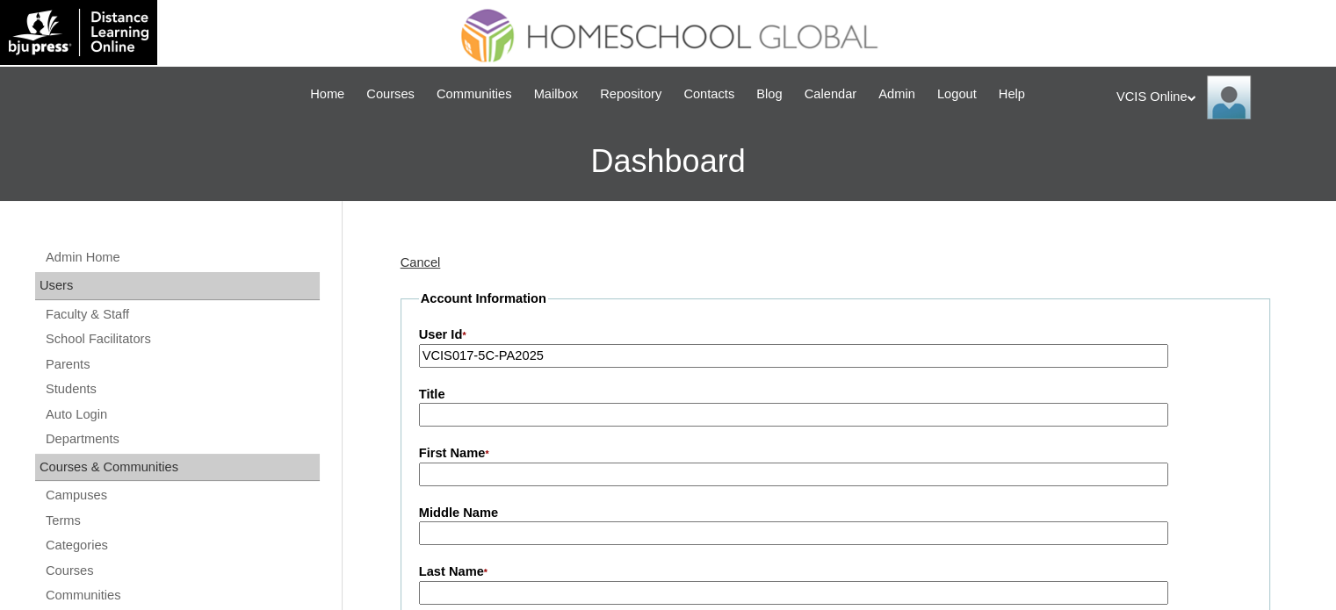
paste input "[PERSON_NAME]"
drag, startPoint x: 474, startPoint y: 468, endPoint x: 526, endPoint y: 475, distance: 52.3
click at [526, 475] on input "[PERSON_NAME]" at bounding box center [793, 475] width 749 height 24
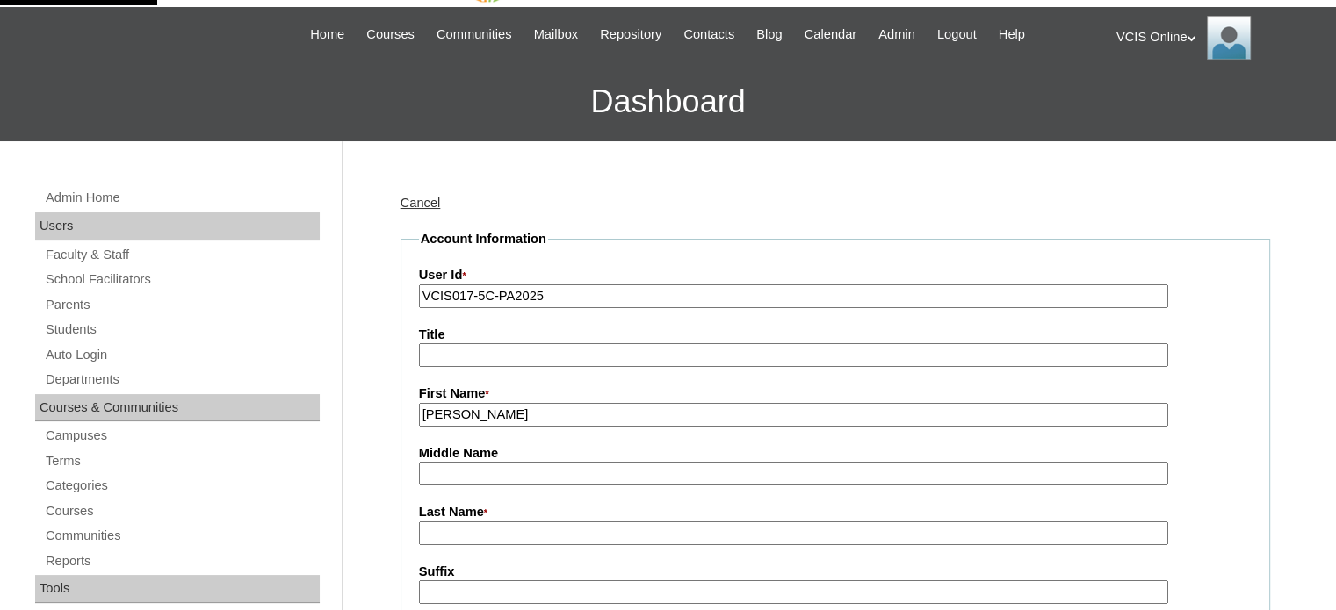
scroll to position [88, 0]
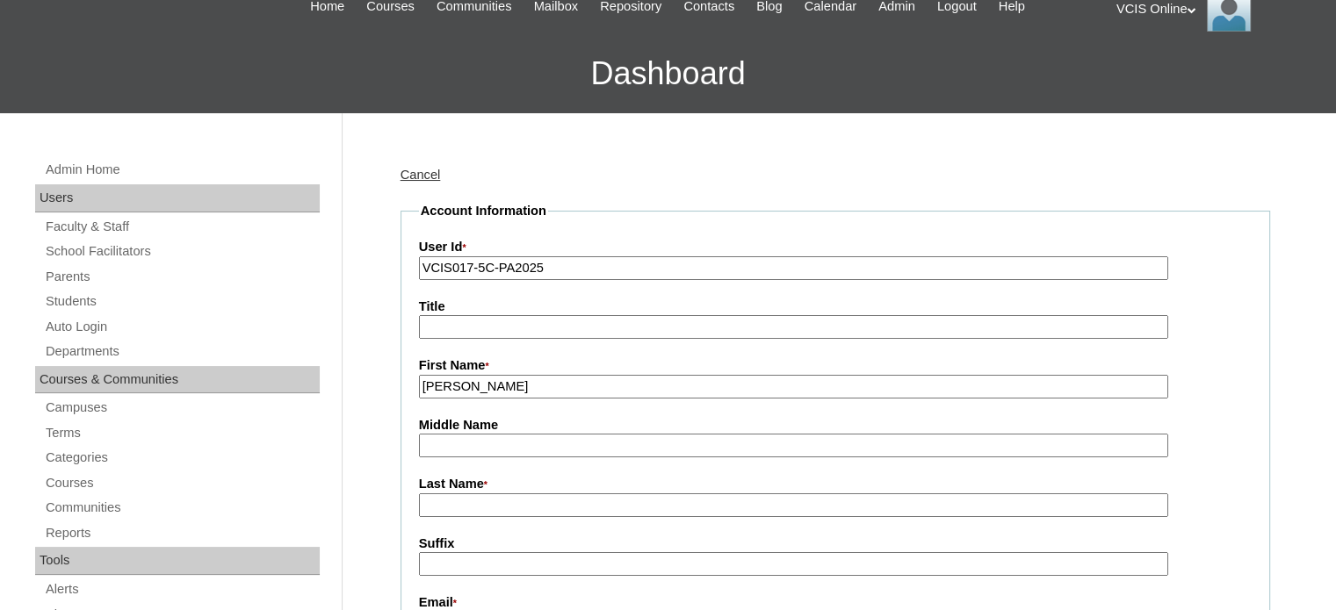
type input "Dianelle"
click at [491, 506] on input "Last Name *" at bounding box center [793, 506] width 749 height 24
paste input "Gustilo"
type input "Gustilo (2025)"
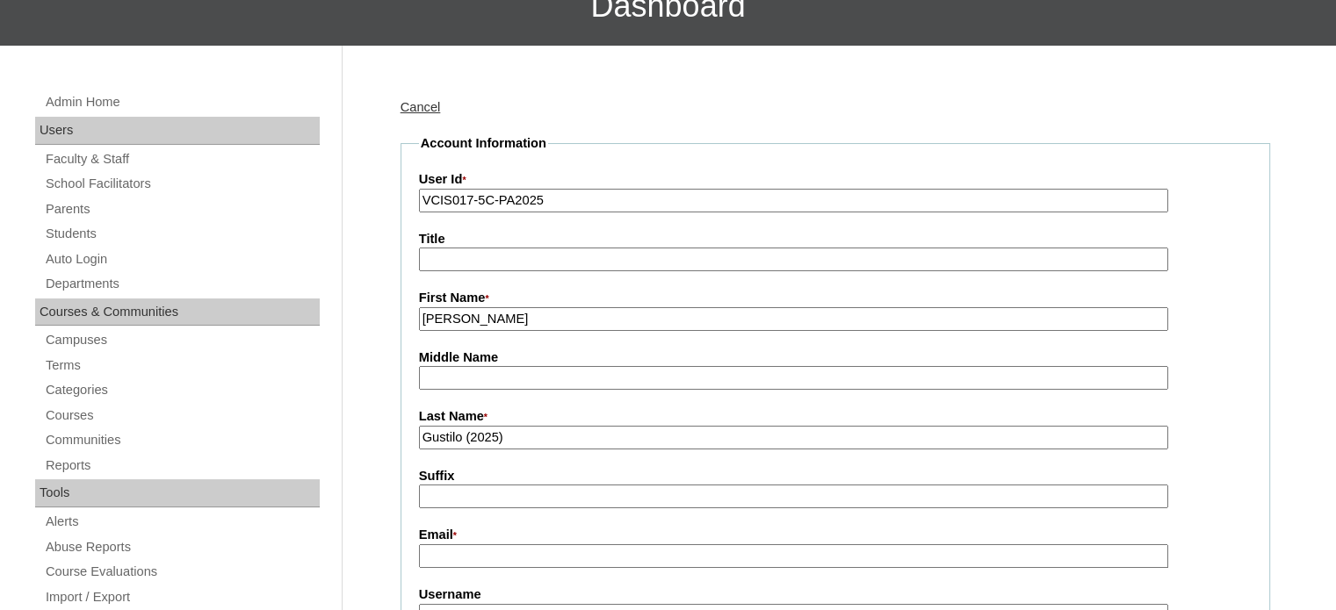
scroll to position [176, 0]
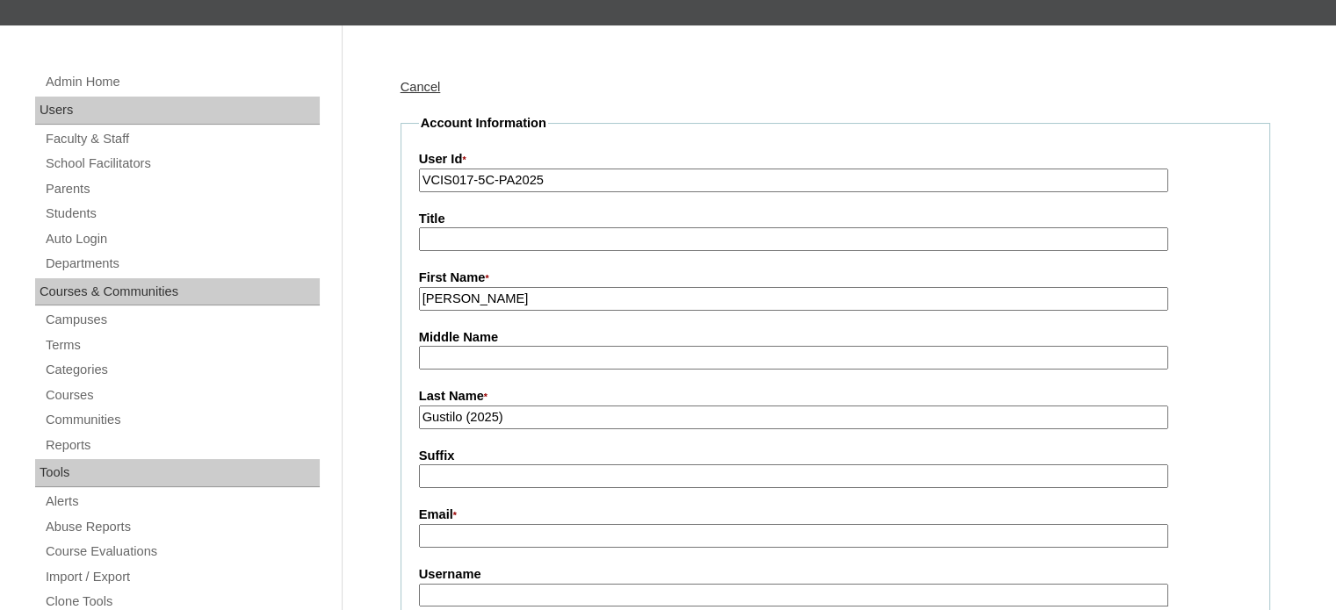
click at [498, 535] on input "Email *" at bounding box center [793, 536] width 749 height 24
type input "dianellegustilo@gmail.com"
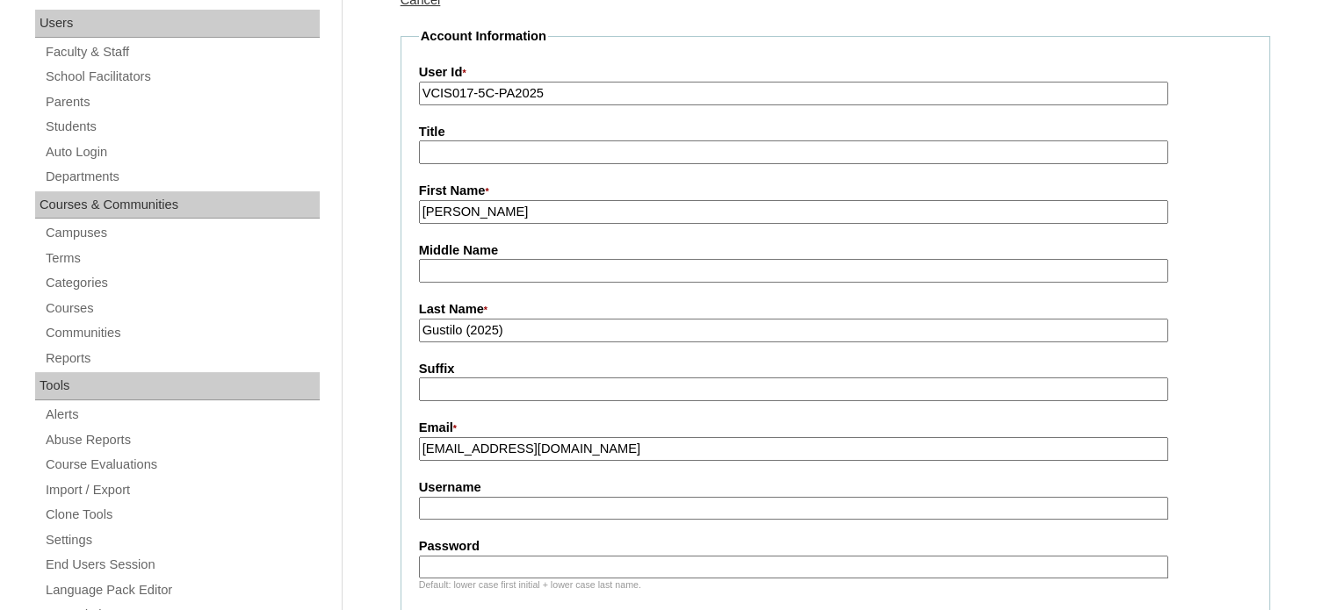
scroll to position [263, 0]
click at [487, 509] on input "Username" at bounding box center [793, 508] width 749 height 24
click at [434, 499] on input "dgustilo2025" at bounding box center [793, 508] width 749 height 24
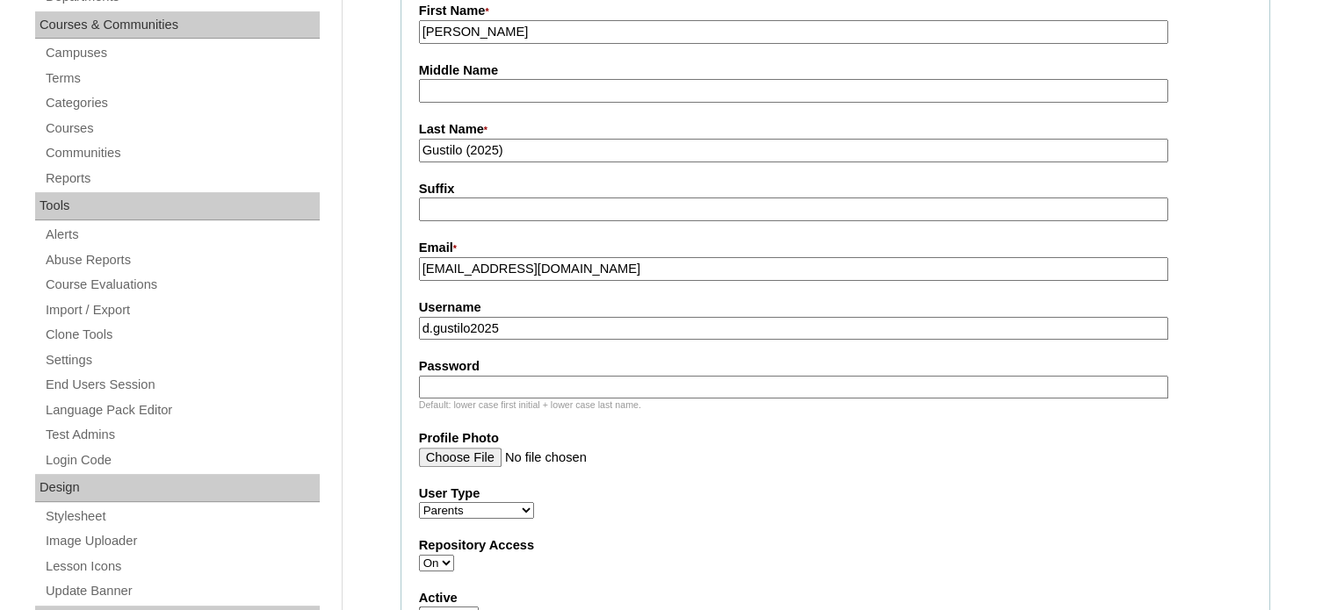
scroll to position [439, 0]
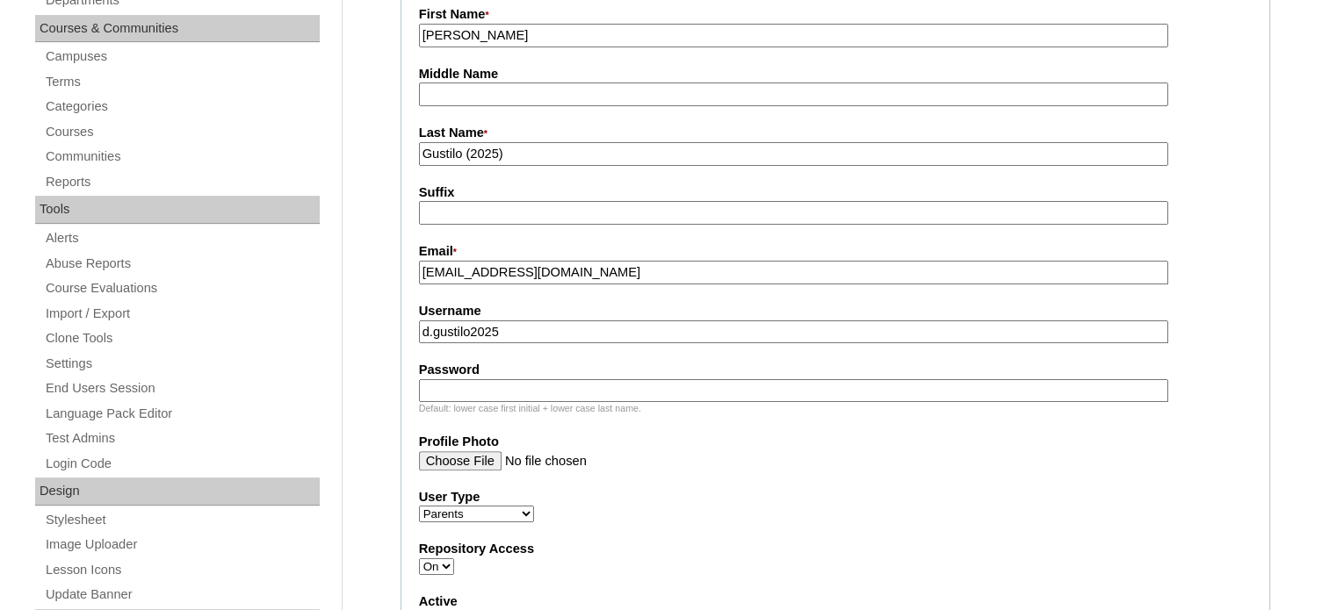
type input "d.gustilo2025"
click at [486, 402] on div "Default: lower case first initial + lower case last name." at bounding box center [835, 408] width 832 height 13
click at [490, 394] on input "Password" at bounding box center [793, 391] width 749 height 24
paste input "BdKPMQ"
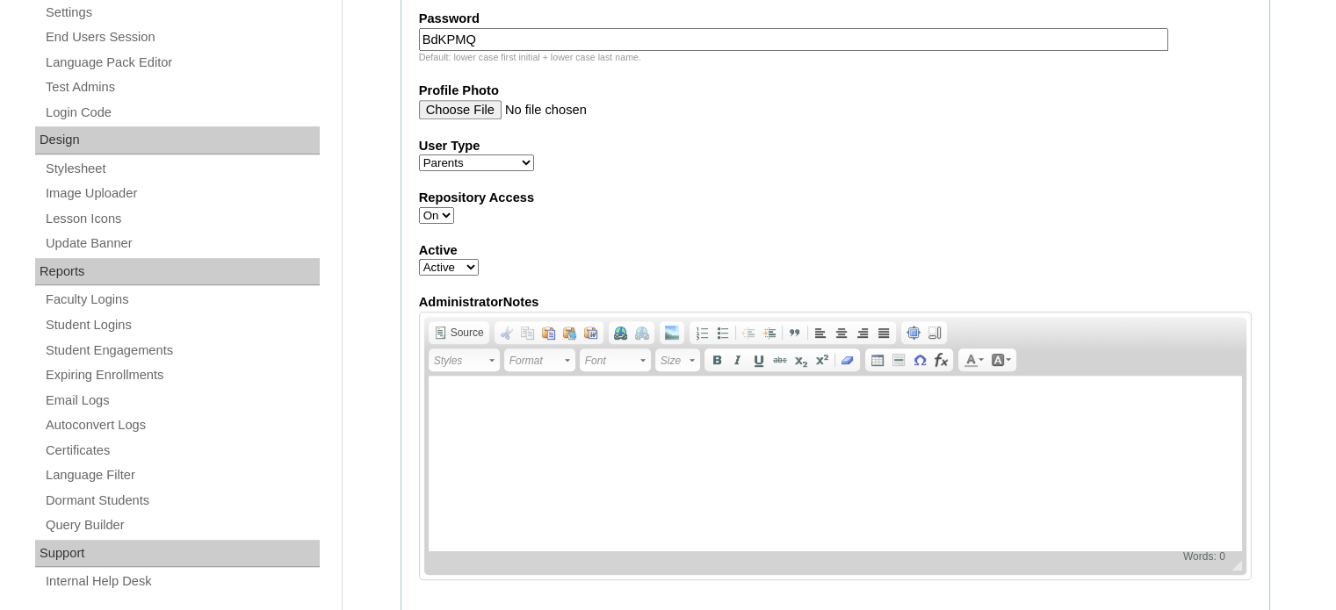
scroll to position [1745, 0]
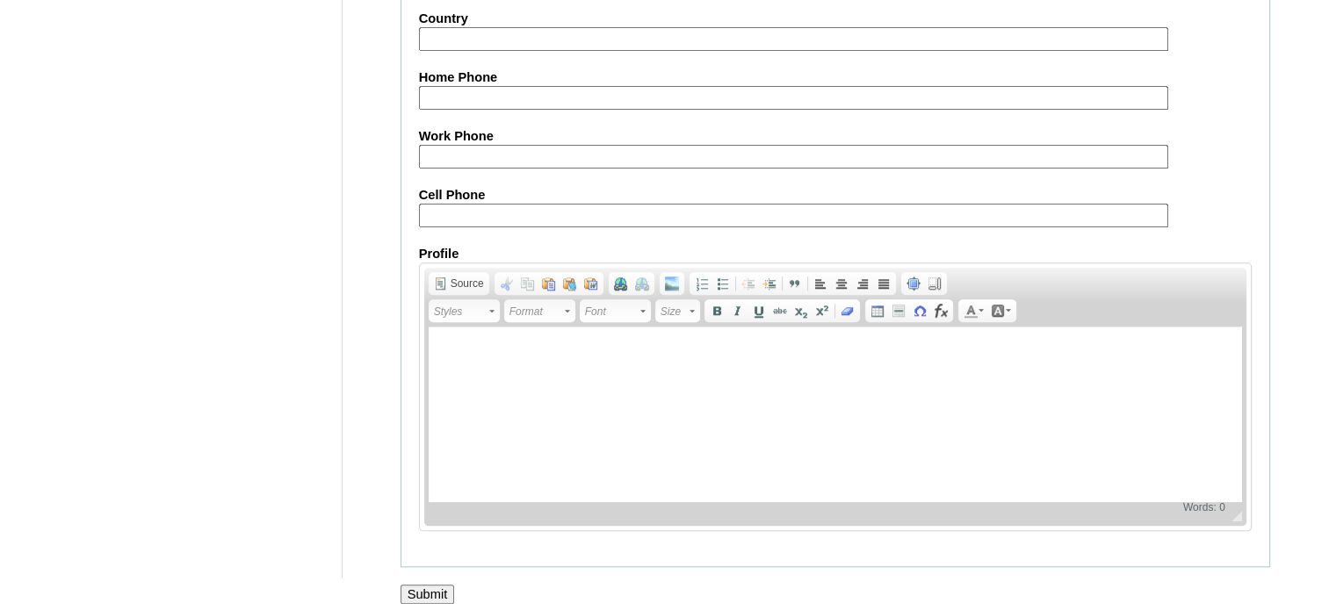
type input "BdKPMQ"
click at [435, 586] on input "Submit" at bounding box center [427, 594] width 54 height 19
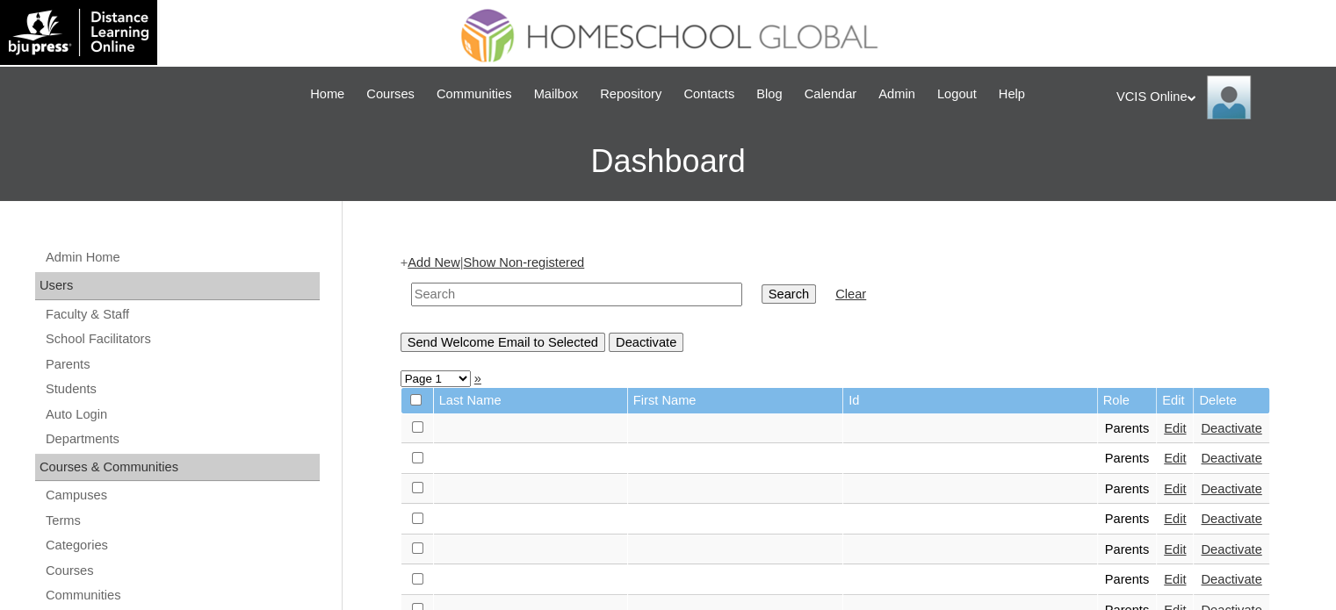
click at [537, 274] on td at bounding box center [576, 294] width 349 height 41
click at [541, 278] on td at bounding box center [576, 294] width 349 height 41
click at [543, 285] on input "text" at bounding box center [576, 295] width 331 height 24
paste input "VCIS017-5C-PA2025"
type input "VCIS017-5C-PA2025"
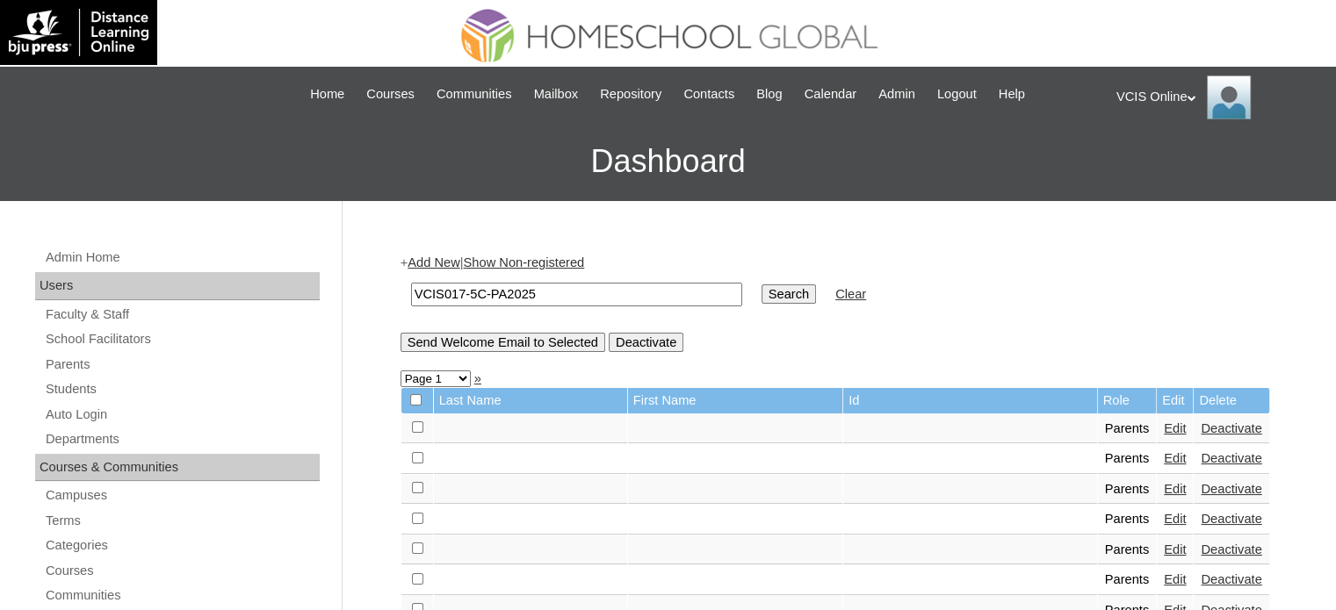
click at [753, 307] on td "Search" at bounding box center [789, 294] width 72 height 41
click at [761, 301] on input "Search" at bounding box center [788, 294] width 54 height 19
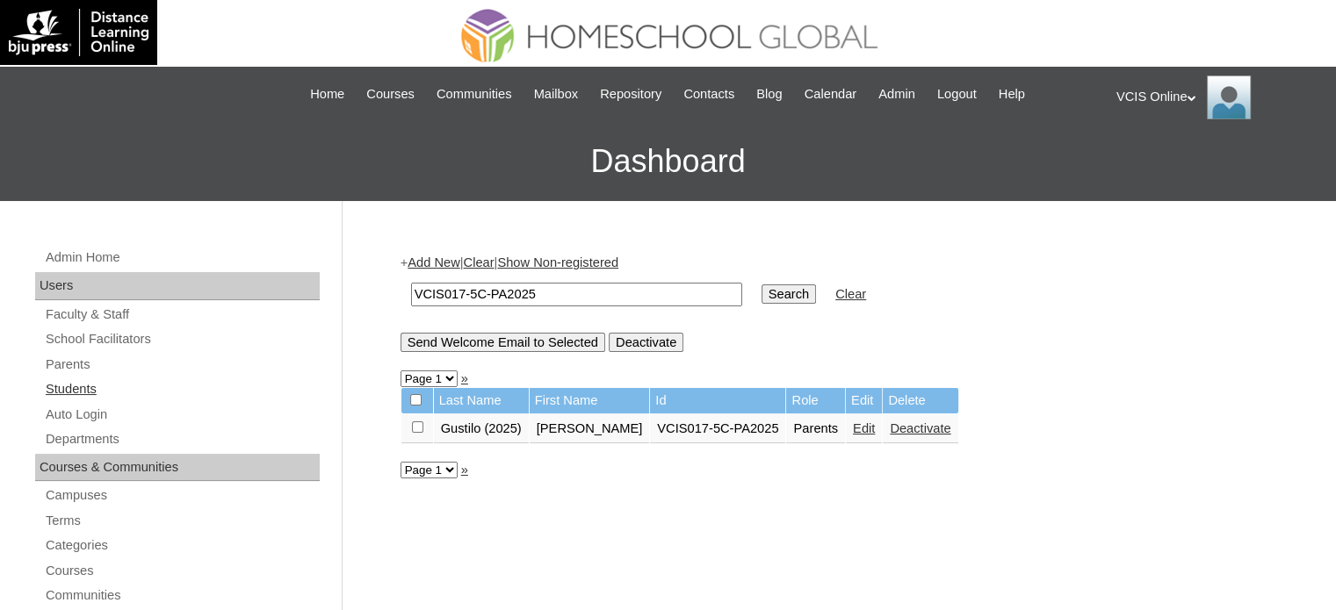
click at [172, 393] on link "Students" at bounding box center [182, 389] width 276 height 22
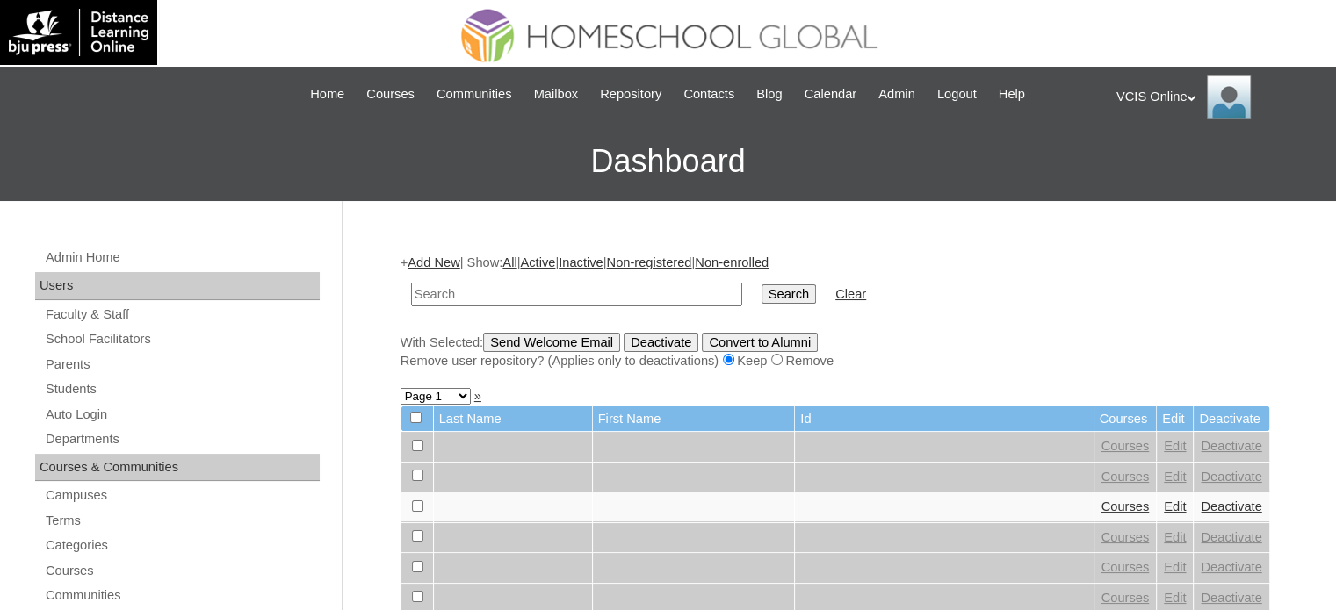
paste input "VCIS016-5C-SA2025"
type input "VCIS016-5C-SA2025"
click at [761, 299] on input "Search" at bounding box center [788, 294] width 54 height 19
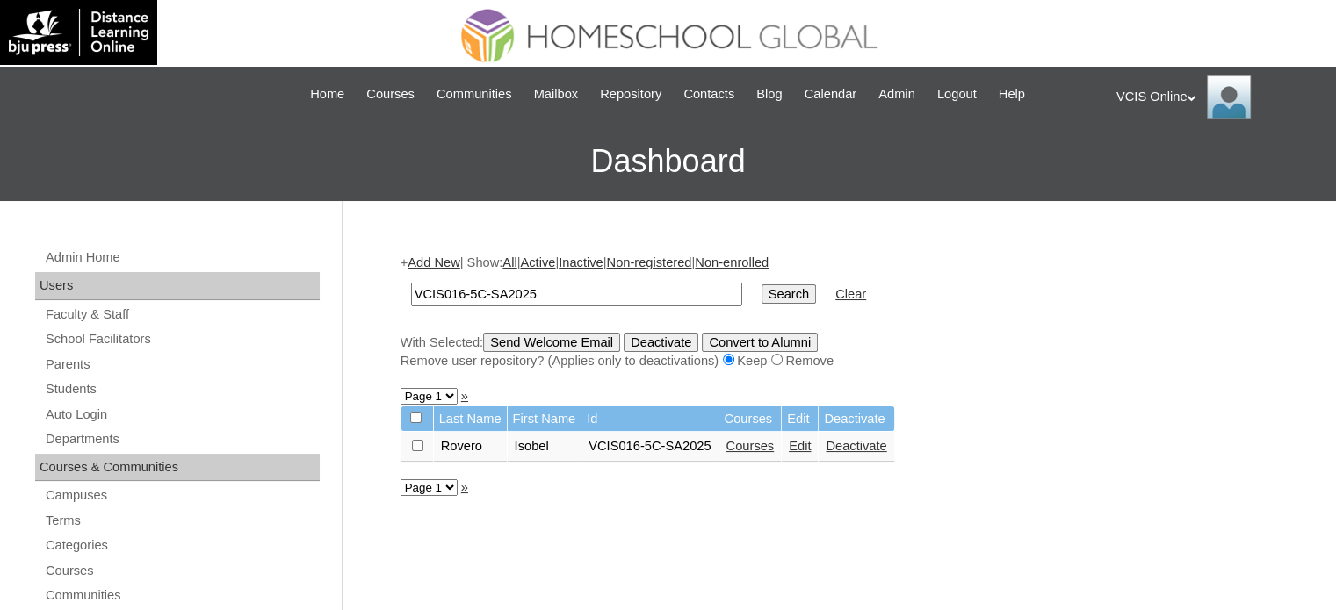
click at [808, 443] on link "Edit" at bounding box center [800, 446] width 22 height 14
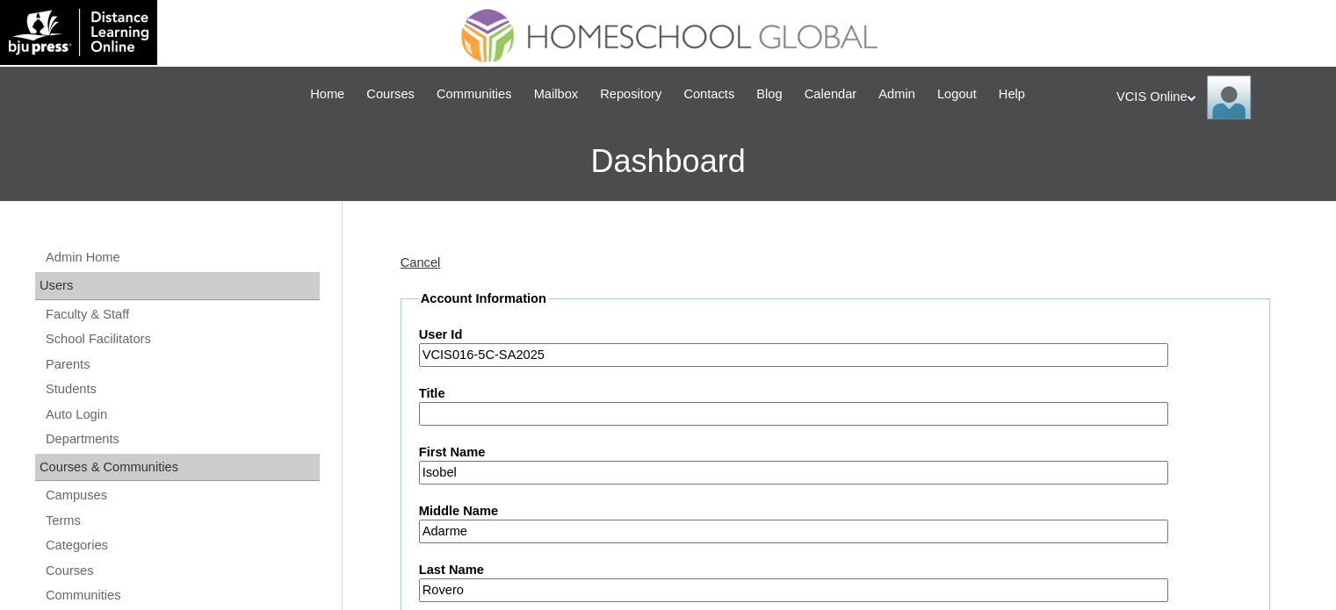
scroll to position [615, 0]
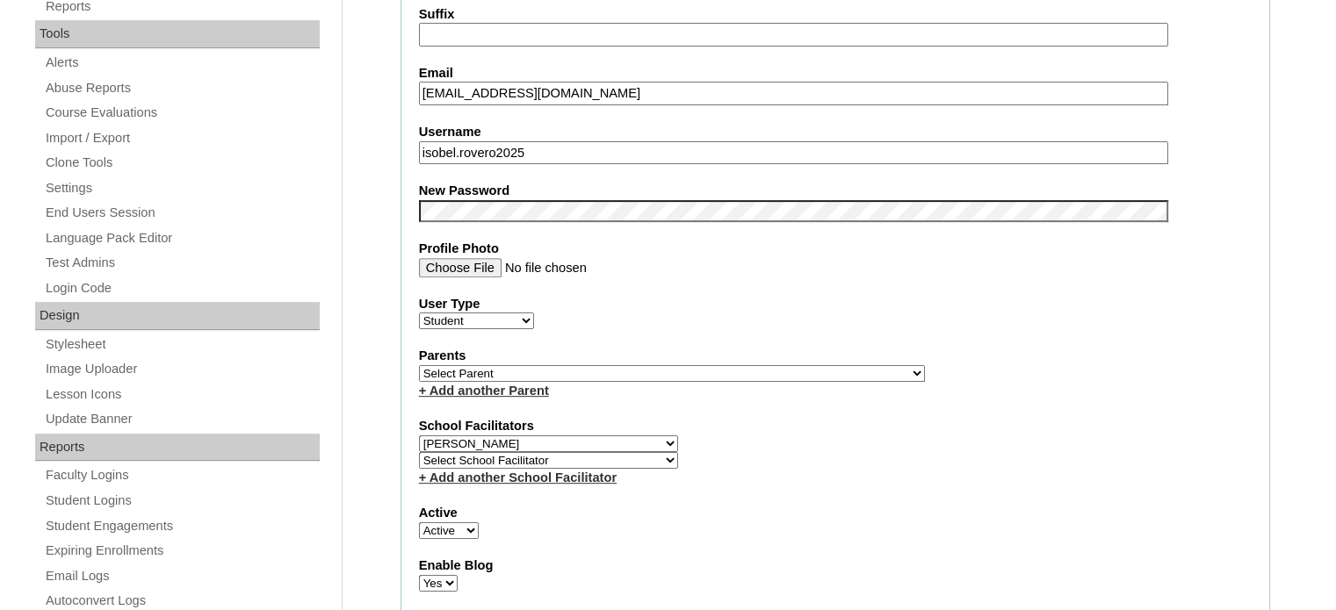
click at [519, 371] on select "Select Parent , , , , , , , , , , , , , , , , , , , , , , , , , , , , , , , , ,…" at bounding box center [672, 373] width 506 height 17
click at [723, 365] on select "Select Parent , , , , , , , , , , , , , , , , , , , , , , , , , , , , , , , , ,…" at bounding box center [672, 373] width 506 height 17
click at [712, 365] on select "Select Parent , , , , , , , , , , , , , , , , , , , , , , , , , , , , , , , , ,…" at bounding box center [672, 373] width 506 height 17
click at [720, 365] on select "Select Parent , , , , , , , , , , , , , , , , , , , , , , , , , , , , , , , , ,…" at bounding box center [672, 373] width 506 height 17
click at [718, 367] on select "Select Parent , , , , , , , , , , , , , , , , , , , , , , , , , , , , , , , , ,…" at bounding box center [672, 373] width 506 height 17
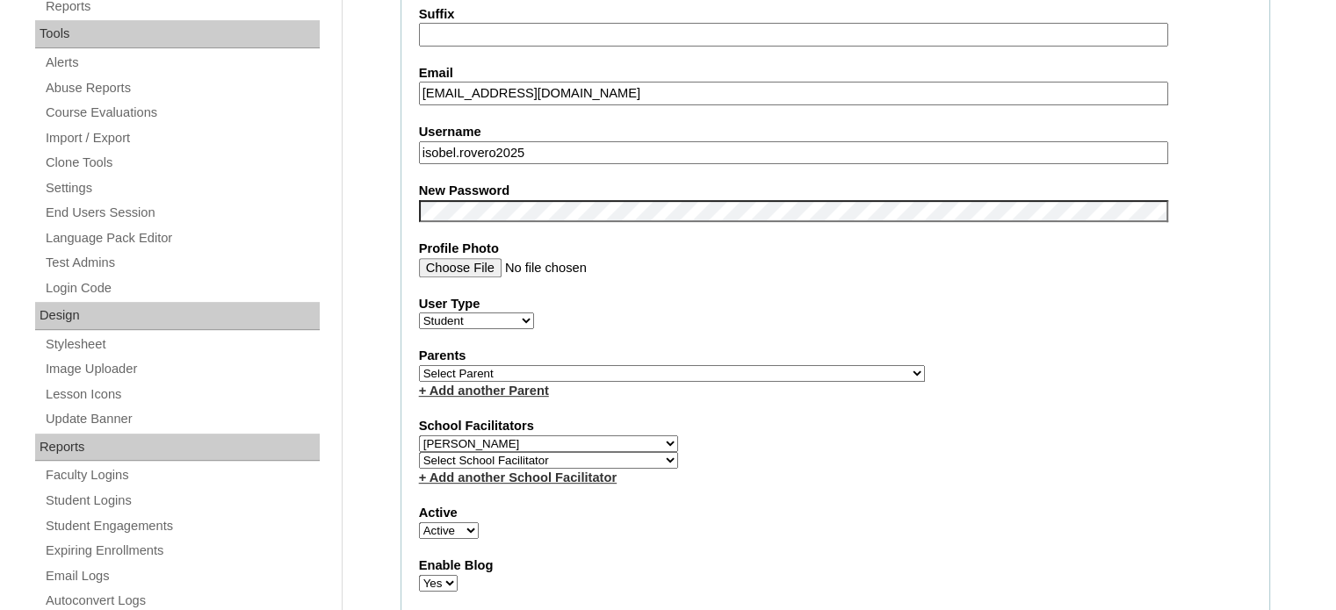
click at [718, 367] on select "Select Parent , , , , , , , , , , , , , , , , , , , , , , , , , , , , , , , , ,…" at bounding box center [672, 373] width 506 height 17
click at [720, 371] on select "Select Parent , , , , , , , , , , , , , , , , , , , , , , , , , , , , , , , , ,…" at bounding box center [672, 373] width 506 height 17
select select "43329"
click at [419, 365] on select "Select Parent , , , , , , , , , , , , , , , , , , , , , , , , , , , , , , , , ,…" at bounding box center [672, 373] width 506 height 17
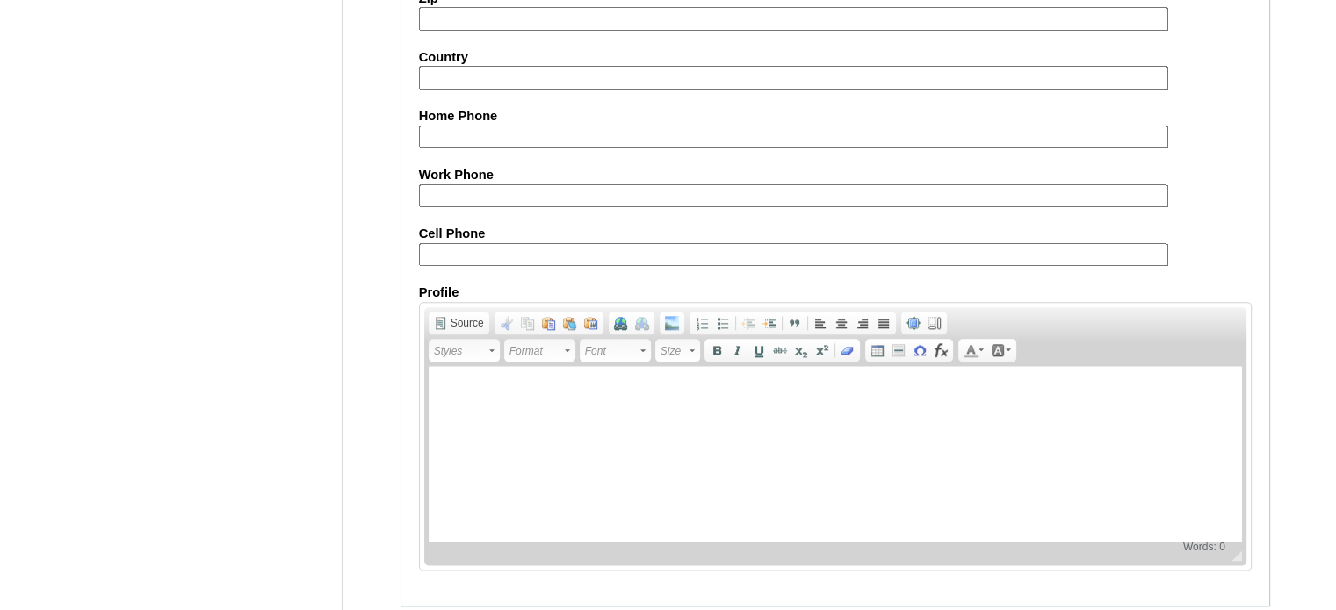
scroll to position [2046, 0]
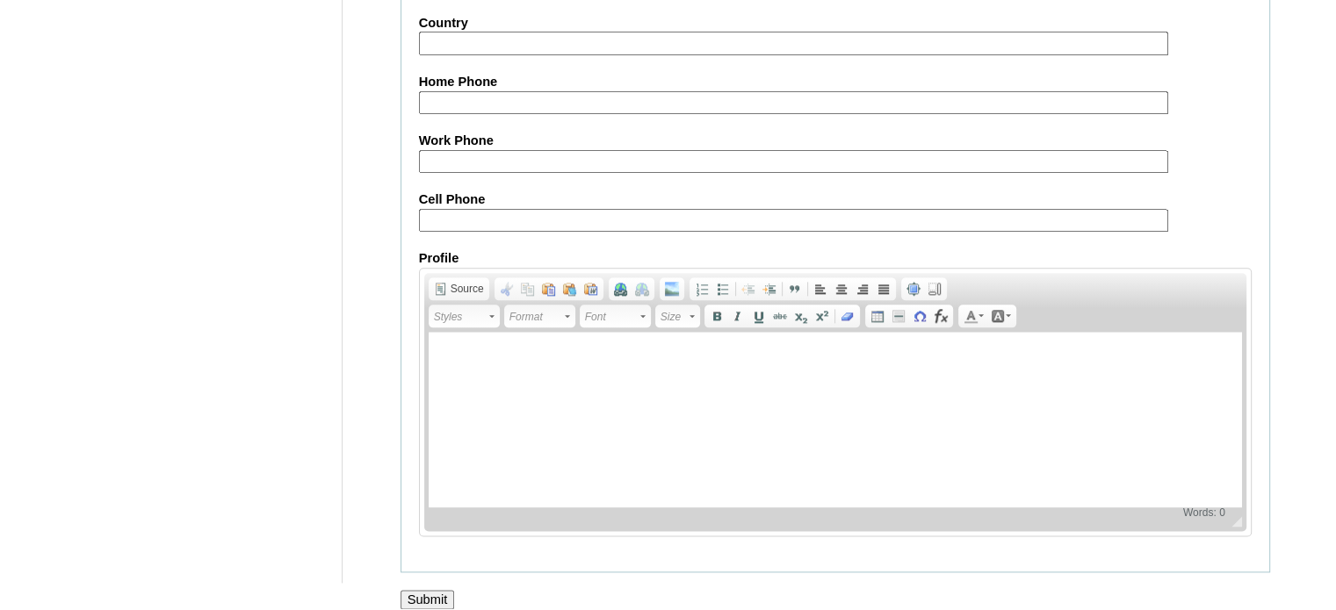
click at [427, 591] on input "Submit" at bounding box center [427, 599] width 54 height 19
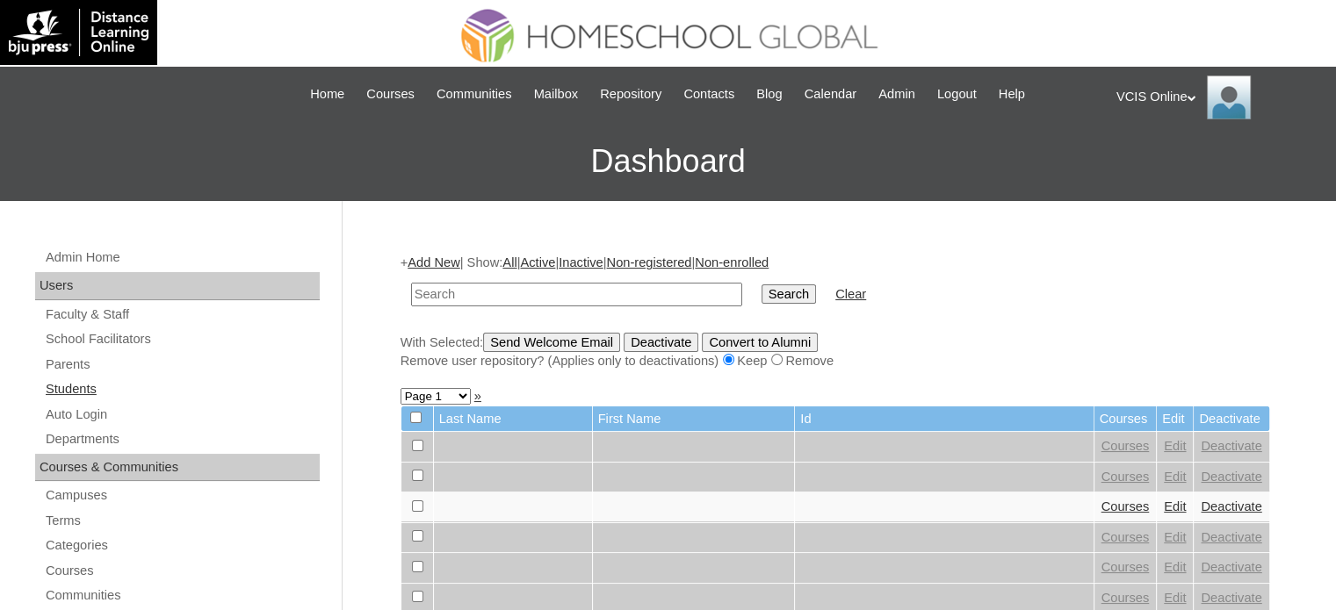
click at [74, 396] on link "Students" at bounding box center [182, 389] width 276 height 22
paste input "VCIS017-5C-SA2025"
type input "VCIS017-5C-SA2025"
click at [761, 285] on input "Search" at bounding box center [788, 294] width 54 height 19
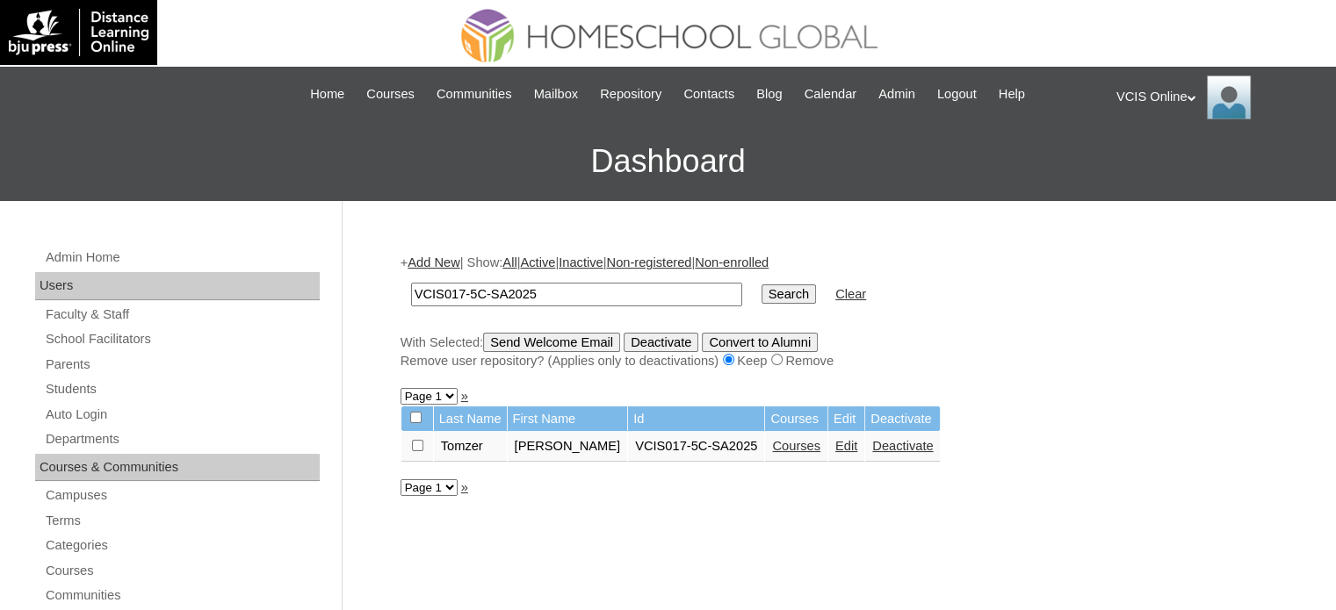
click at [857, 447] on link "Edit" at bounding box center [846, 446] width 22 height 14
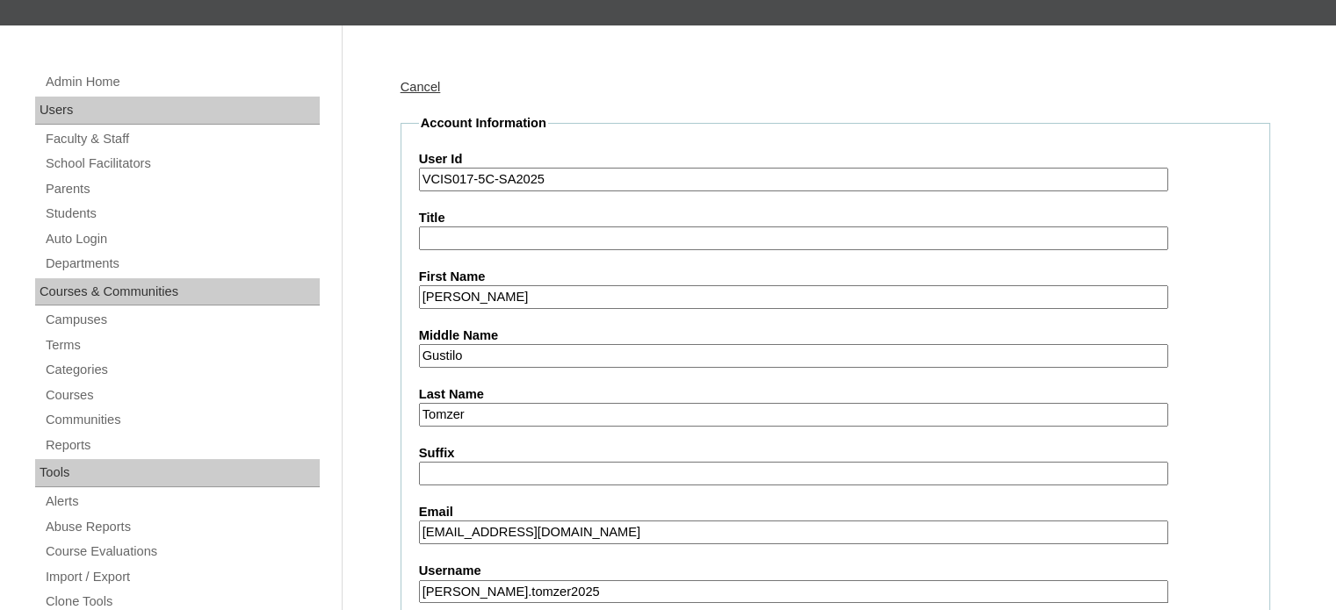
scroll to position [527, 0]
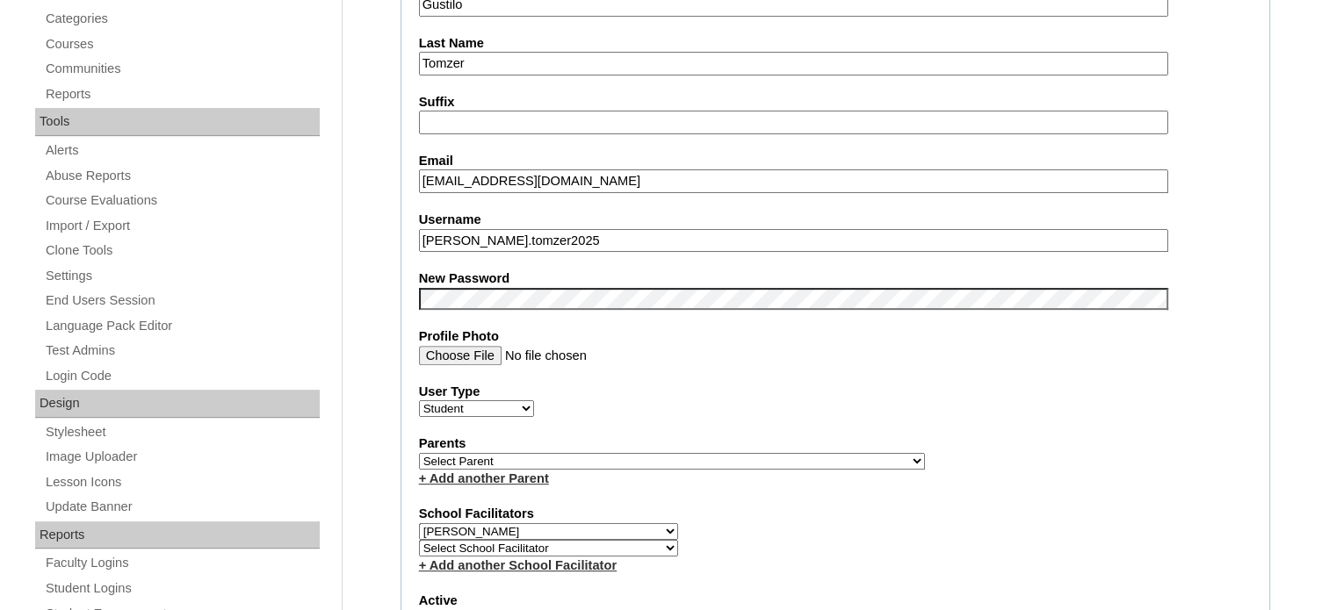
click at [716, 453] on select "Select Parent , , , , , , , , , , , , , , , , , , , , , , , , , , , , , , , , ,…" at bounding box center [672, 461] width 506 height 17
select select "43332"
click at [419, 453] on select "Select Parent , , , , , , , , , , , , , , , , , , , , , , , , , , , , , , , , ,…" at bounding box center [672, 461] width 506 height 17
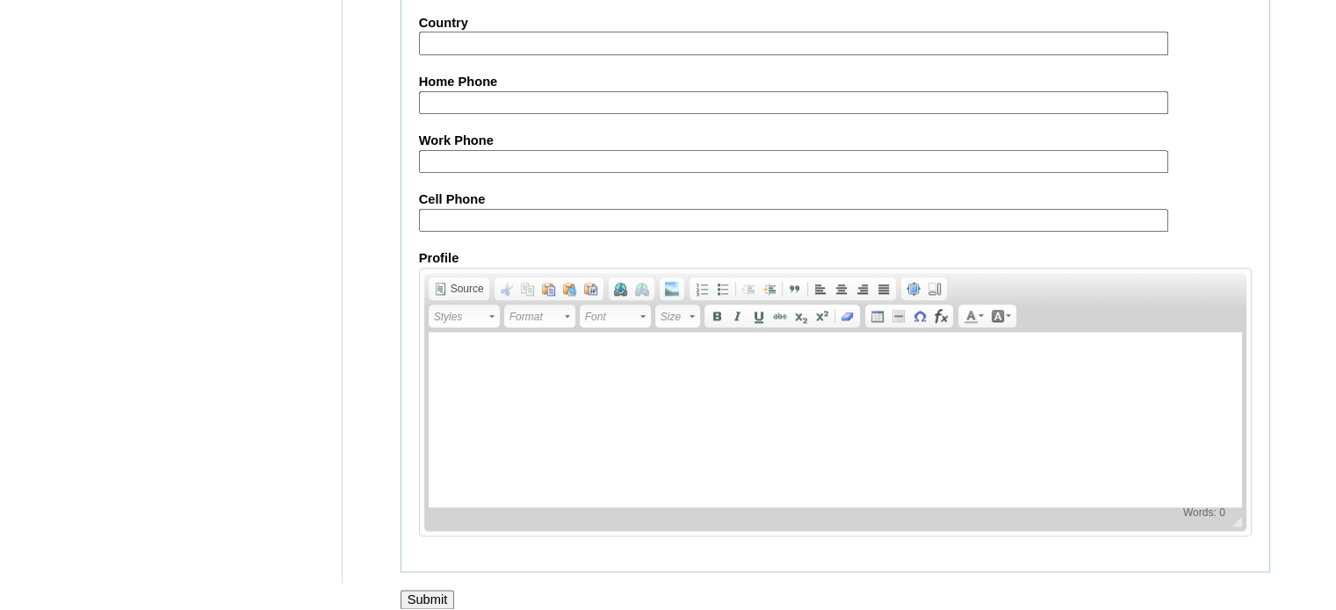
click at [435, 590] on input "Submit" at bounding box center [427, 599] width 54 height 19
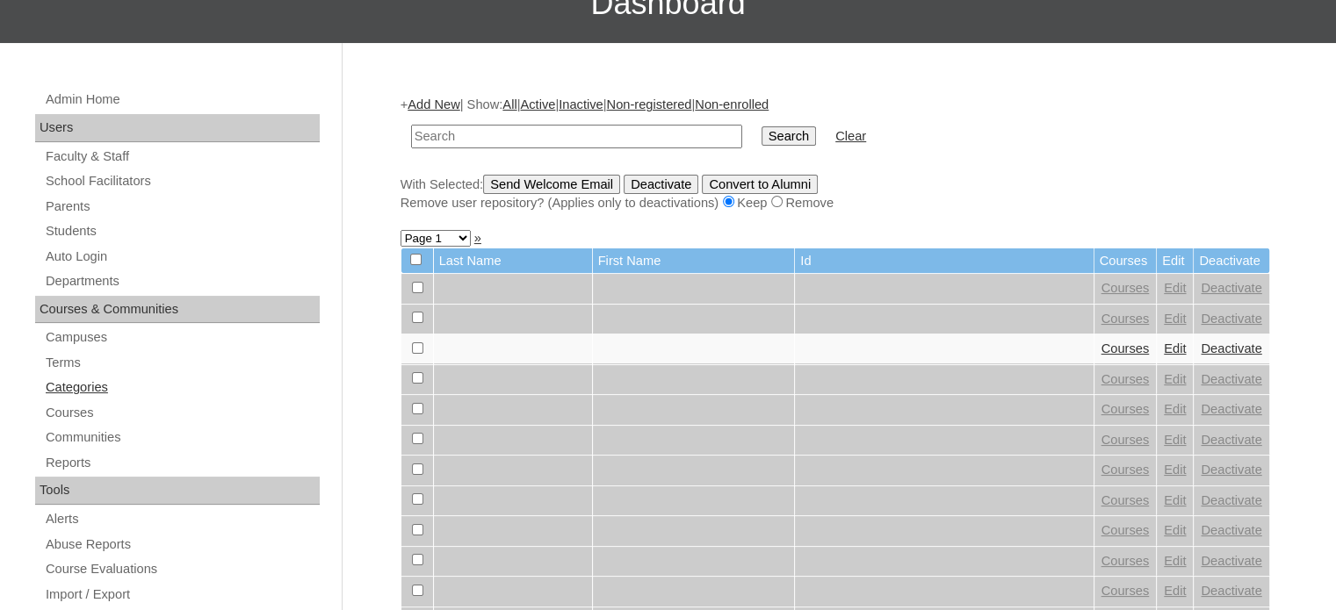
scroll to position [176, 0]
